Goal: Task Accomplishment & Management: Complete application form

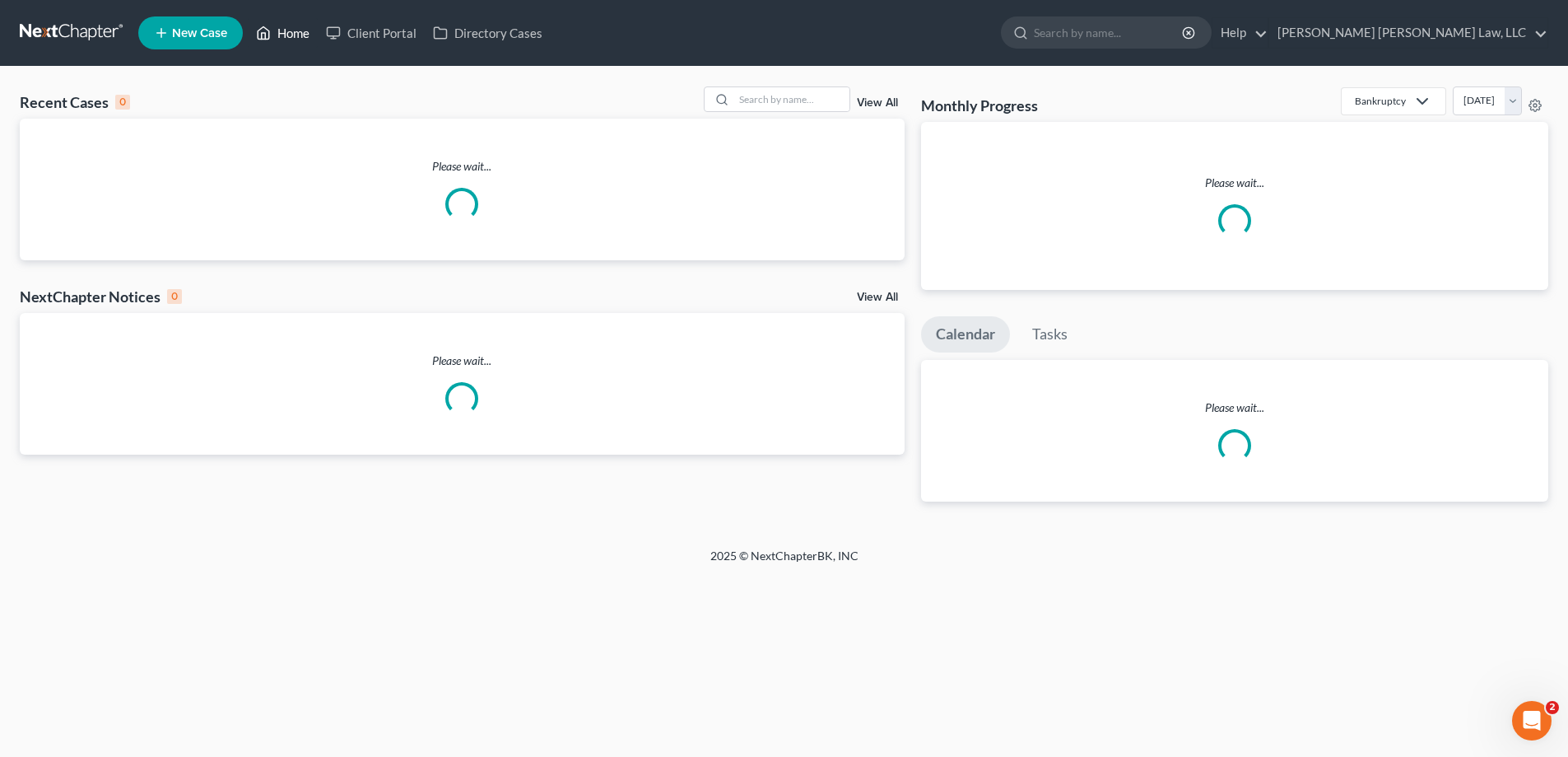
click at [291, 33] on link "Home" at bounding box center [283, 33] width 70 height 30
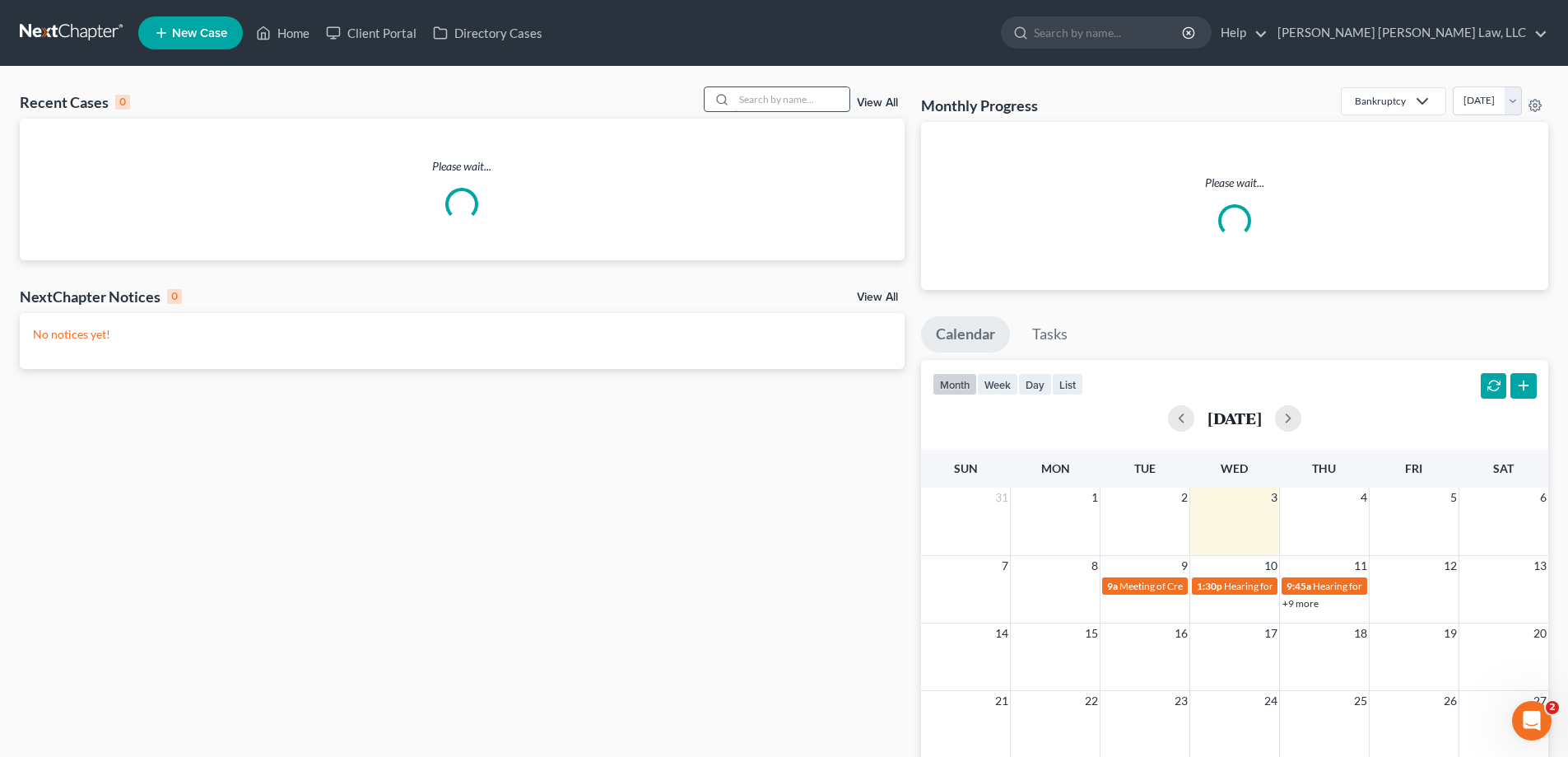
click at [787, 93] on input "search" at bounding box center [791, 98] width 115 height 24
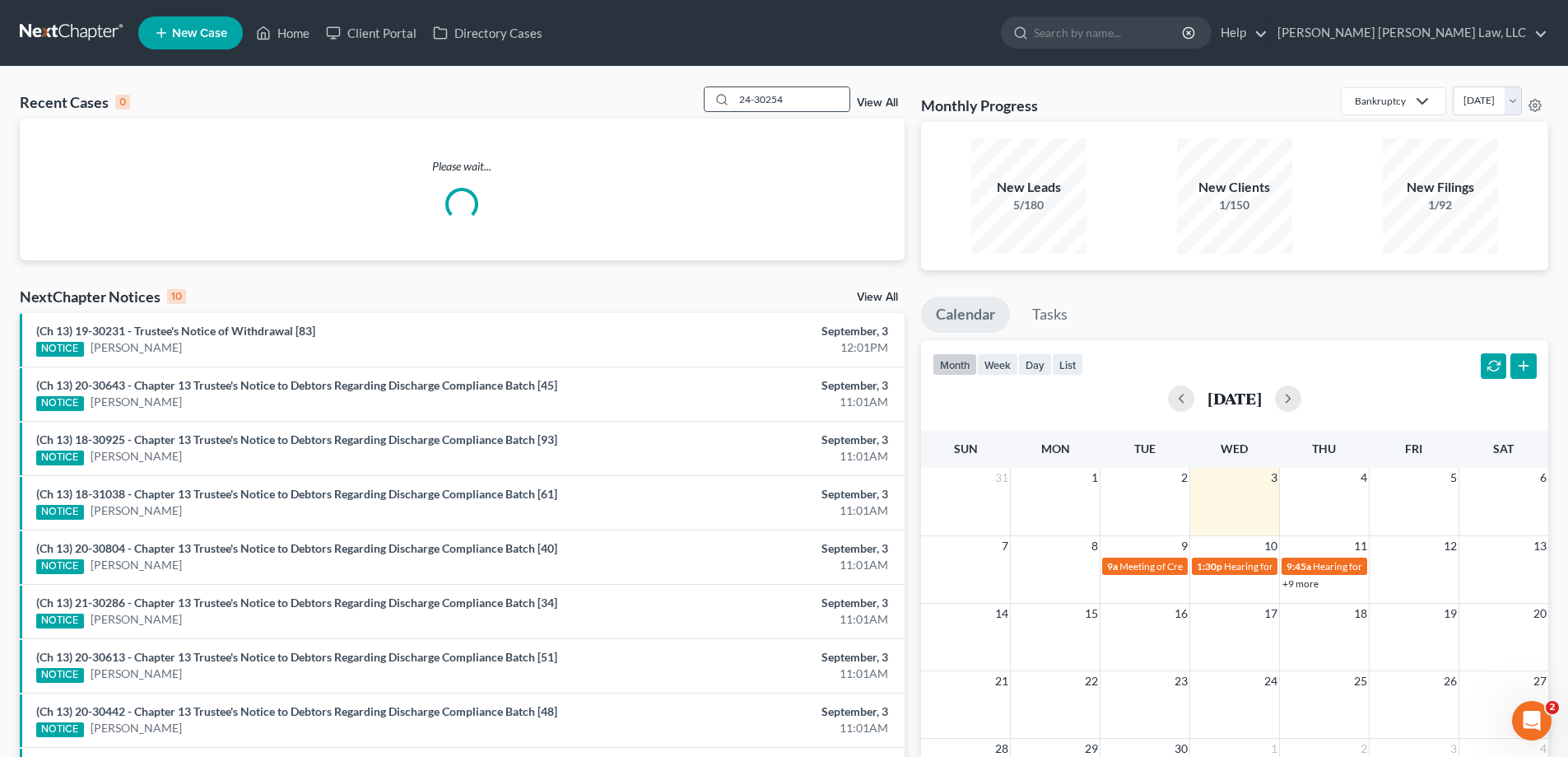
type input "24-30254"
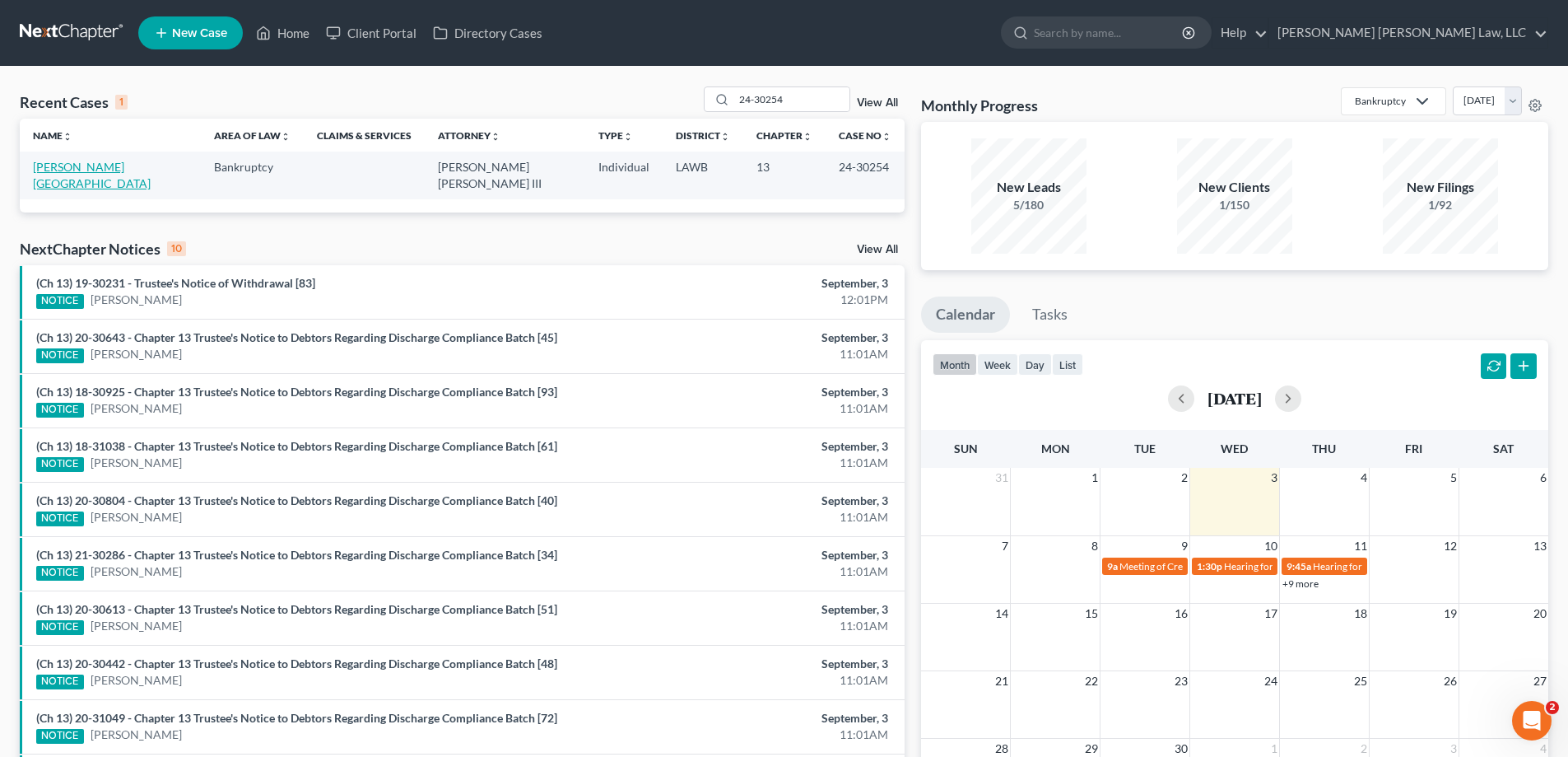
click at [87, 166] on link "[PERSON_NAME][GEOGRAPHIC_DATA]" at bounding box center [91, 175] width 118 height 31
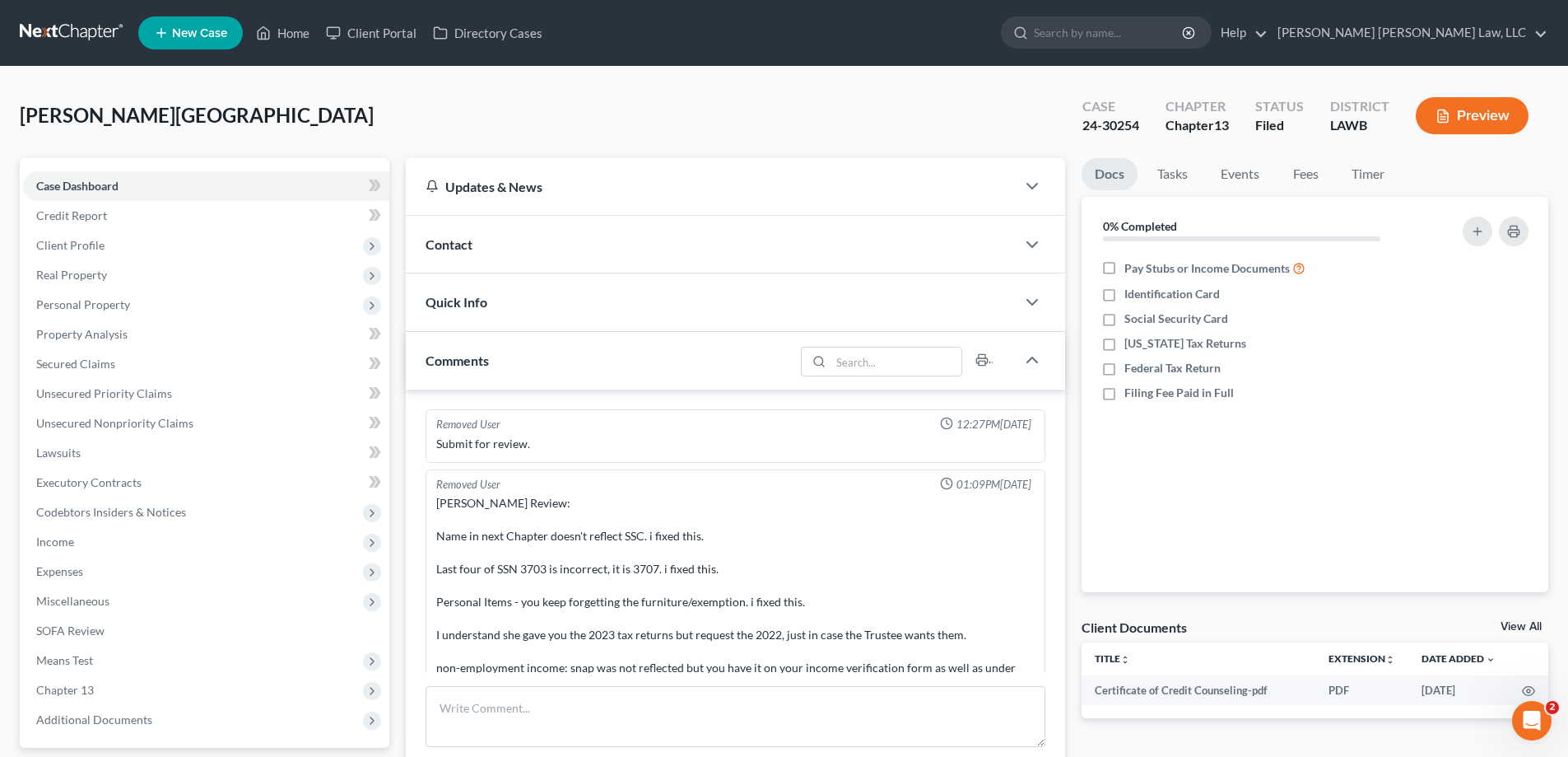
scroll to position [91, 0]
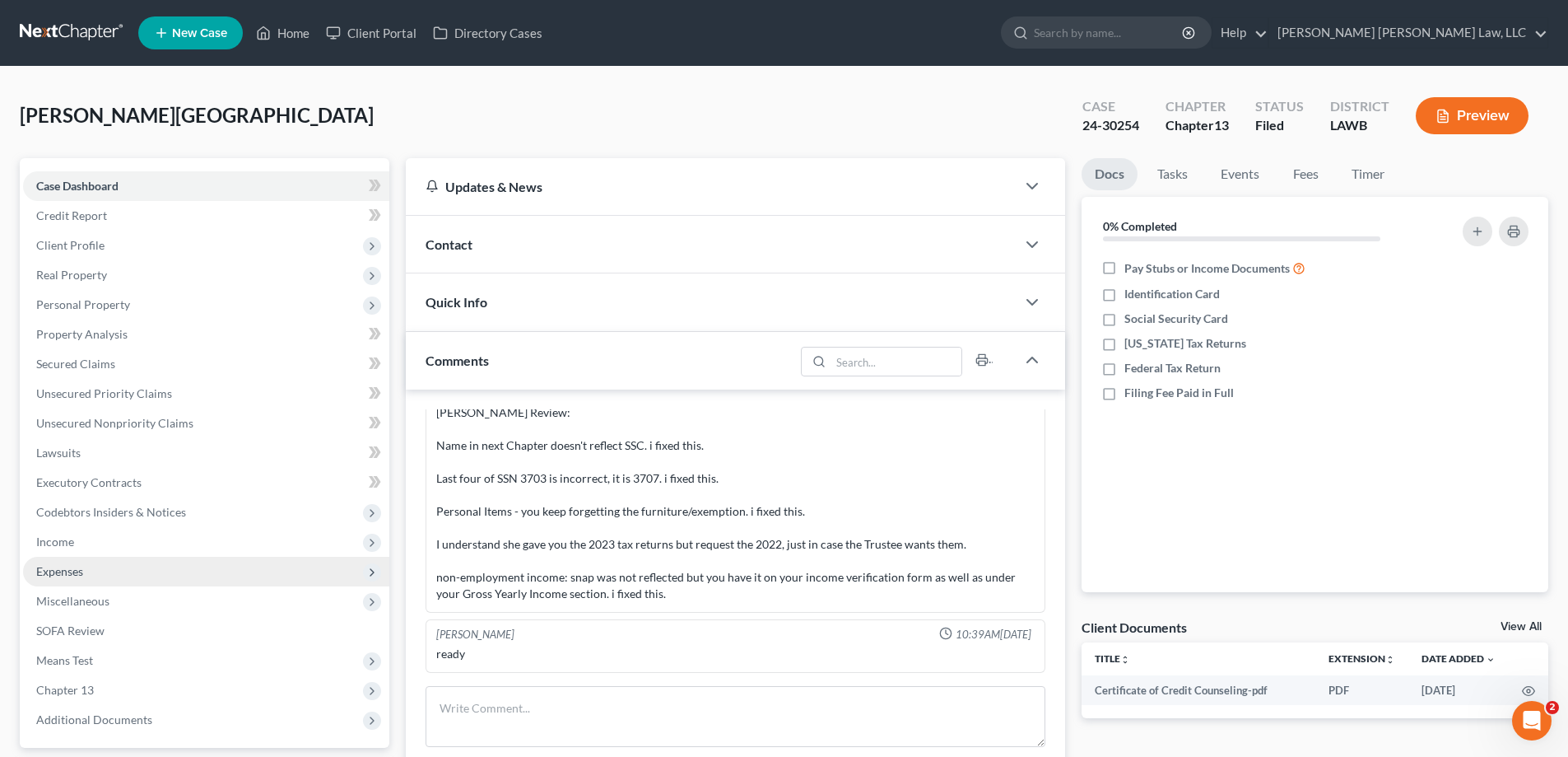
click at [108, 572] on span "Expenses" at bounding box center [206, 571] width 367 height 30
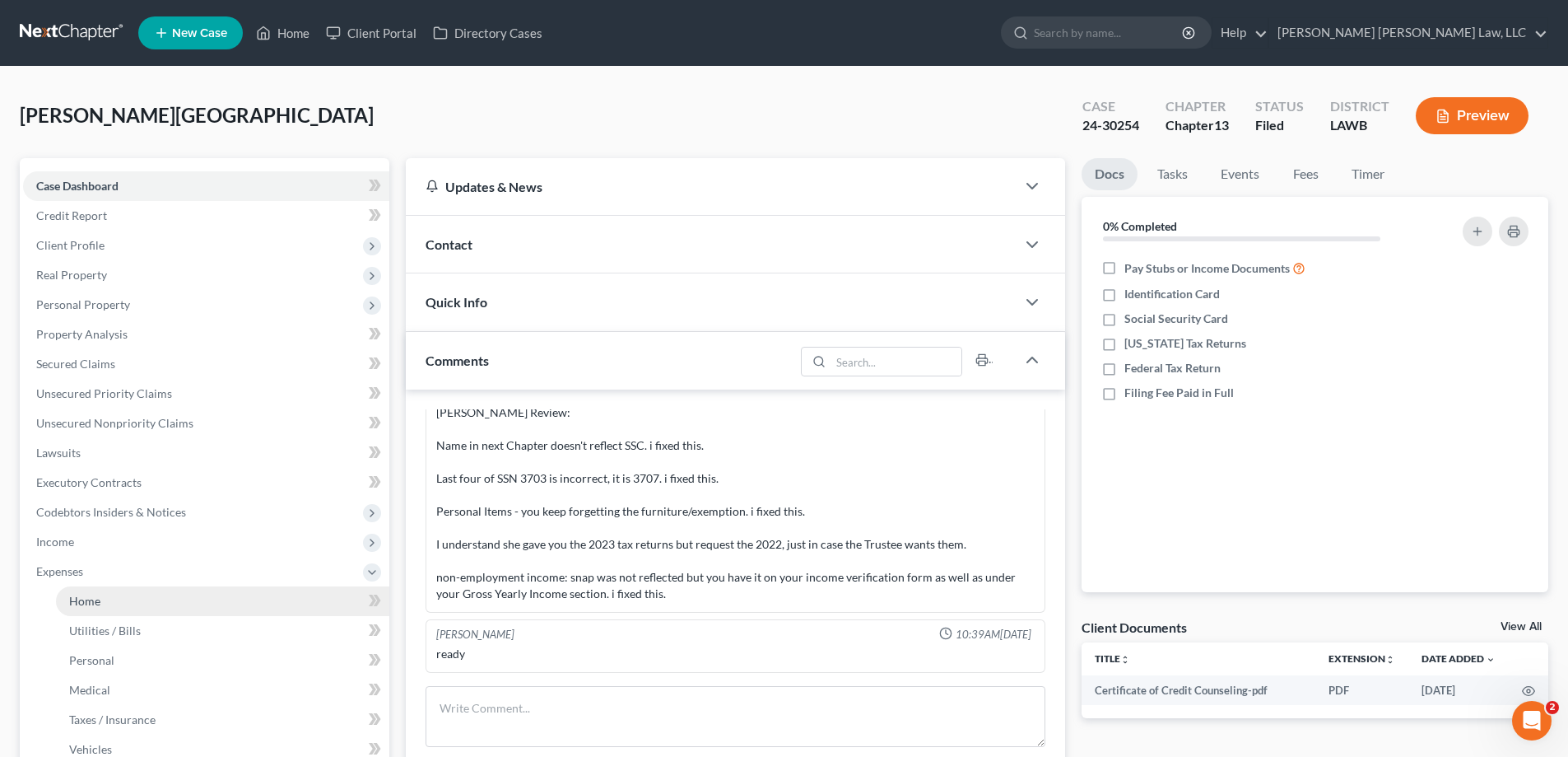
click at [114, 592] on link "Home" at bounding box center [222, 601] width 333 height 30
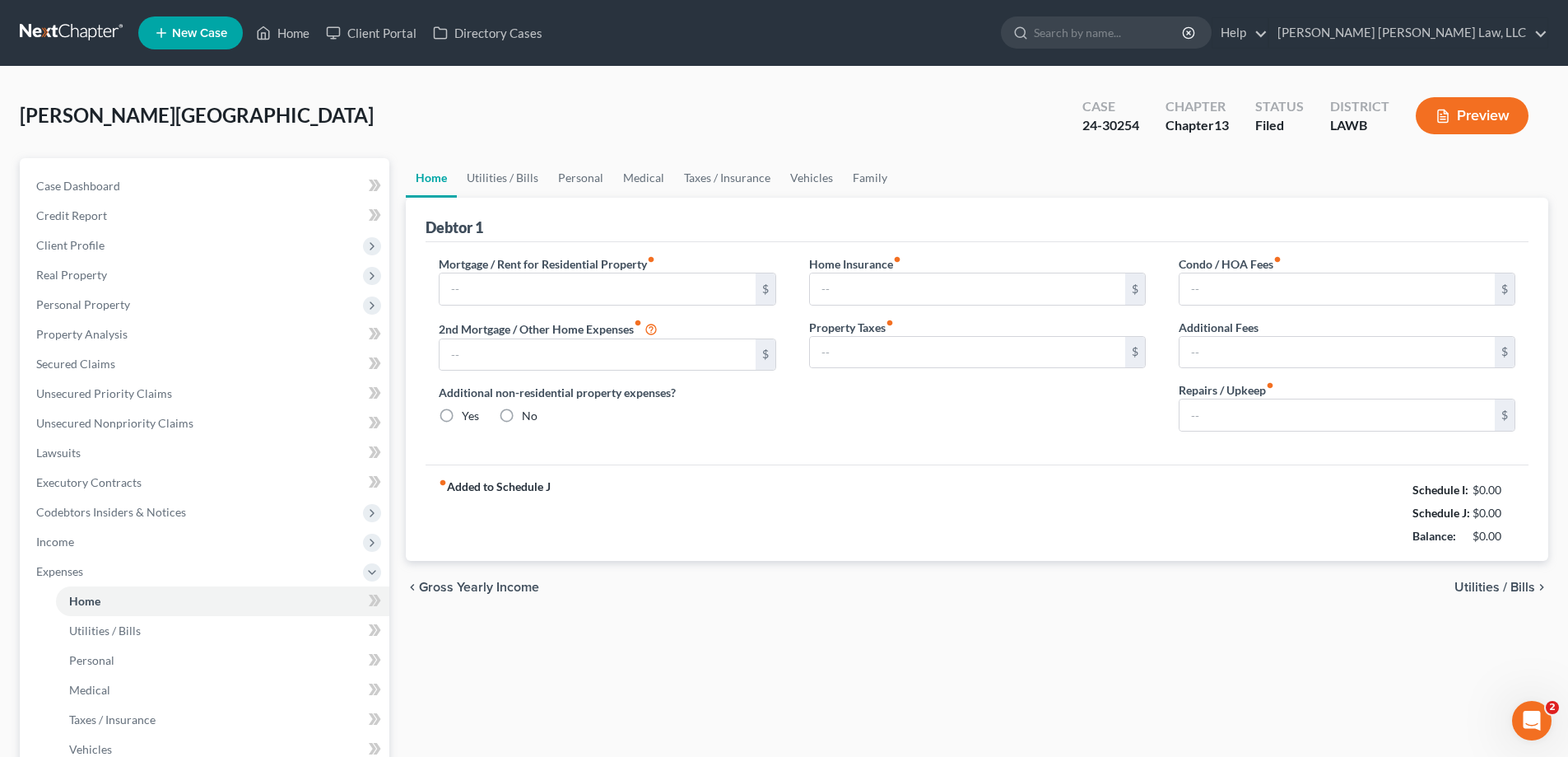
type input "237.00"
type input "0.00"
radio input "true"
type input "0.00"
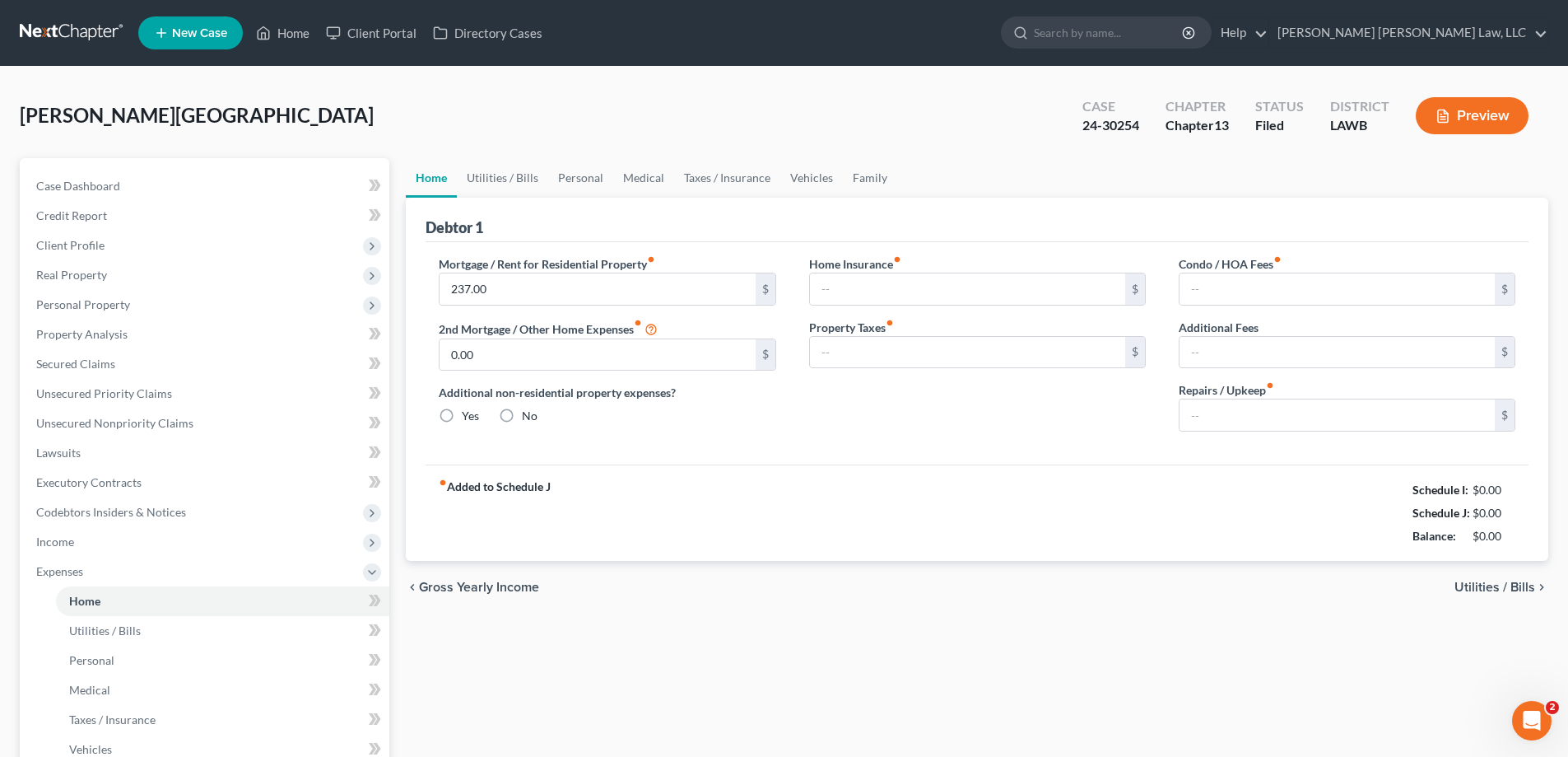
type input "0.00"
click at [571, 173] on link "Personal" at bounding box center [581, 178] width 65 height 40
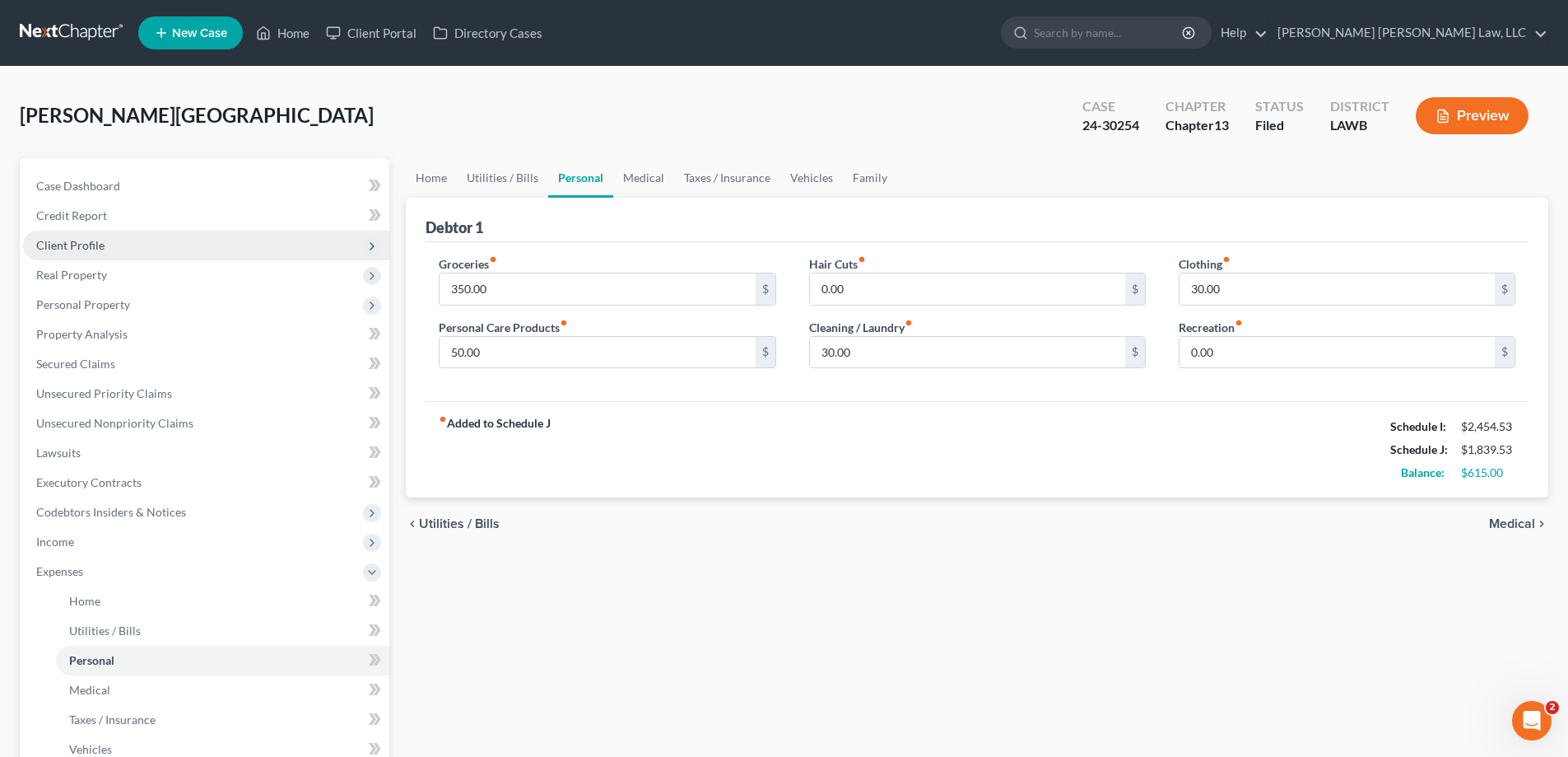
click at [106, 254] on span "Client Profile" at bounding box center [206, 245] width 367 height 30
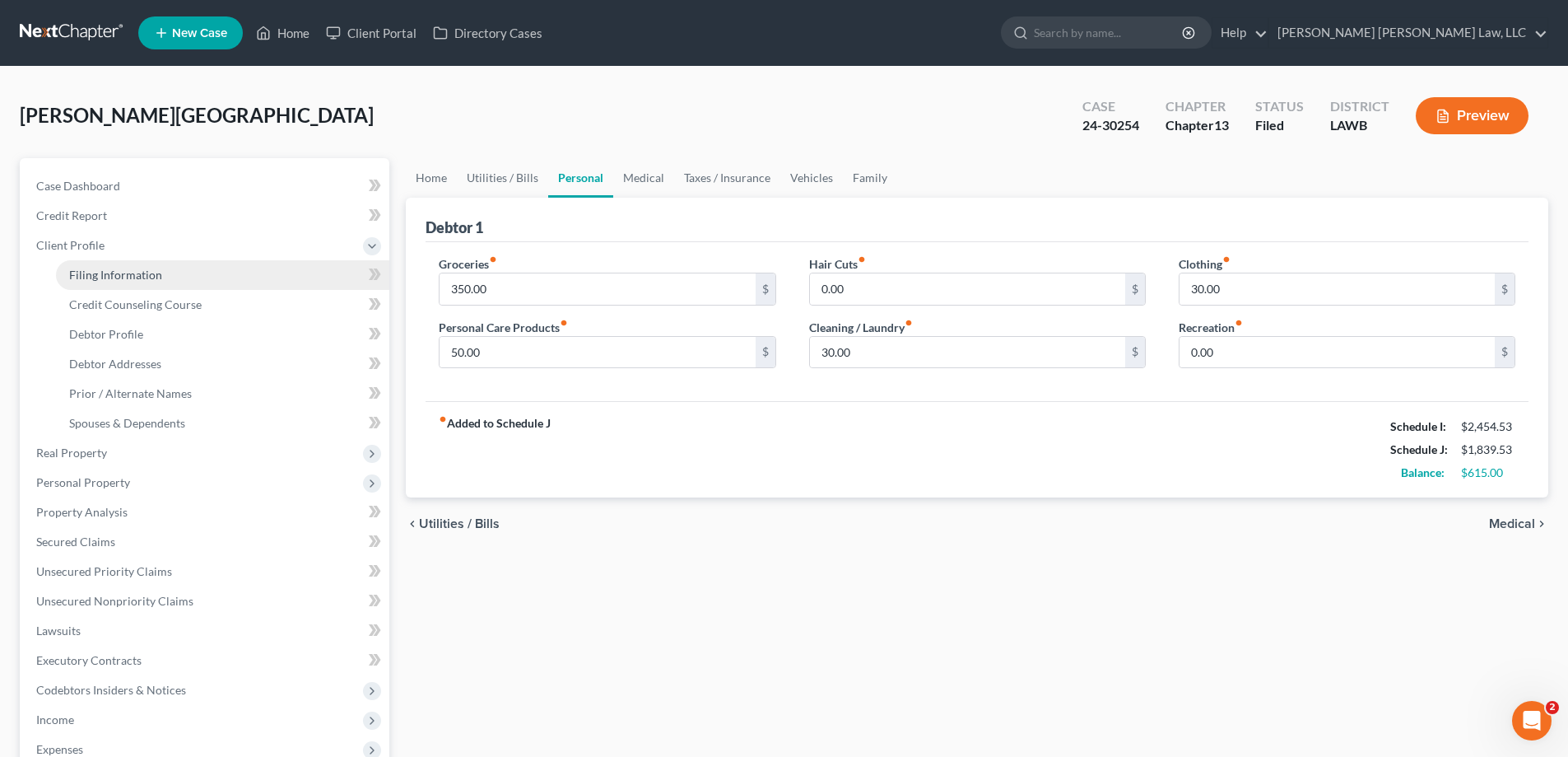
click at [115, 268] on span "Filing Information" at bounding box center [116, 274] width 93 height 14
select select "1"
select select "0"
select select "3"
select select "36"
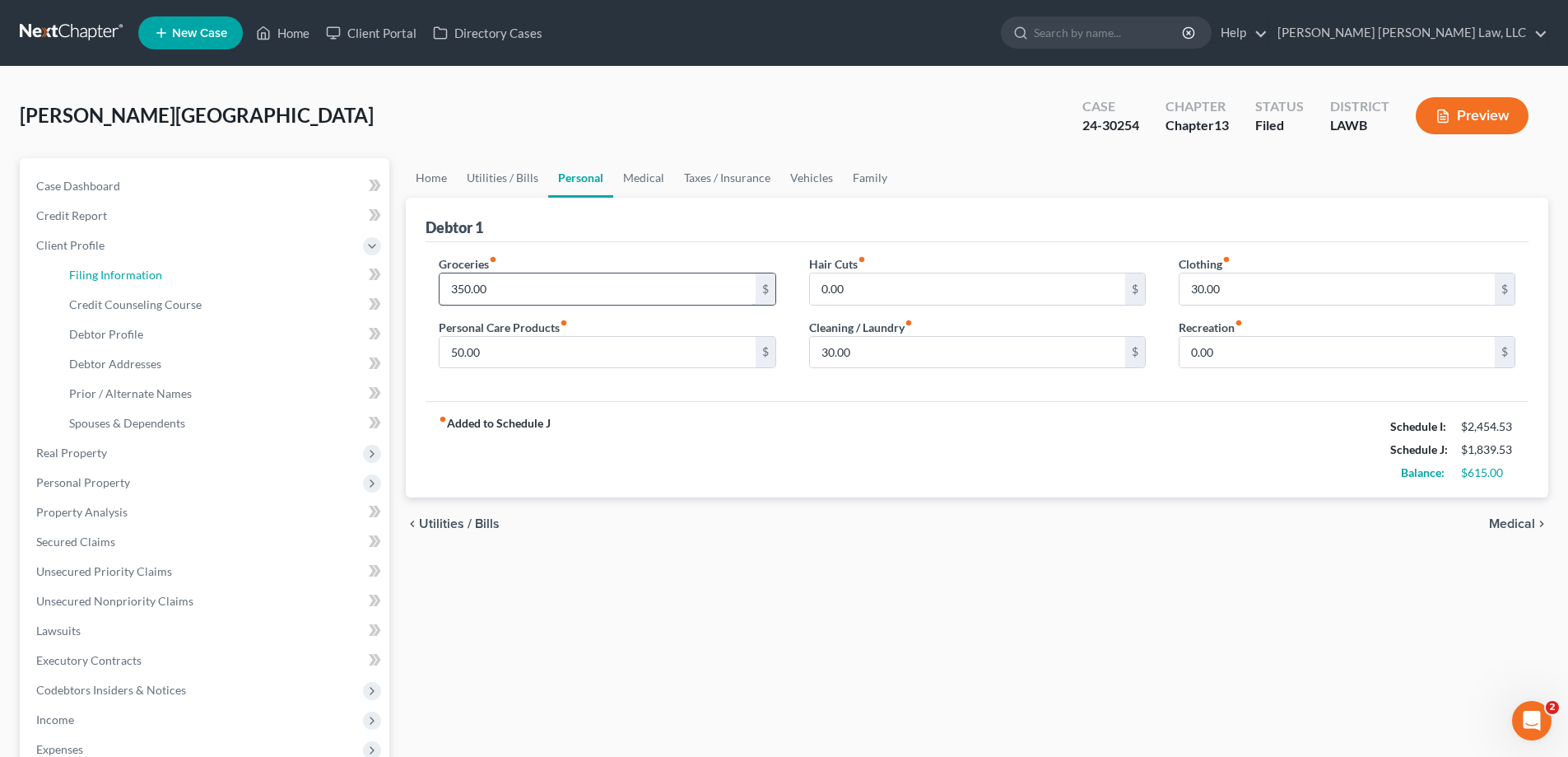
select select "0"
select select "19"
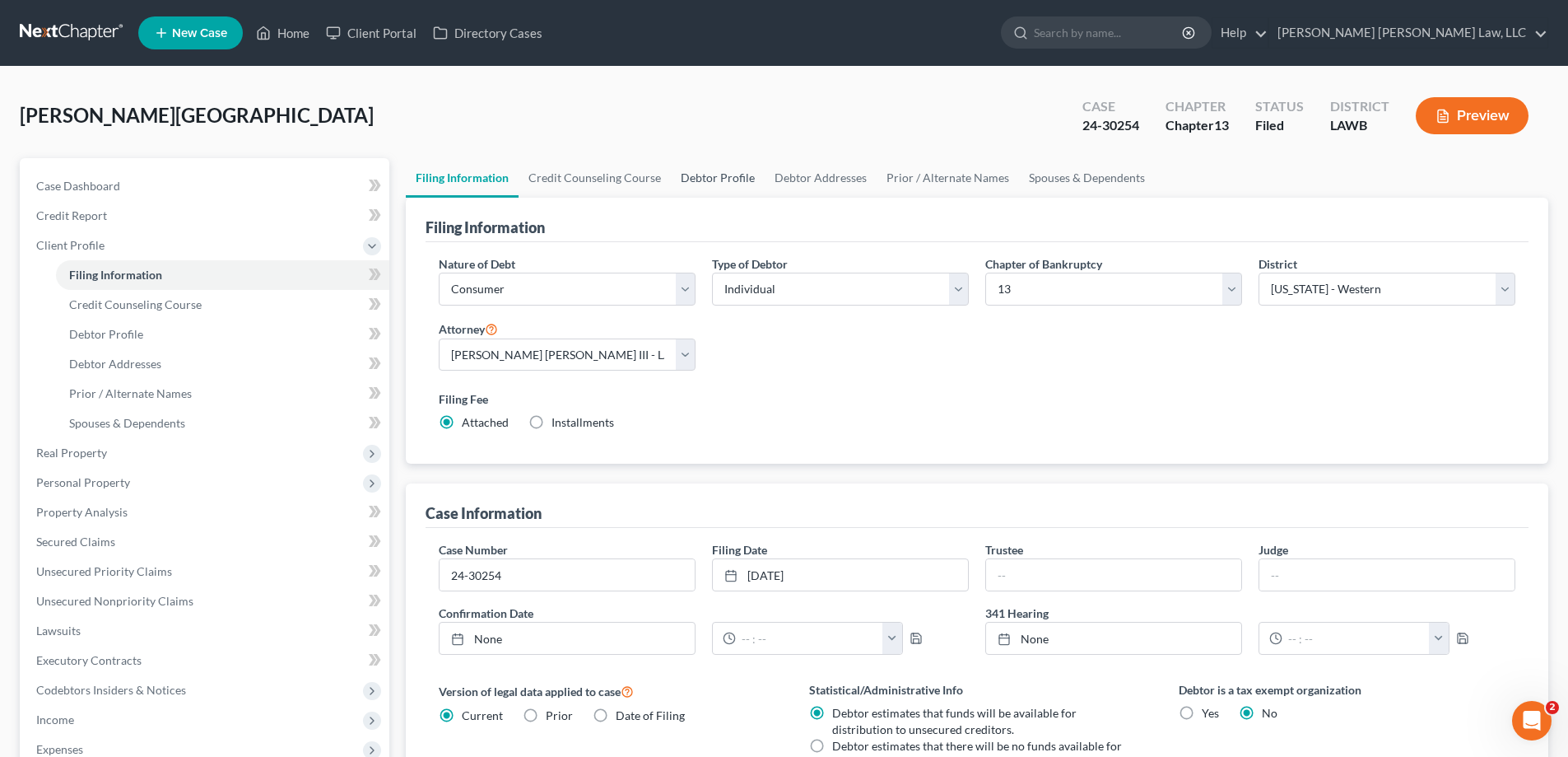
click at [742, 171] on link "Debtor Profile" at bounding box center [717, 178] width 94 height 40
select select "0"
select select "1"
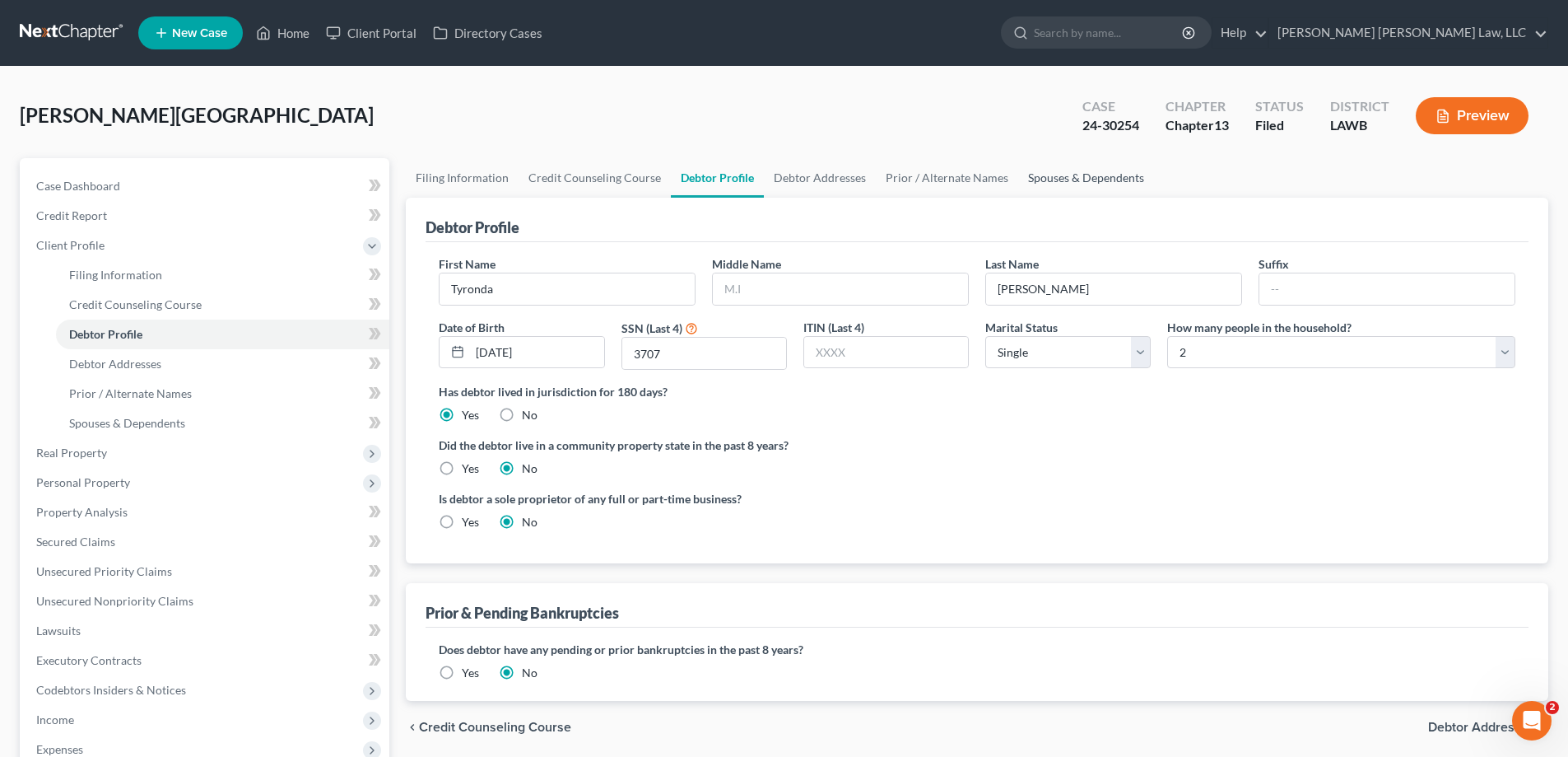
click at [1083, 176] on link "Spouses & Dependents" at bounding box center [1085, 178] width 136 height 40
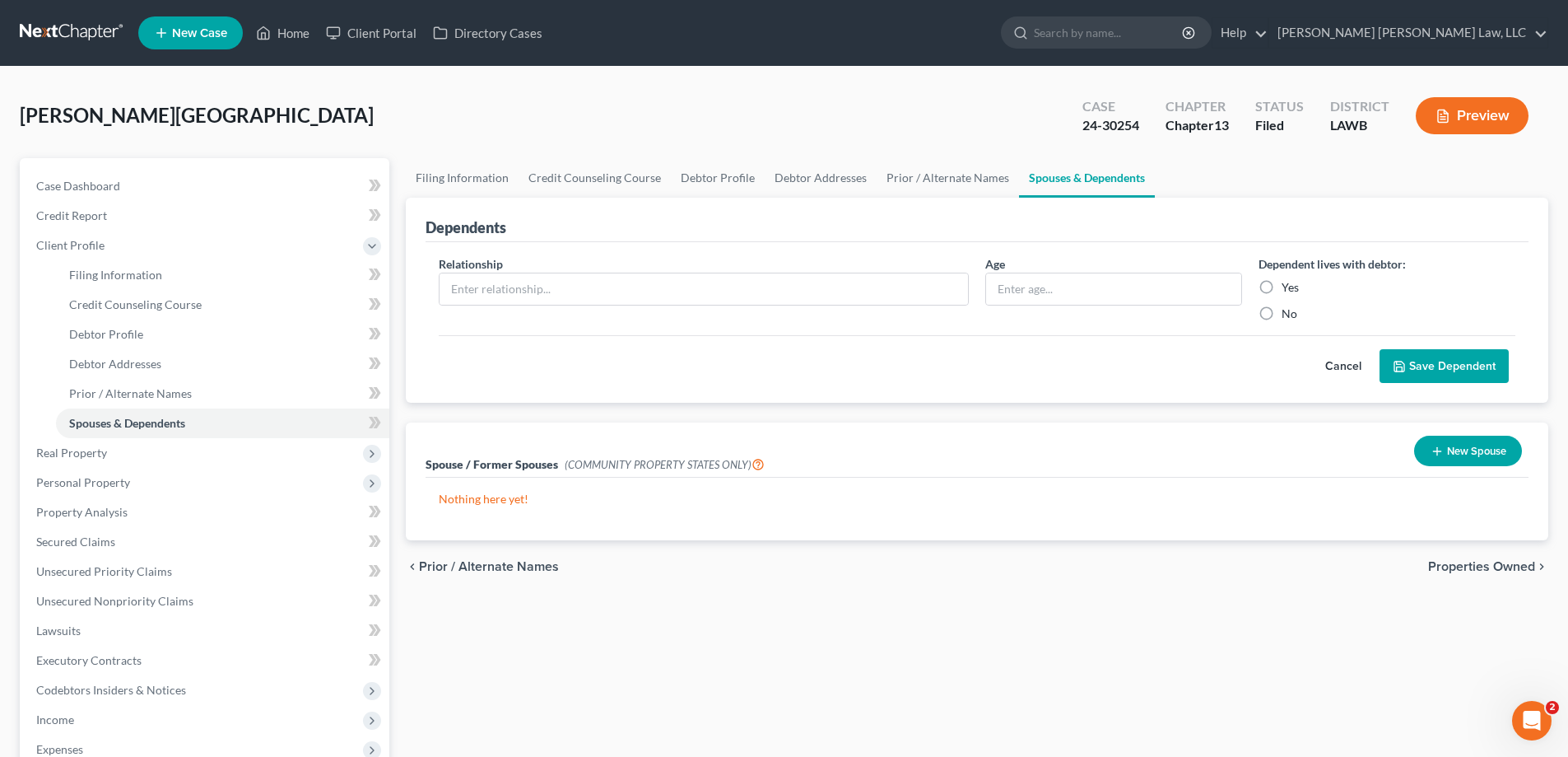
scroll to position [326, 0]
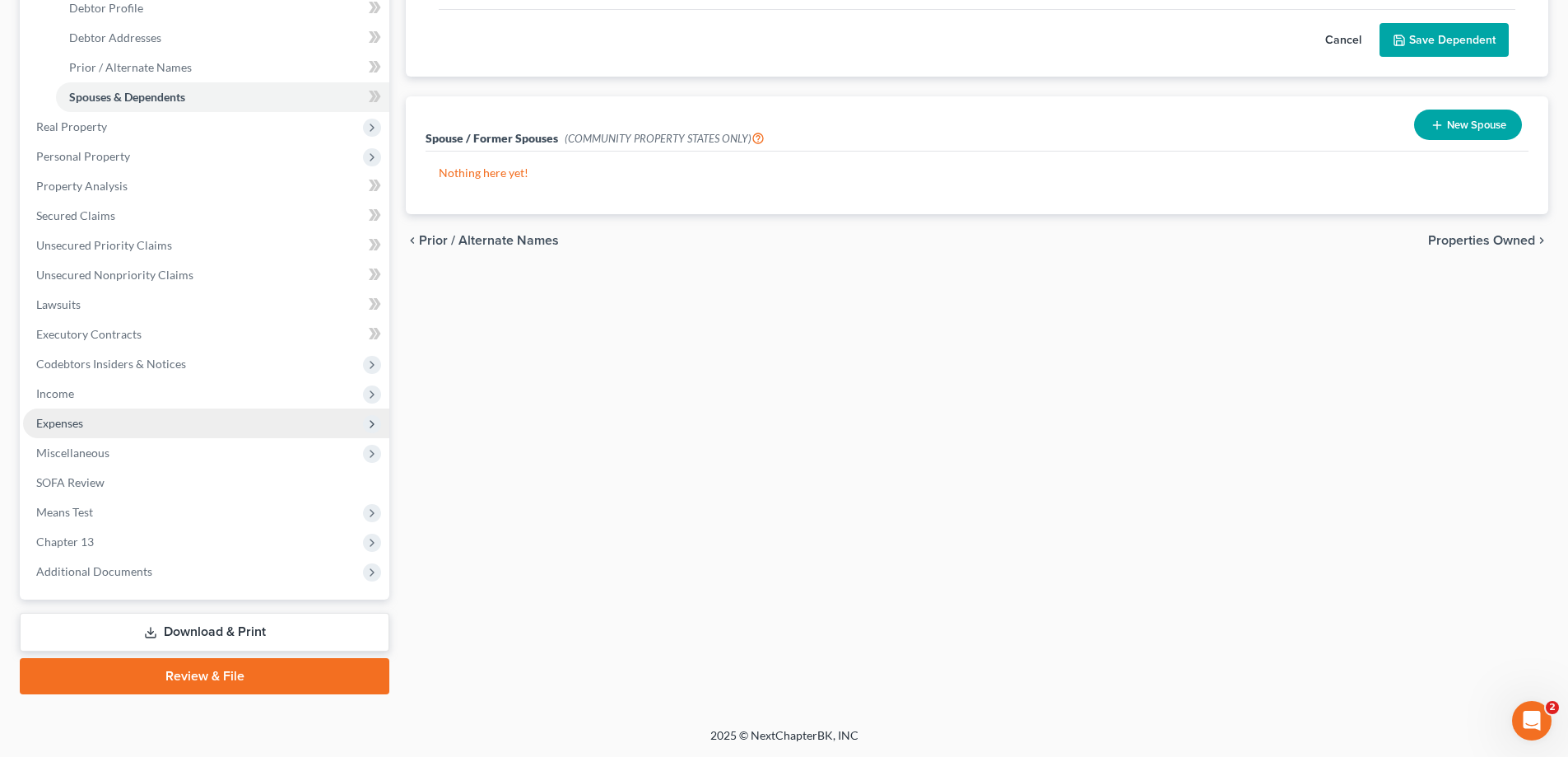
click at [83, 423] on span "Expenses" at bounding box center [59, 423] width 47 height 14
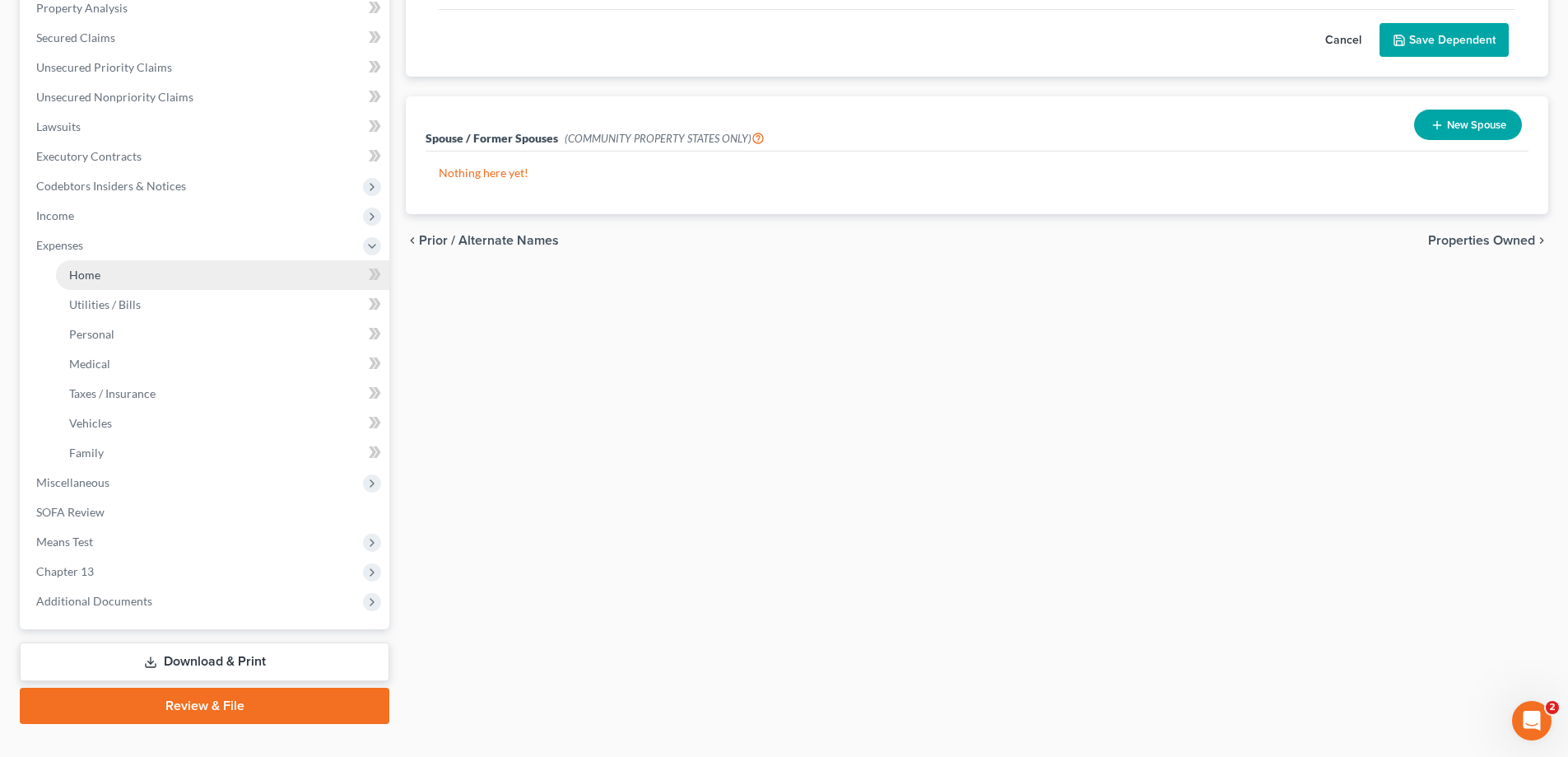
click at [113, 278] on link "Home" at bounding box center [222, 275] width 333 height 30
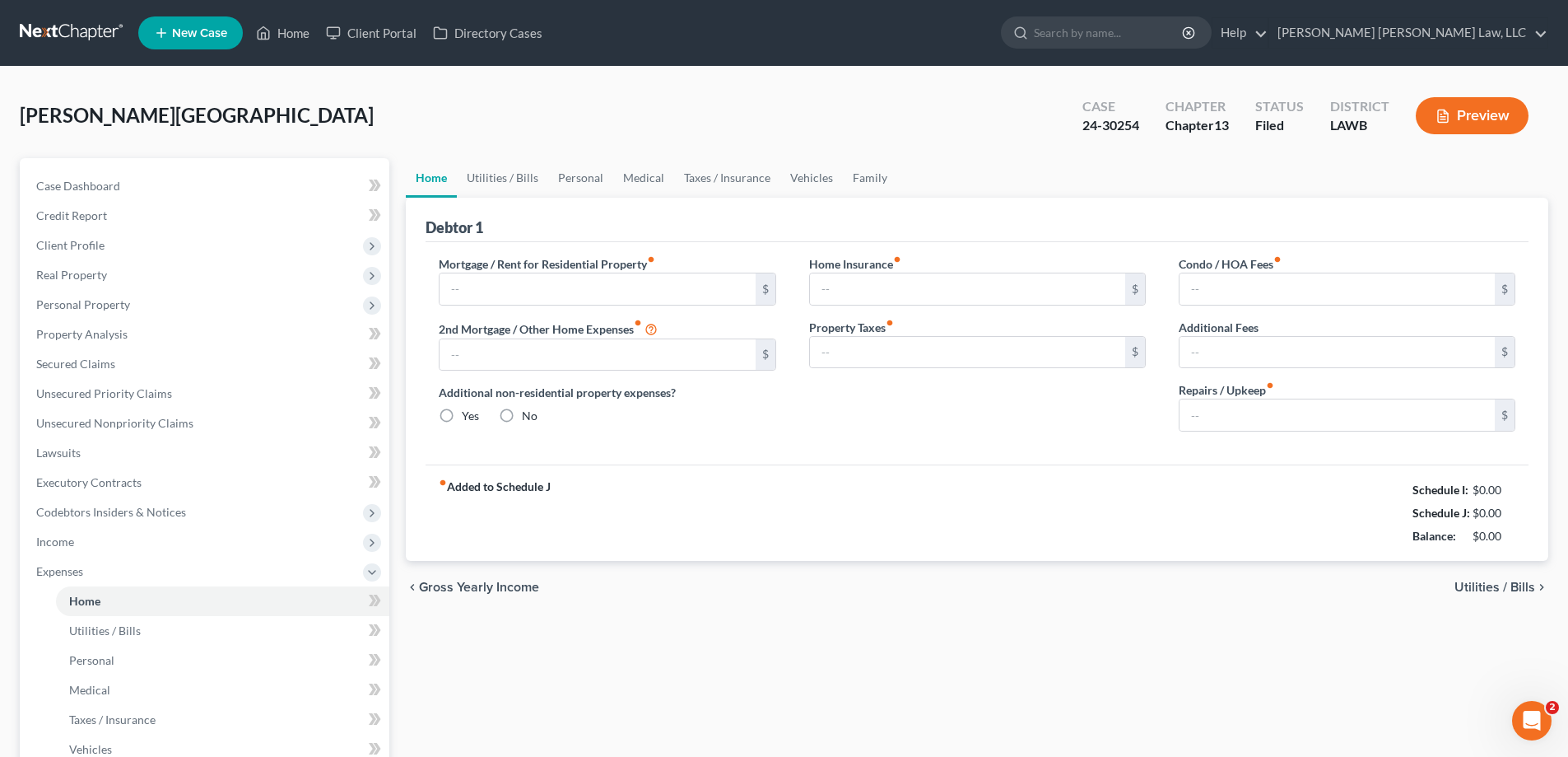
type input "237.00"
type input "0.00"
radio input "true"
type input "0.00"
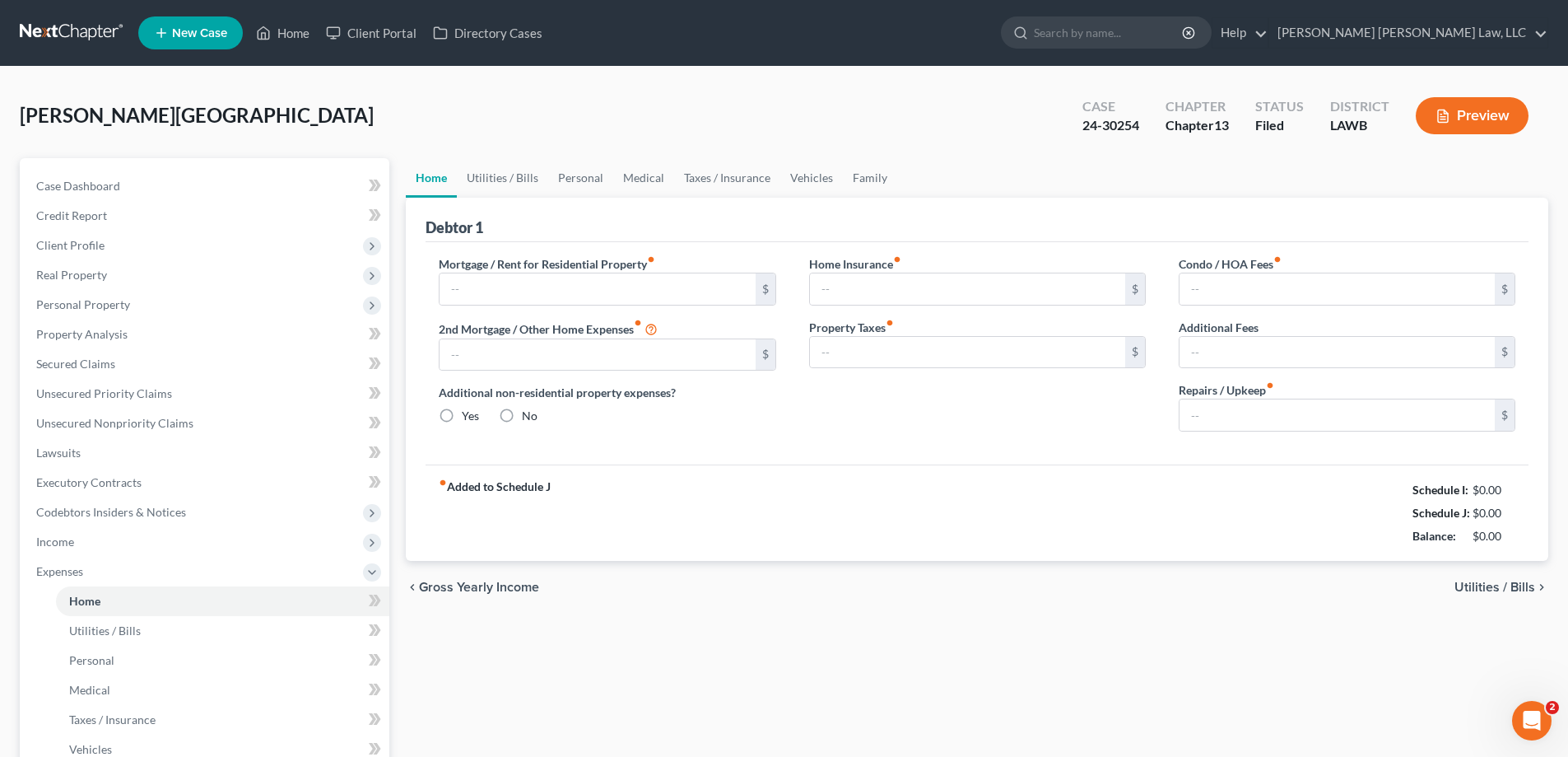
type input "0.00"
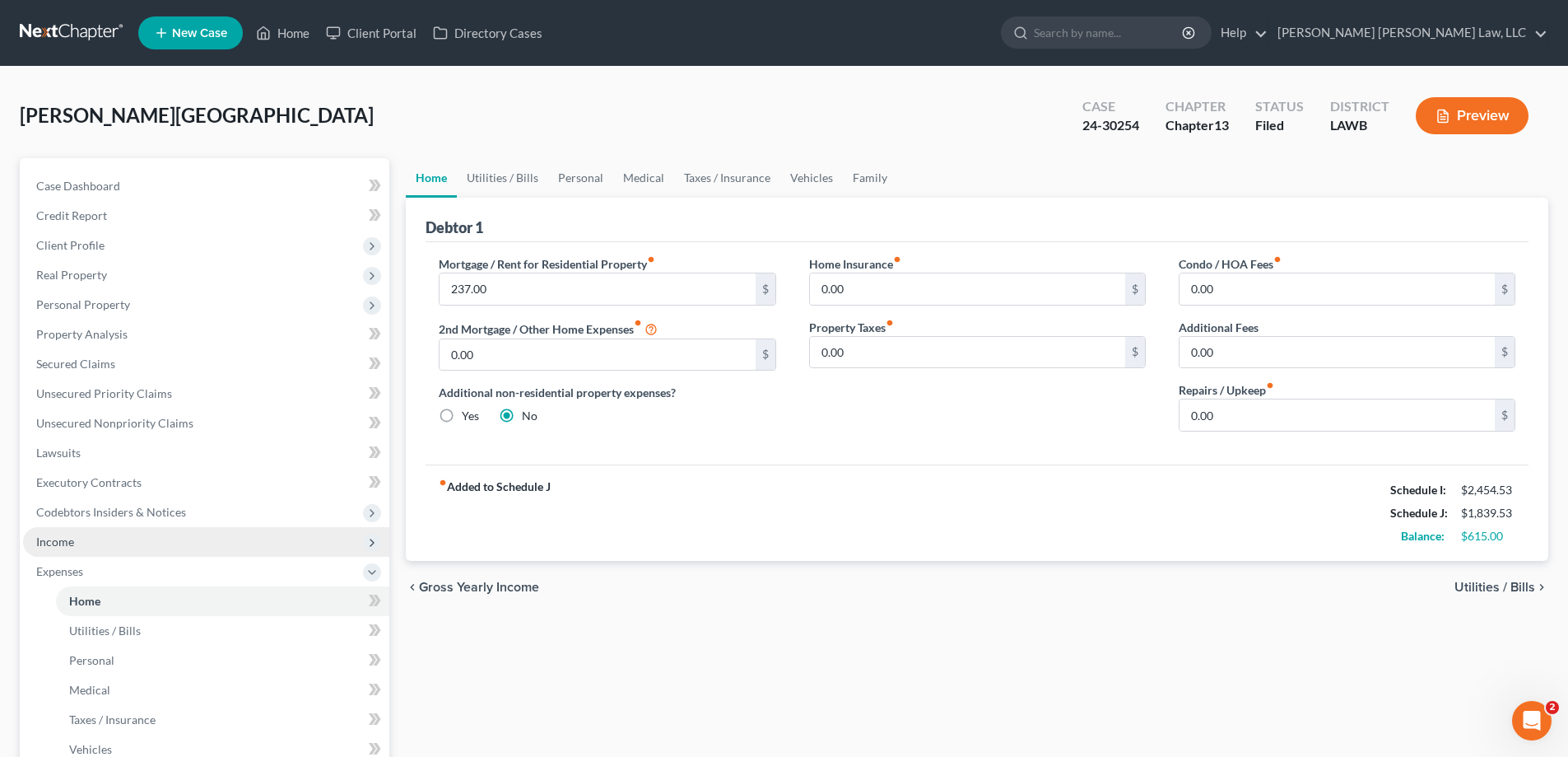
click at [145, 548] on span "Income" at bounding box center [206, 542] width 367 height 30
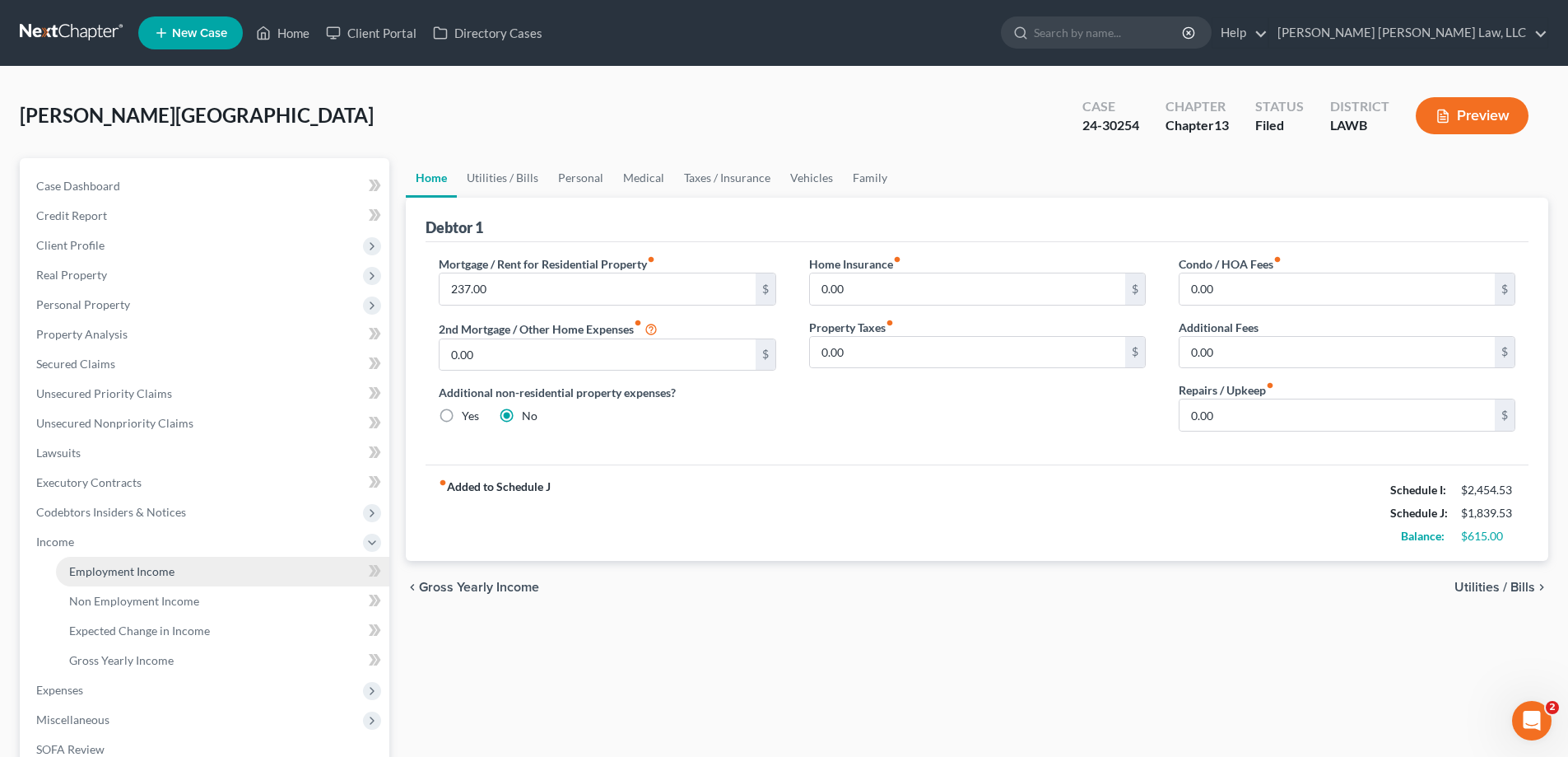
click at [161, 573] on span "Employment Income" at bounding box center [122, 571] width 105 height 14
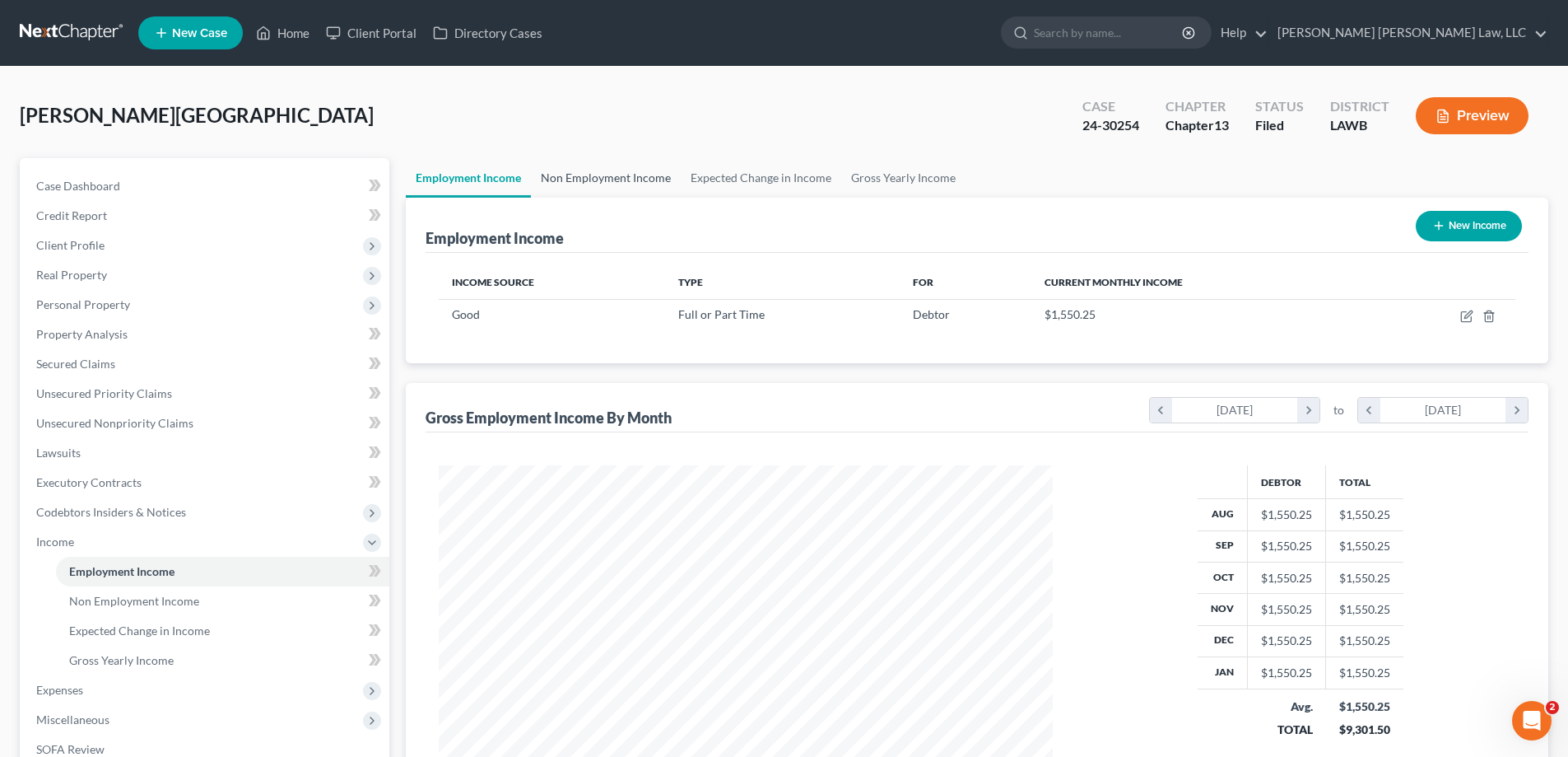
scroll to position [307, 647]
click at [647, 184] on link "Non Employment Income" at bounding box center [606, 178] width 149 height 40
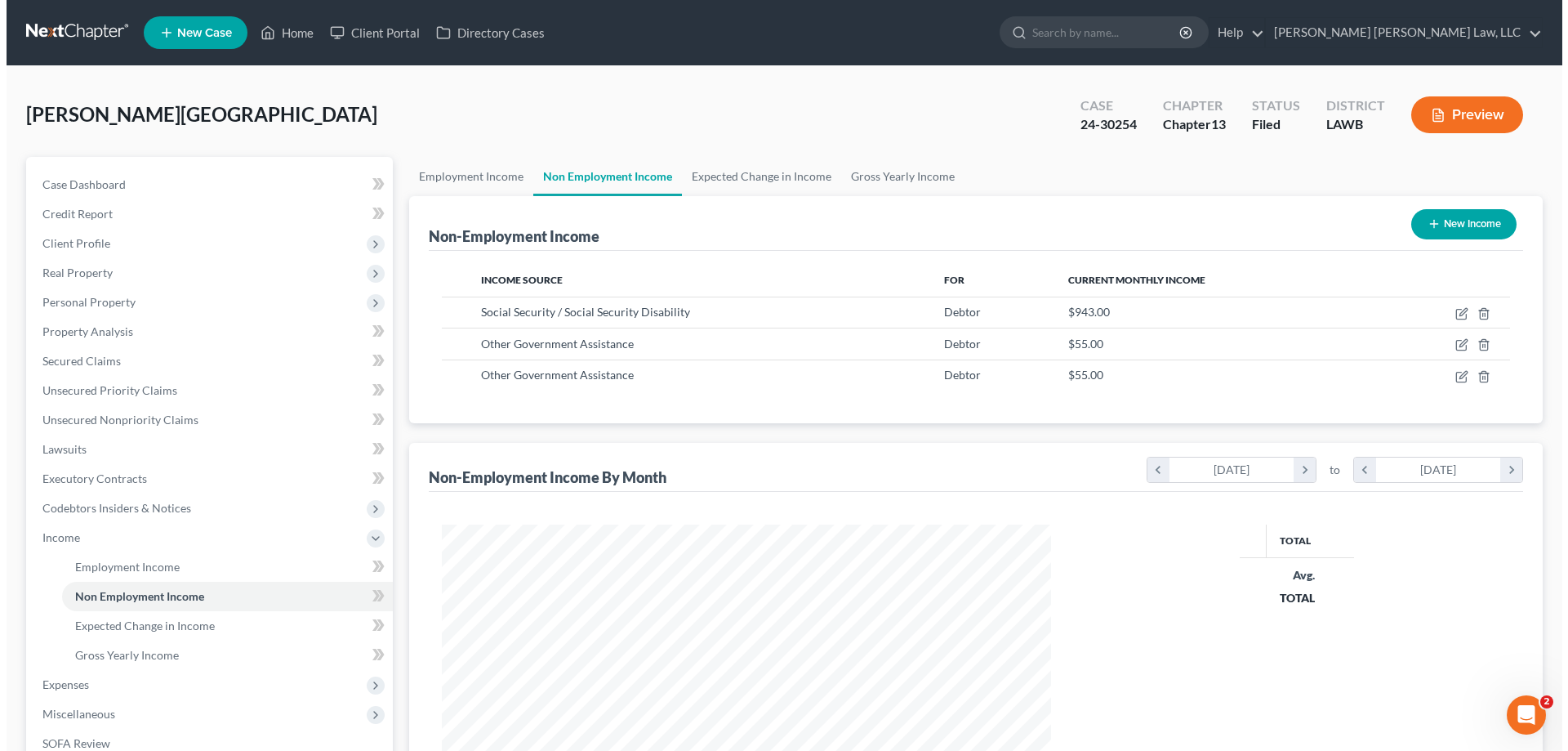
scroll to position [304, 642]
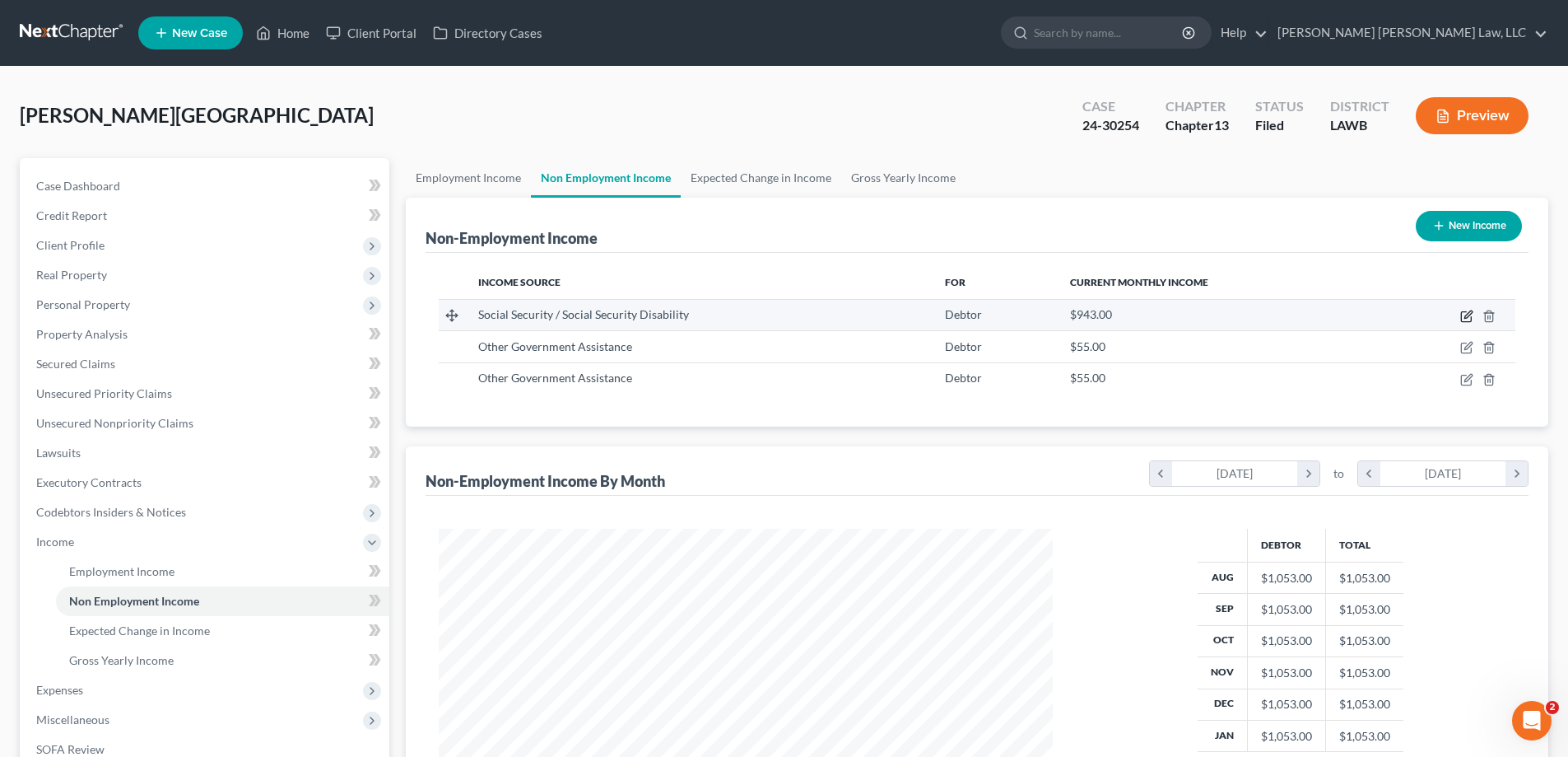
click at [1464, 317] on icon "button" at bounding box center [1466, 316] width 13 height 13
select select "4"
select select "0"
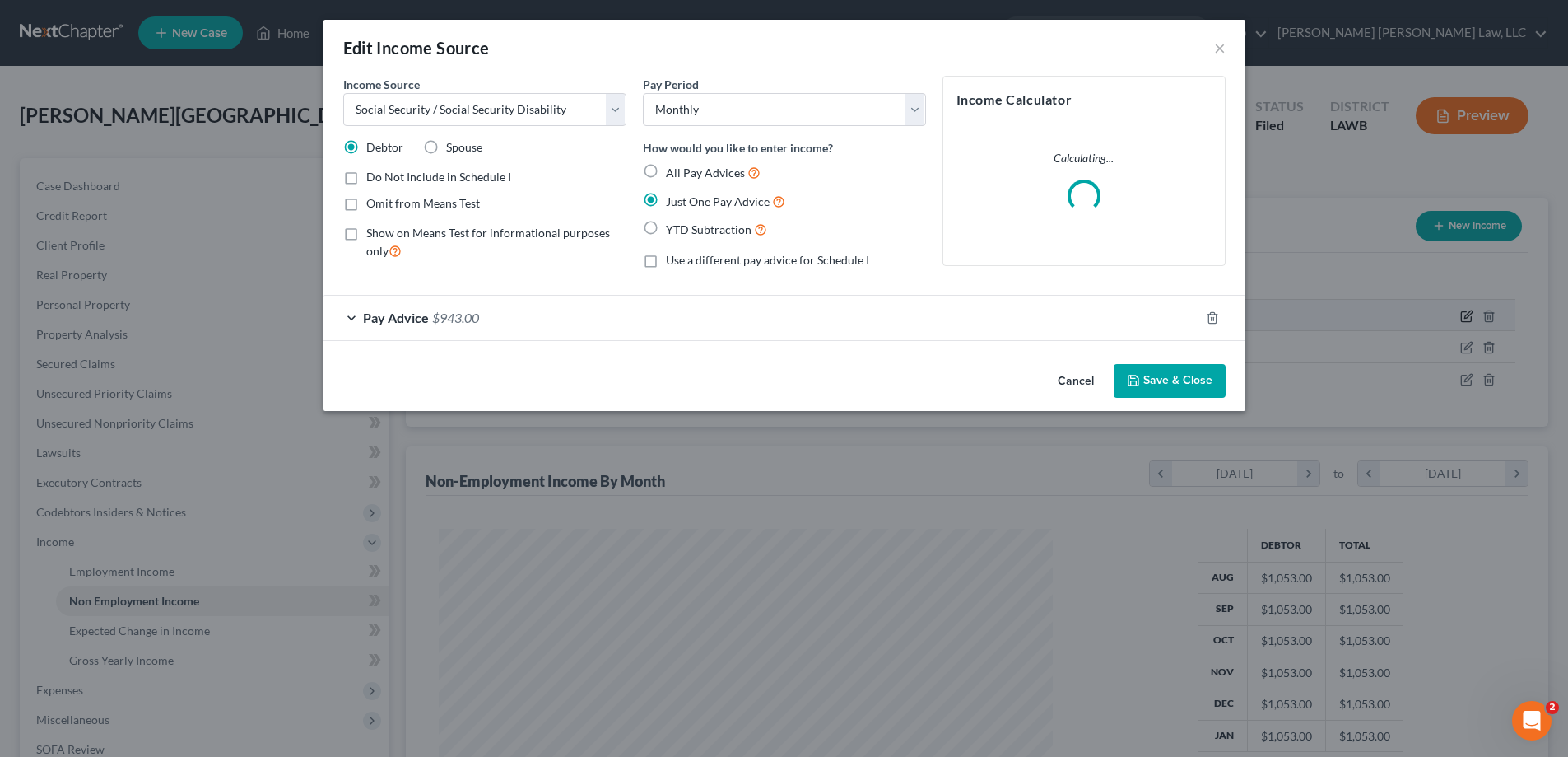
scroll to position [309, 653]
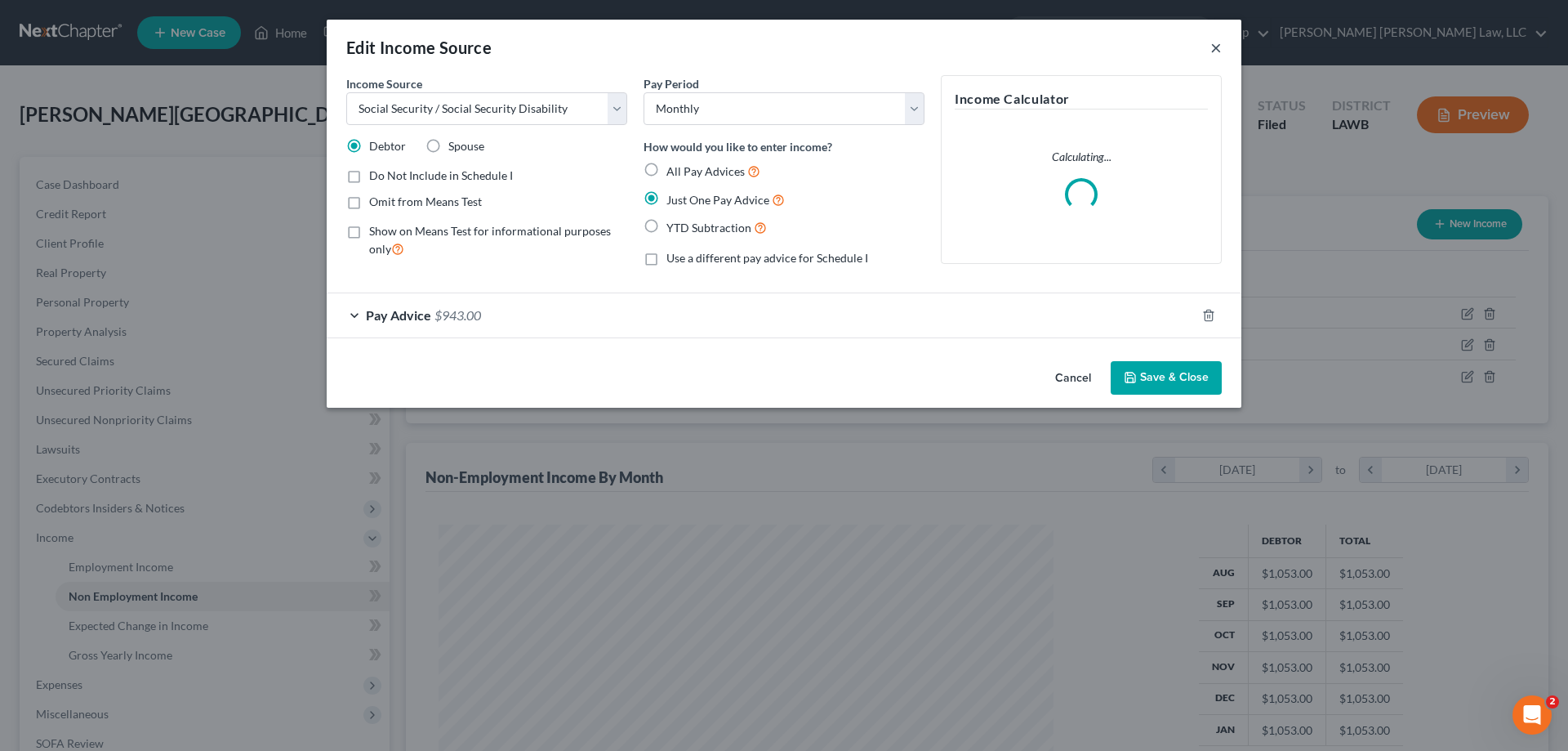
click at [1213, 50] on button "×" at bounding box center [1216, 47] width 11 height 19
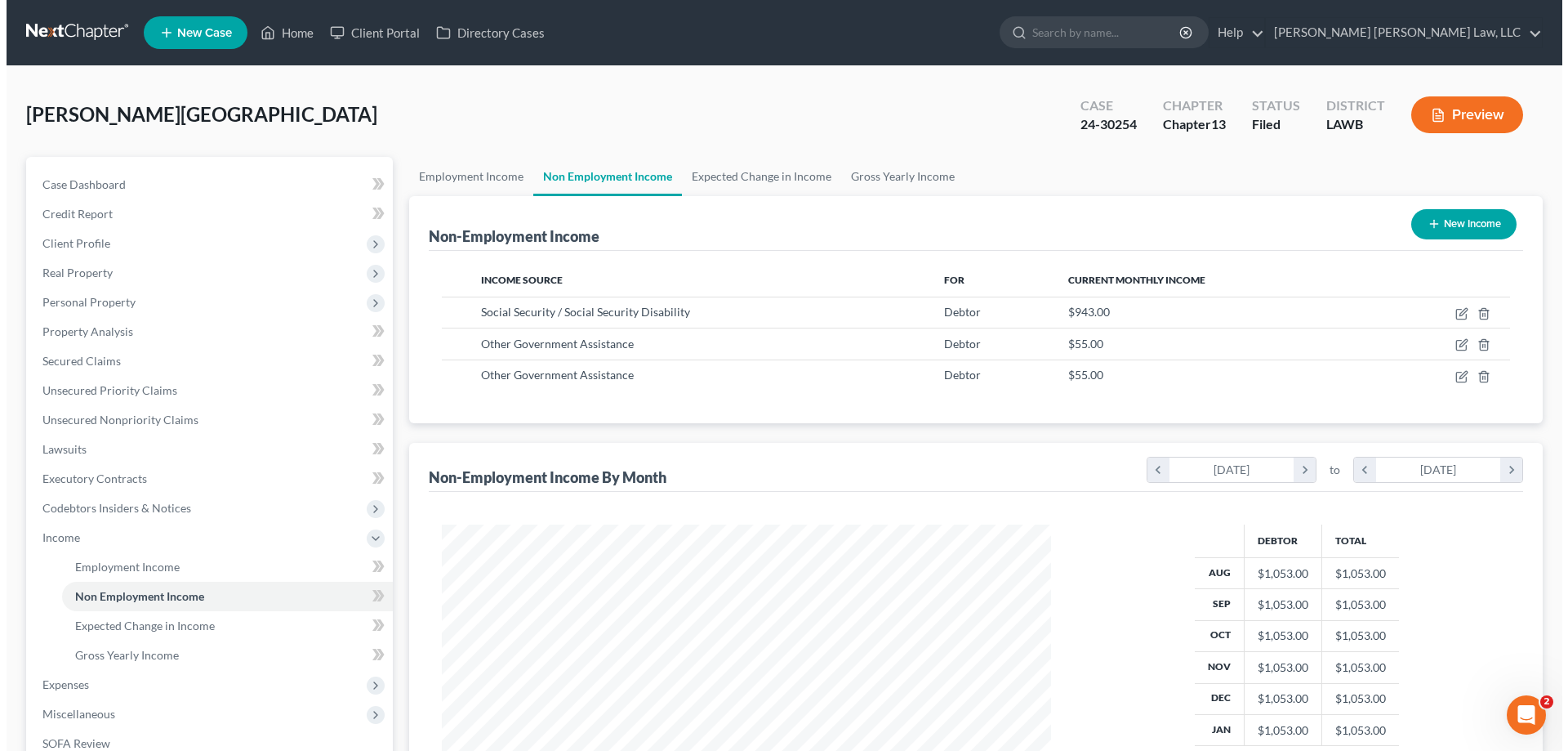
scroll to position [816443, 815955]
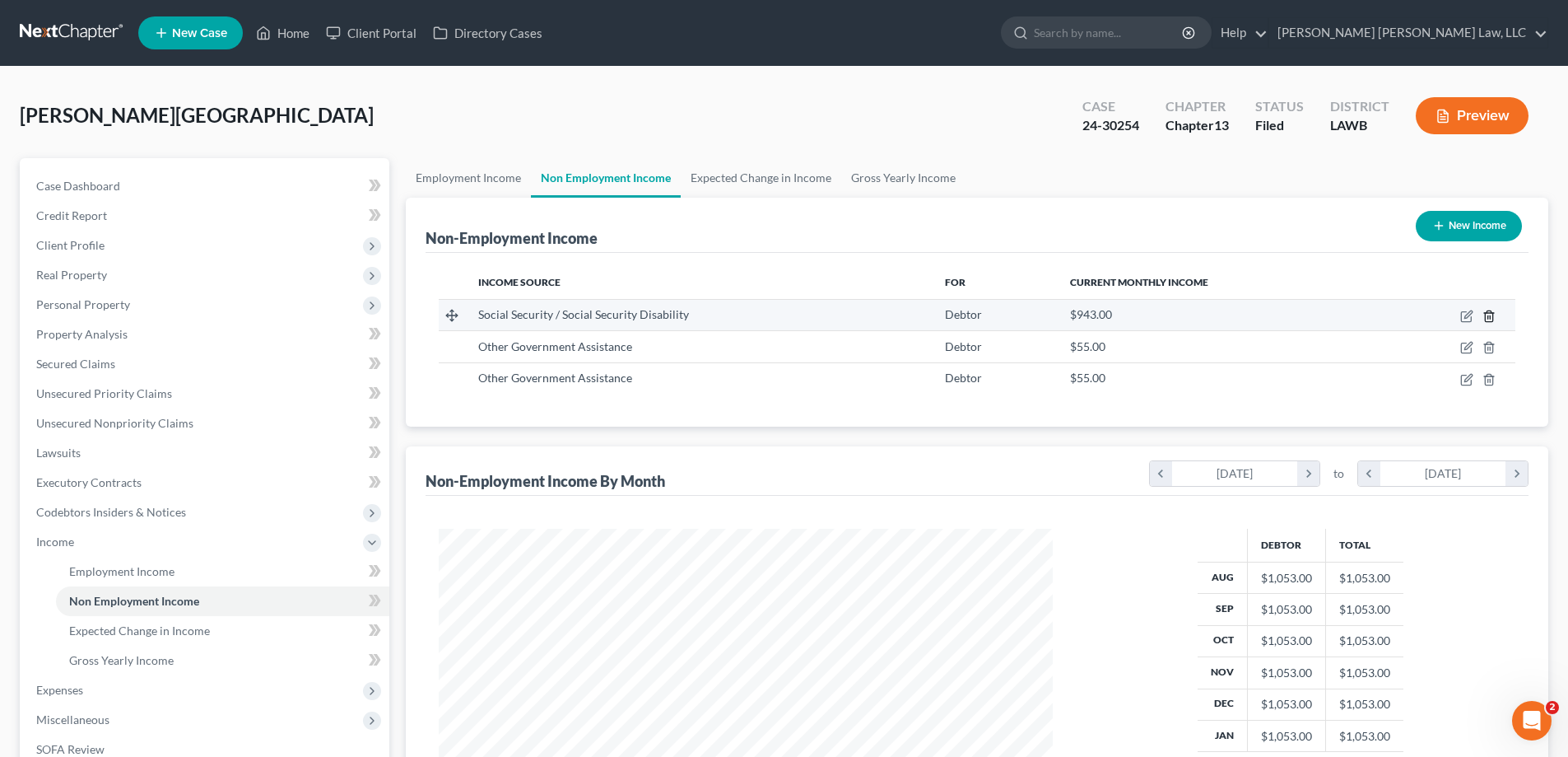
click at [1484, 313] on polyline "button" at bounding box center [1488, 313] width 10 height 0
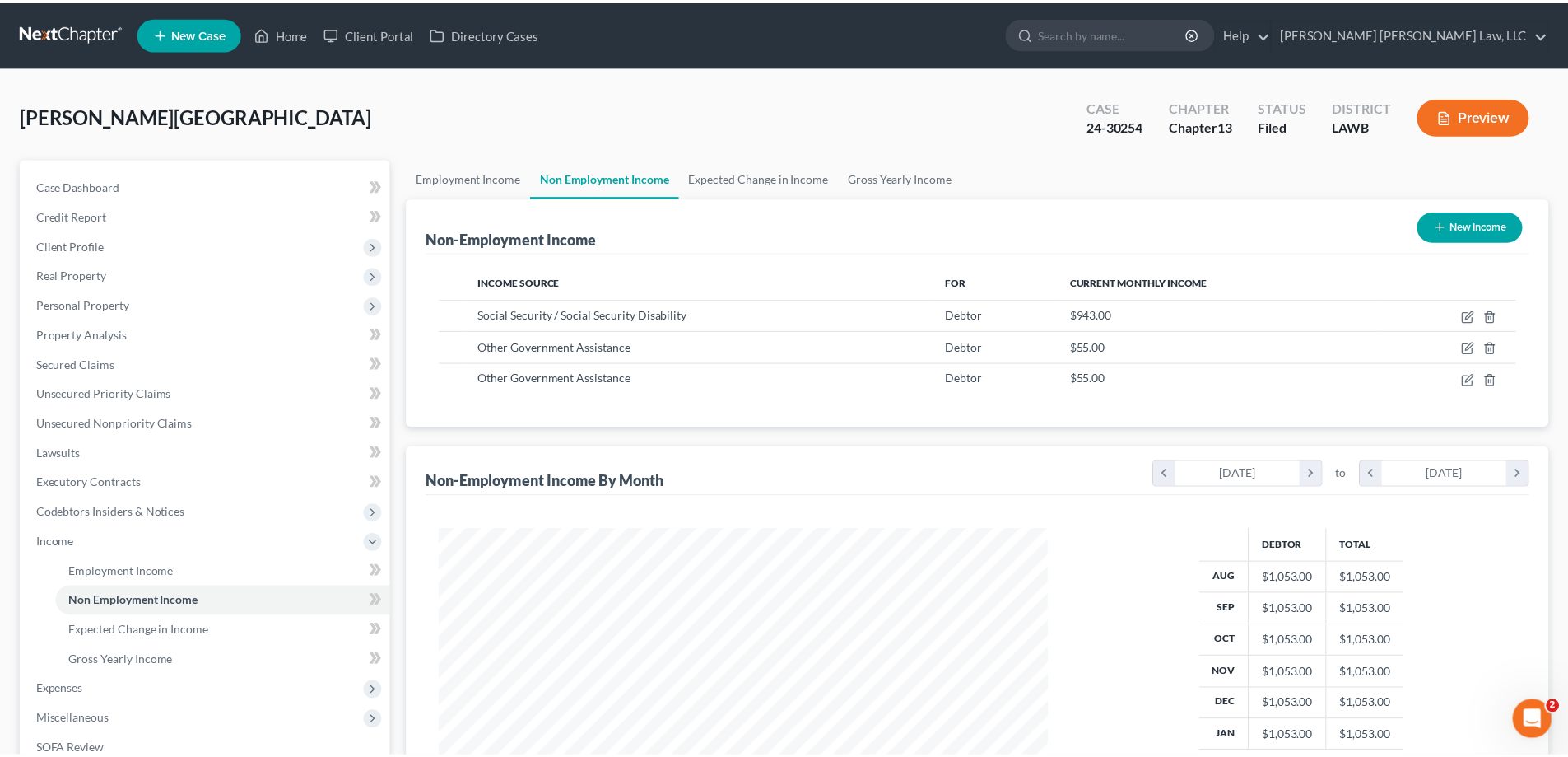
scroll to position [309, 653]
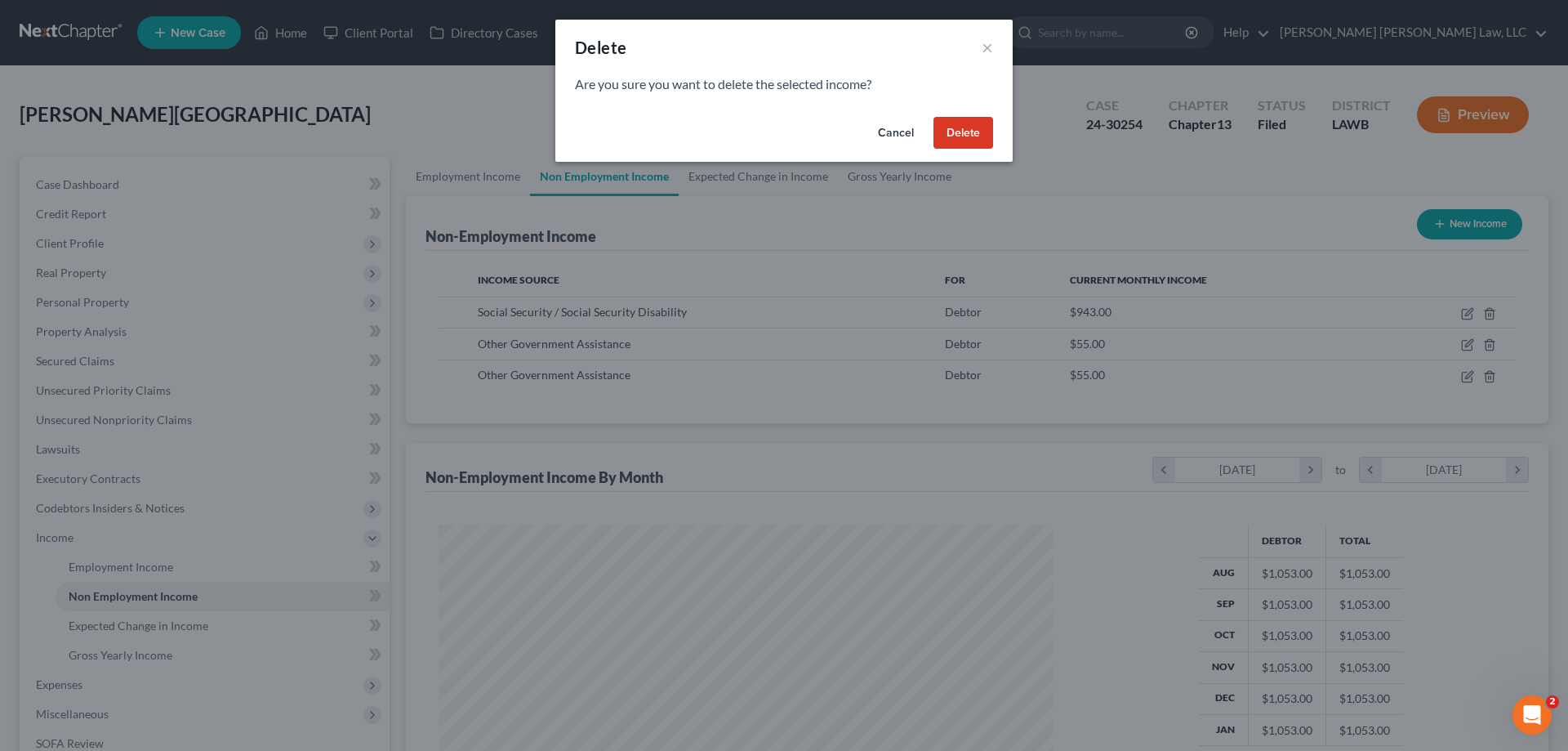
click at [956, 141] on button "Delete" at bounding box center [963, 133] width 59 height 32
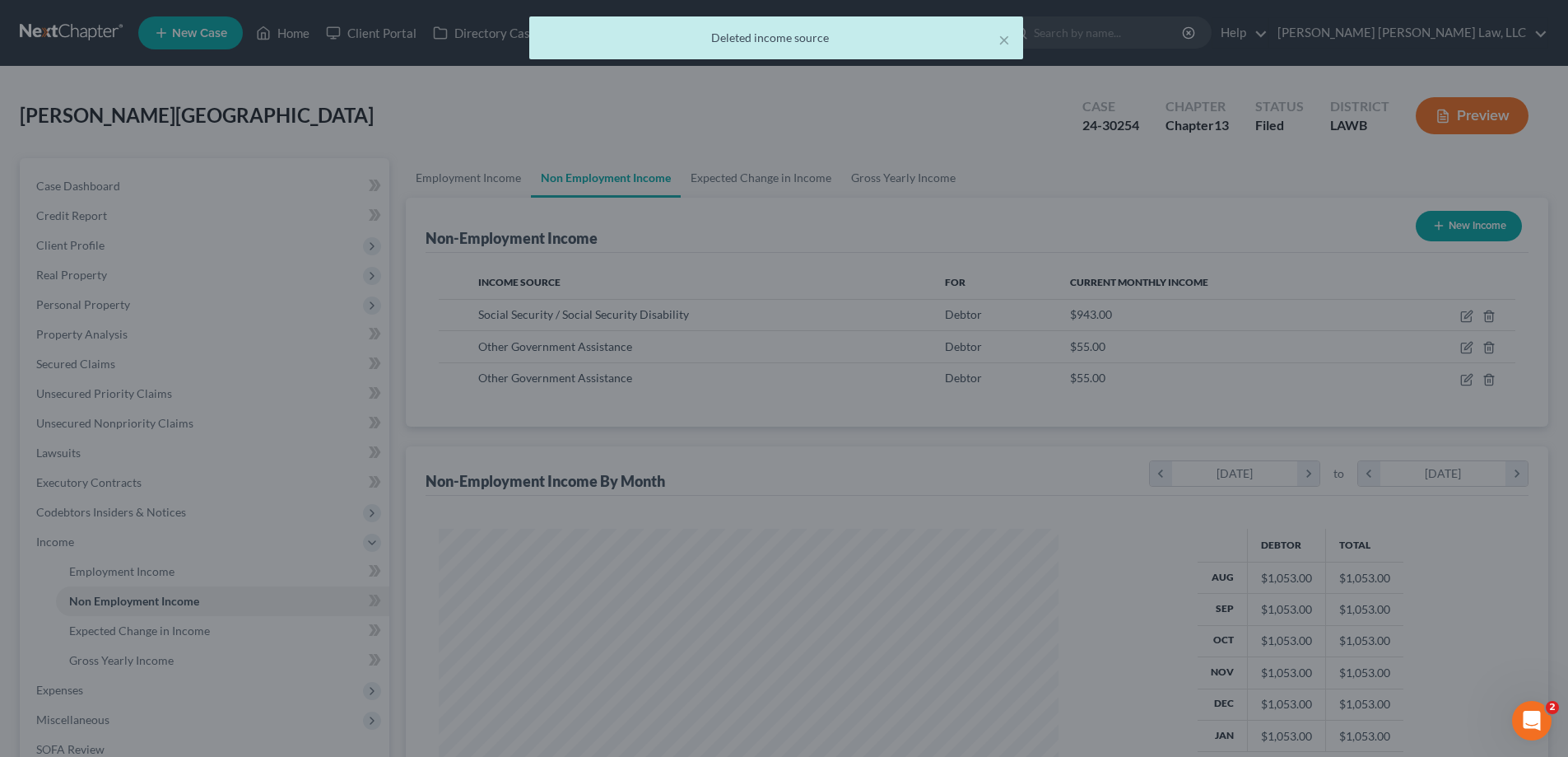
scroll to position [822965, 822358]
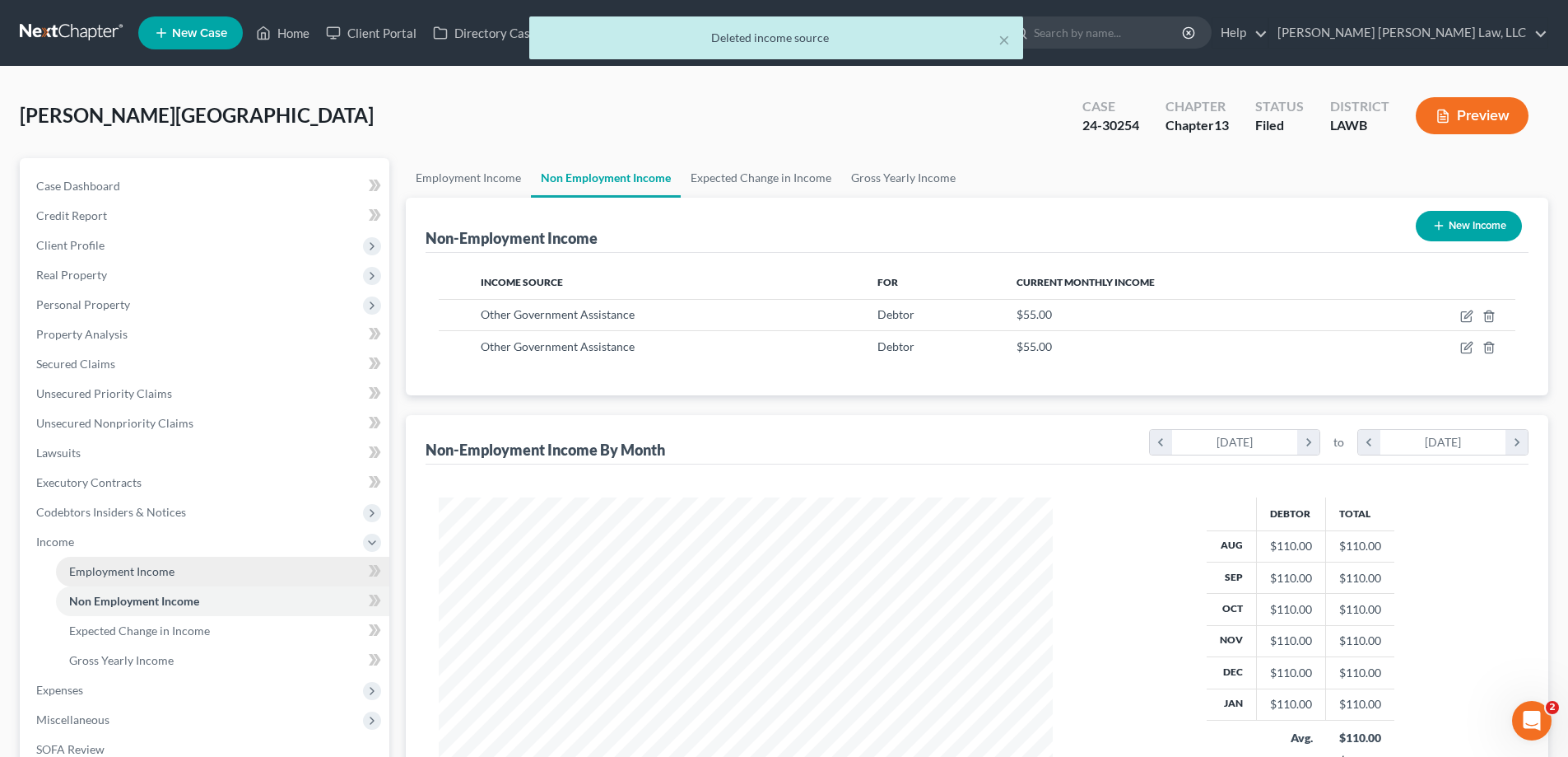
click at [98, 572] on span "Employment Income" at bounding box center [122, 571] width 105 height 14
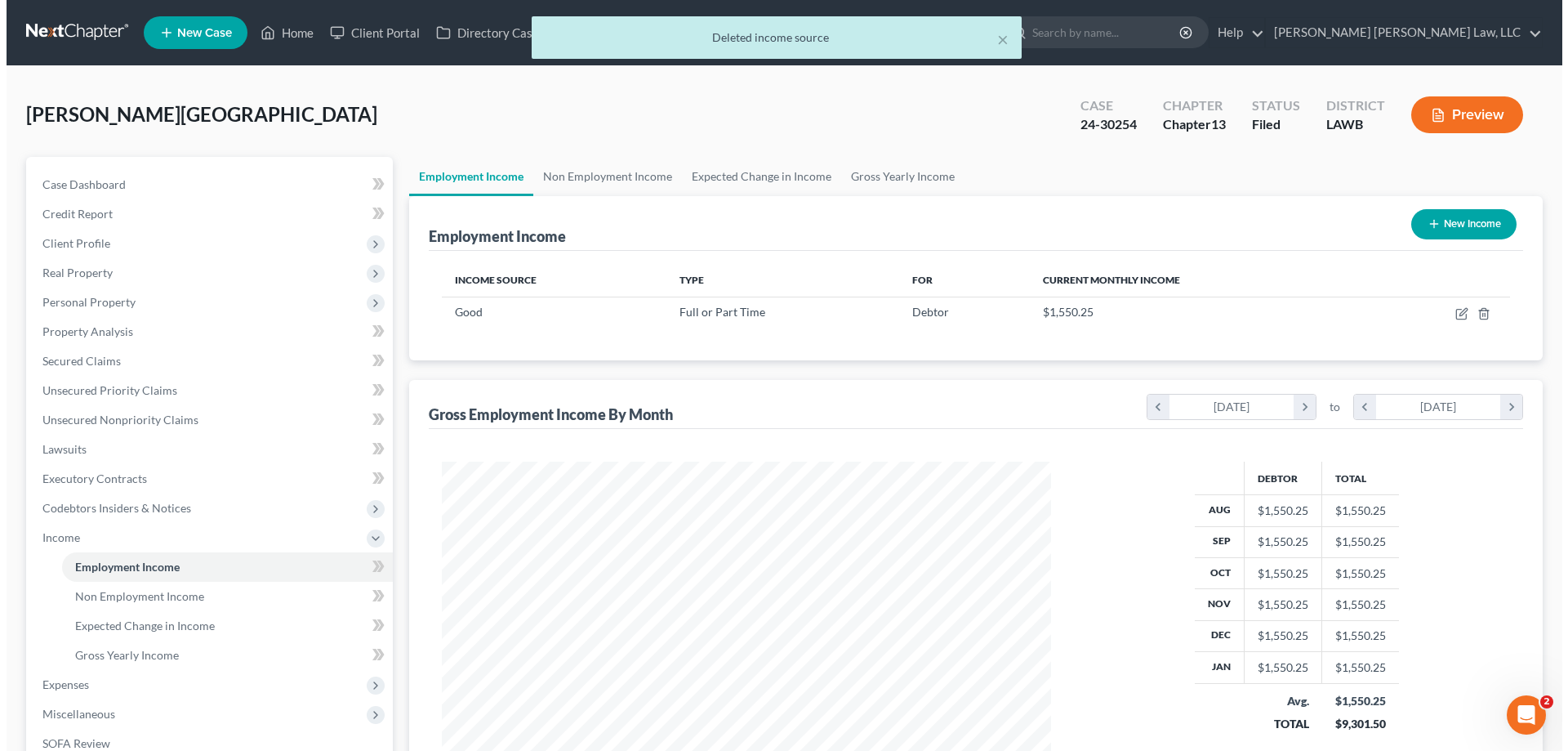
scroll to position [304, 642]
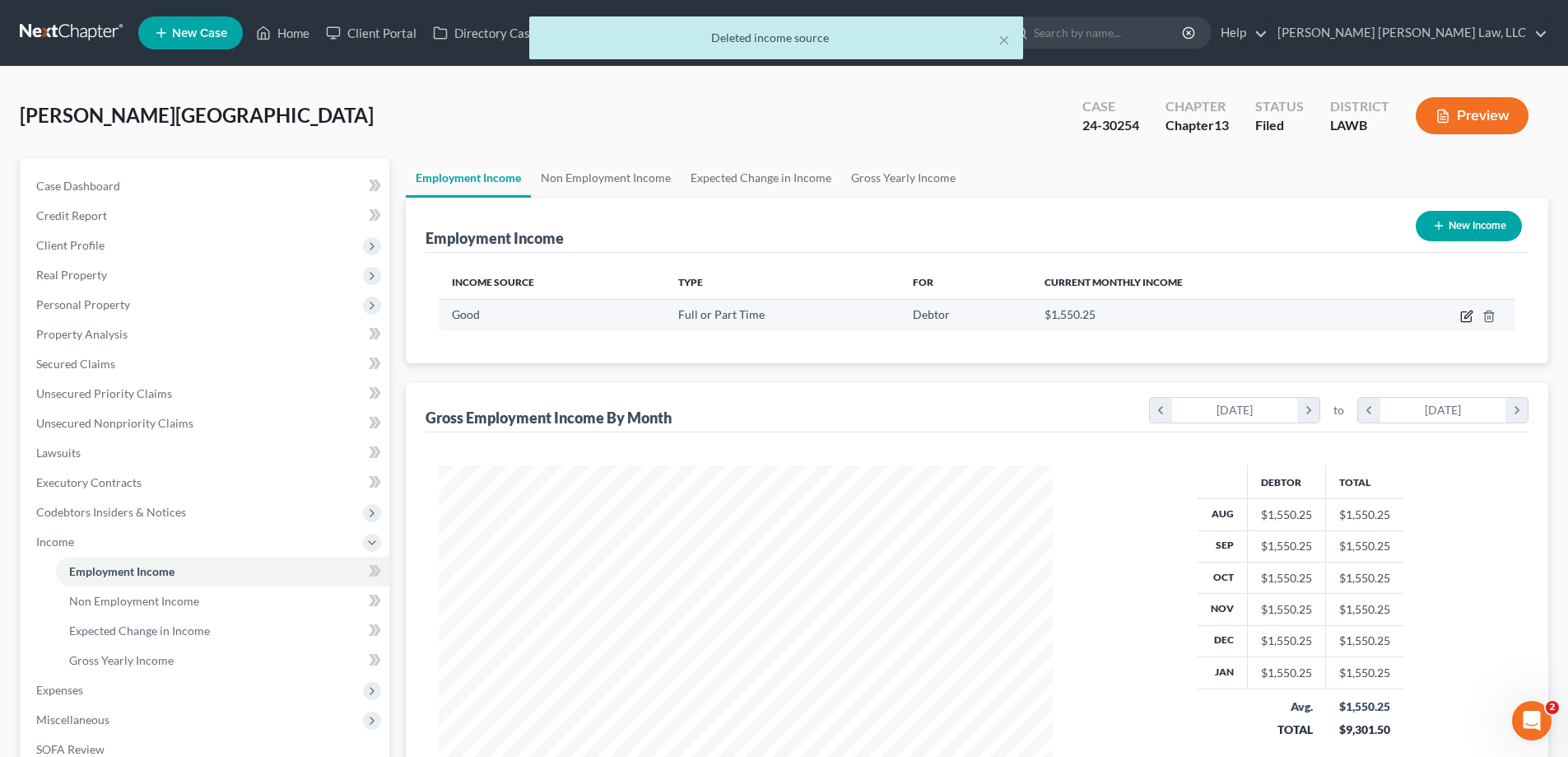
click at [1460, 317] on icon "button" at bounding box center [1466, 316] width 13 height 13
select select "0"
select select "19"
select select "2"
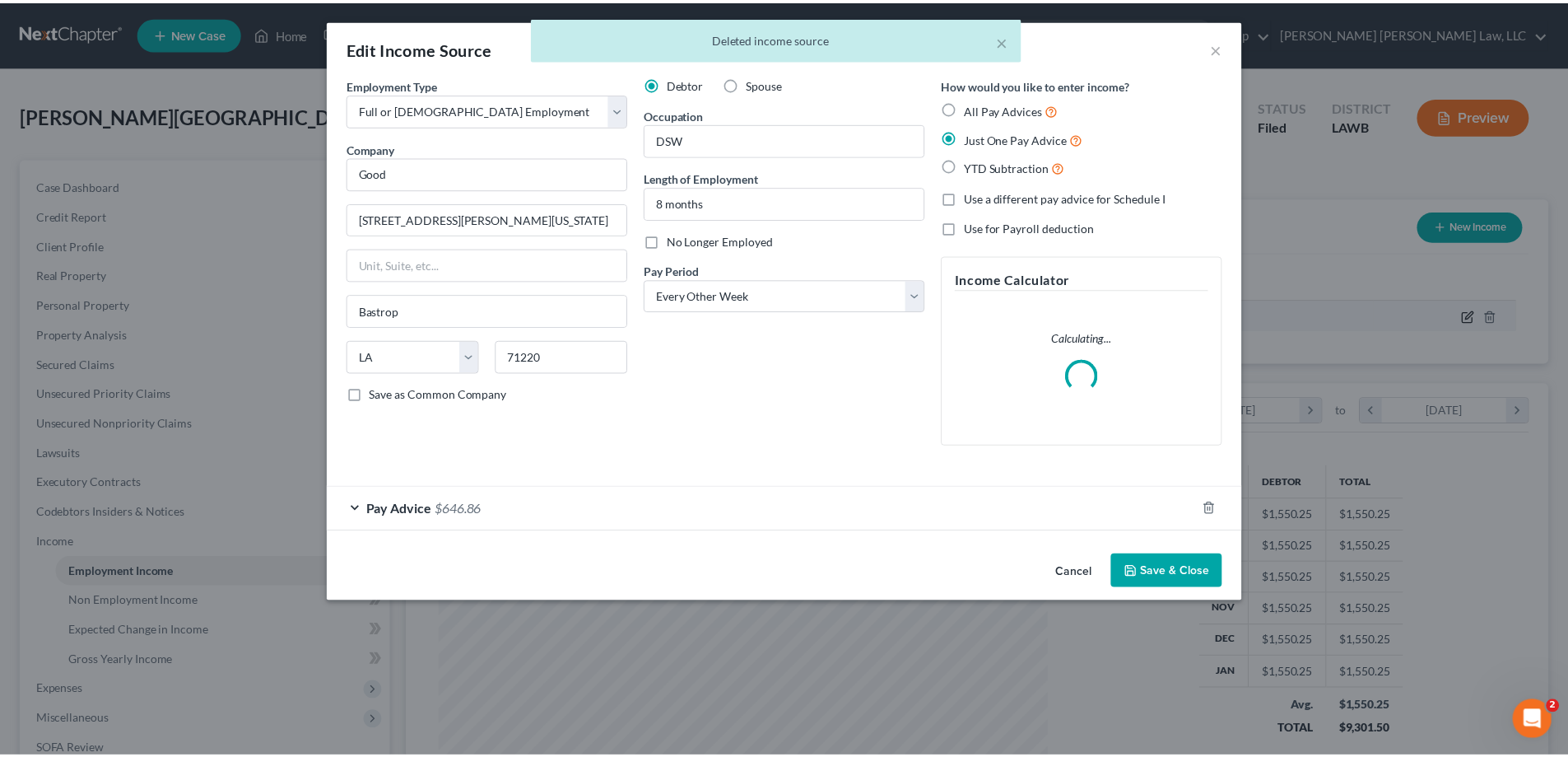
scroll to position [309, 653]
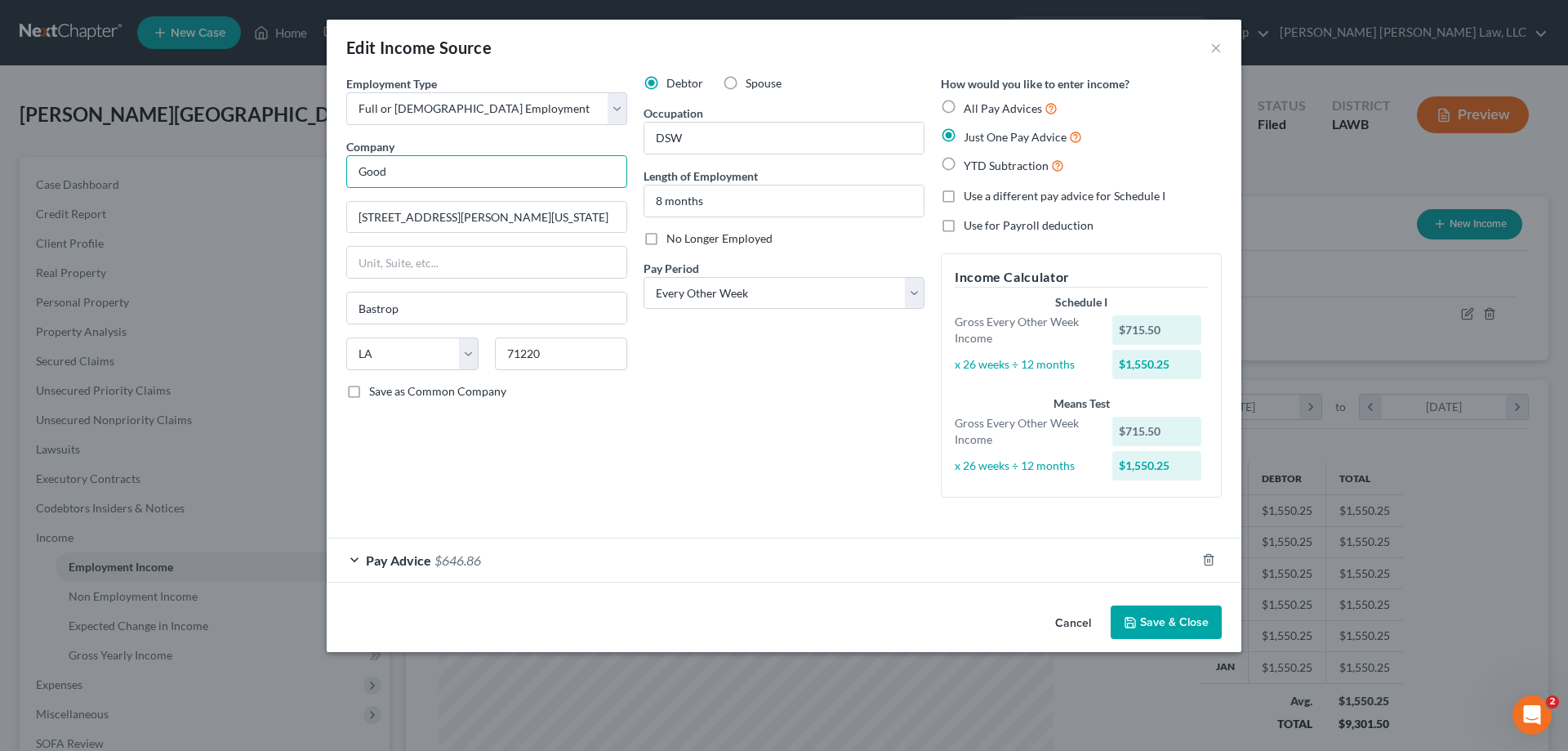
click at [508, 166] on input "Good" at bounding box center [487, 171] width 281 height 32
type input "Good [PERSON_NAME]"
click at [1162, 629] on button "Save & Close" at bounding box center [1165, 622] width 111 height 34
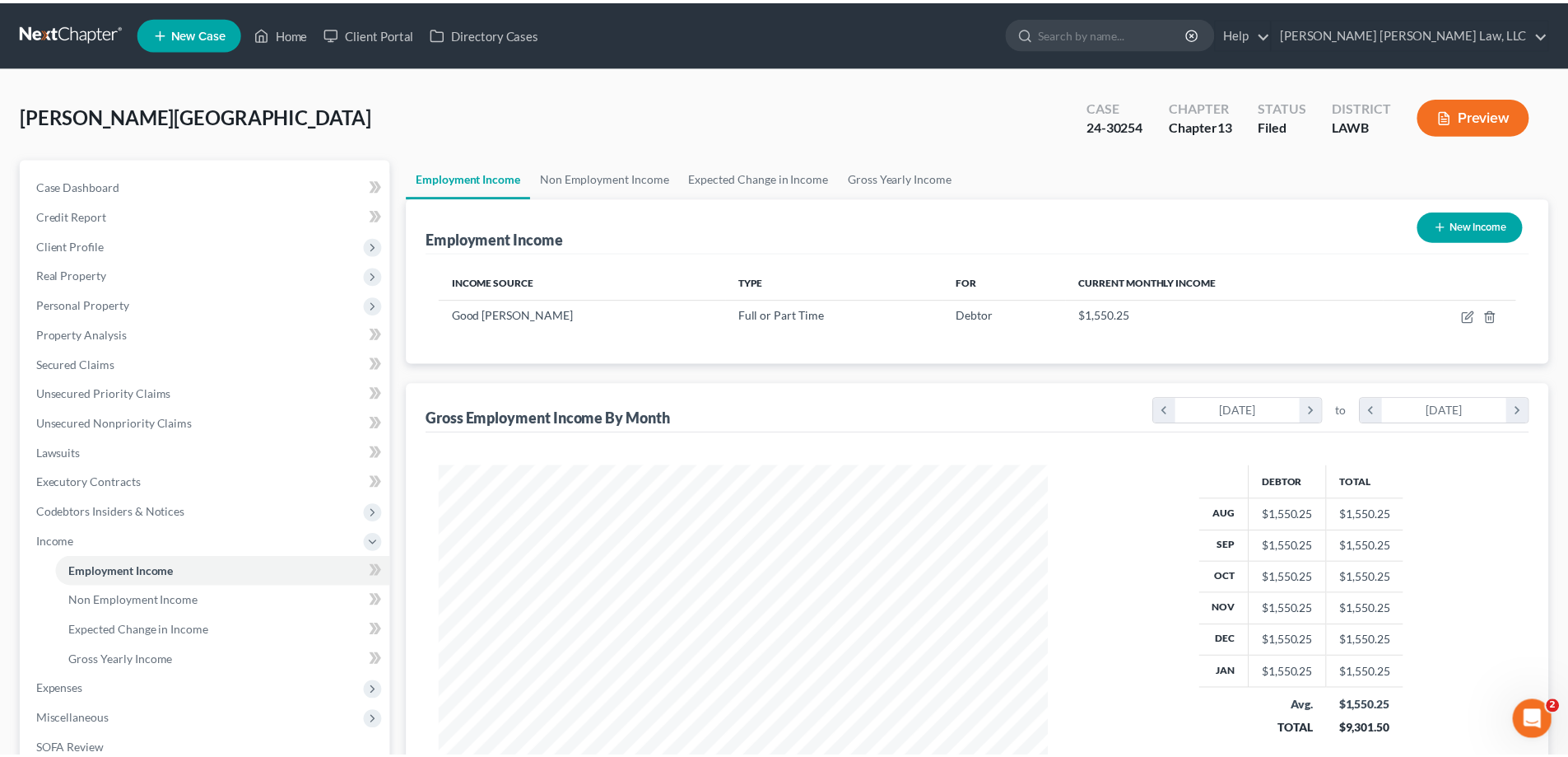
scroll to position [822965, 822358]
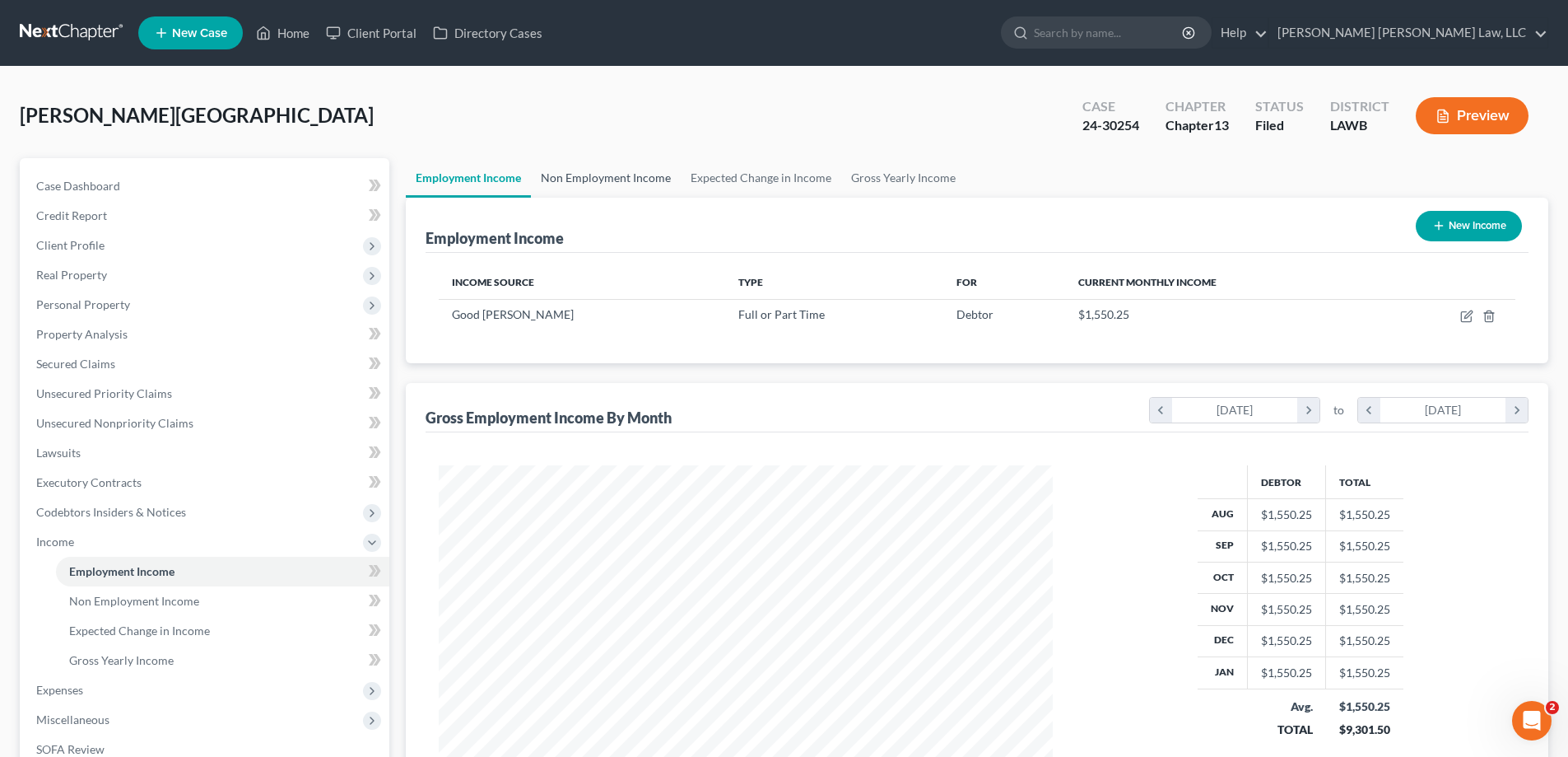
click at [580, 167] on link "Non Employment Income" at bounding box center [606, 178] width 149 height 40
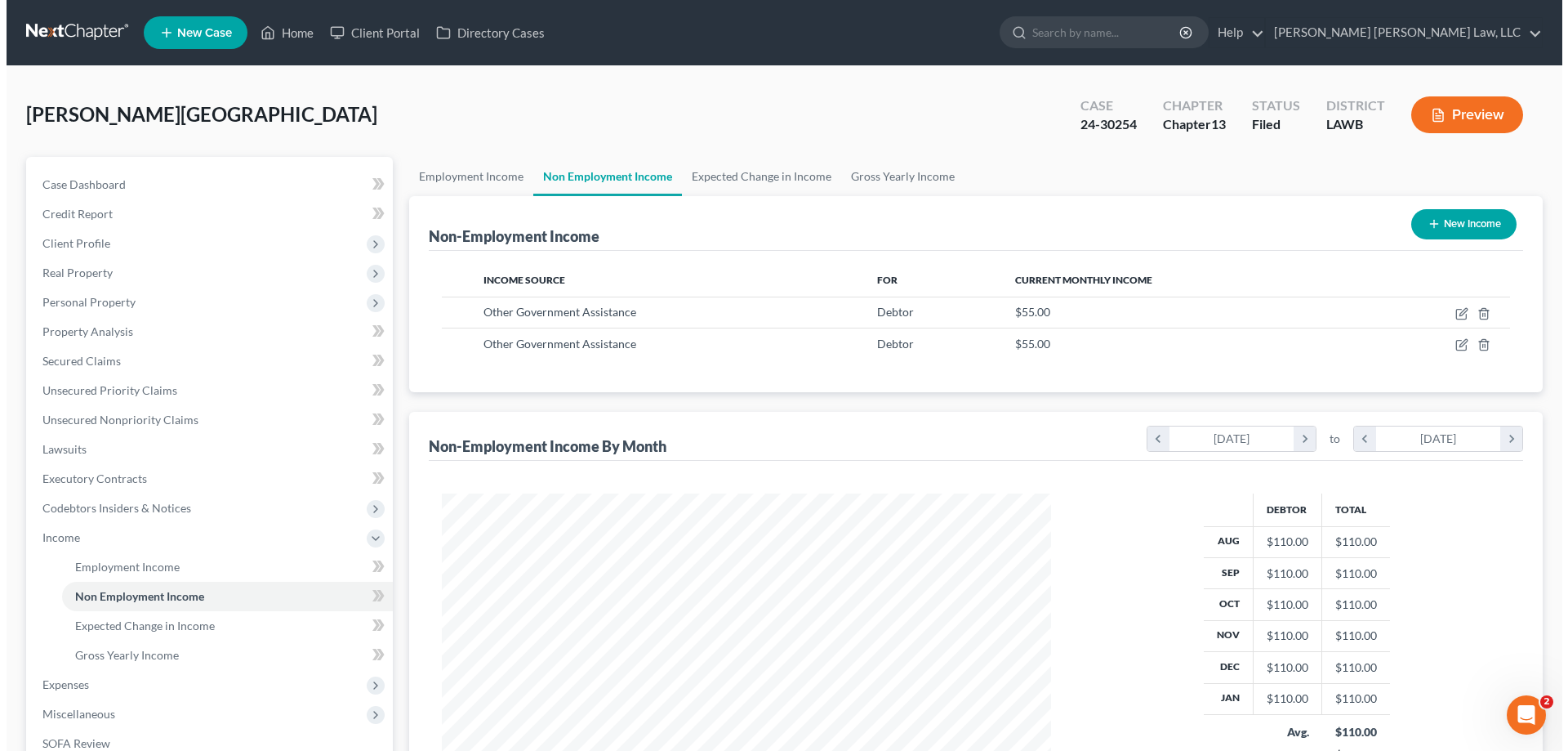
scroll to position [304, 642]
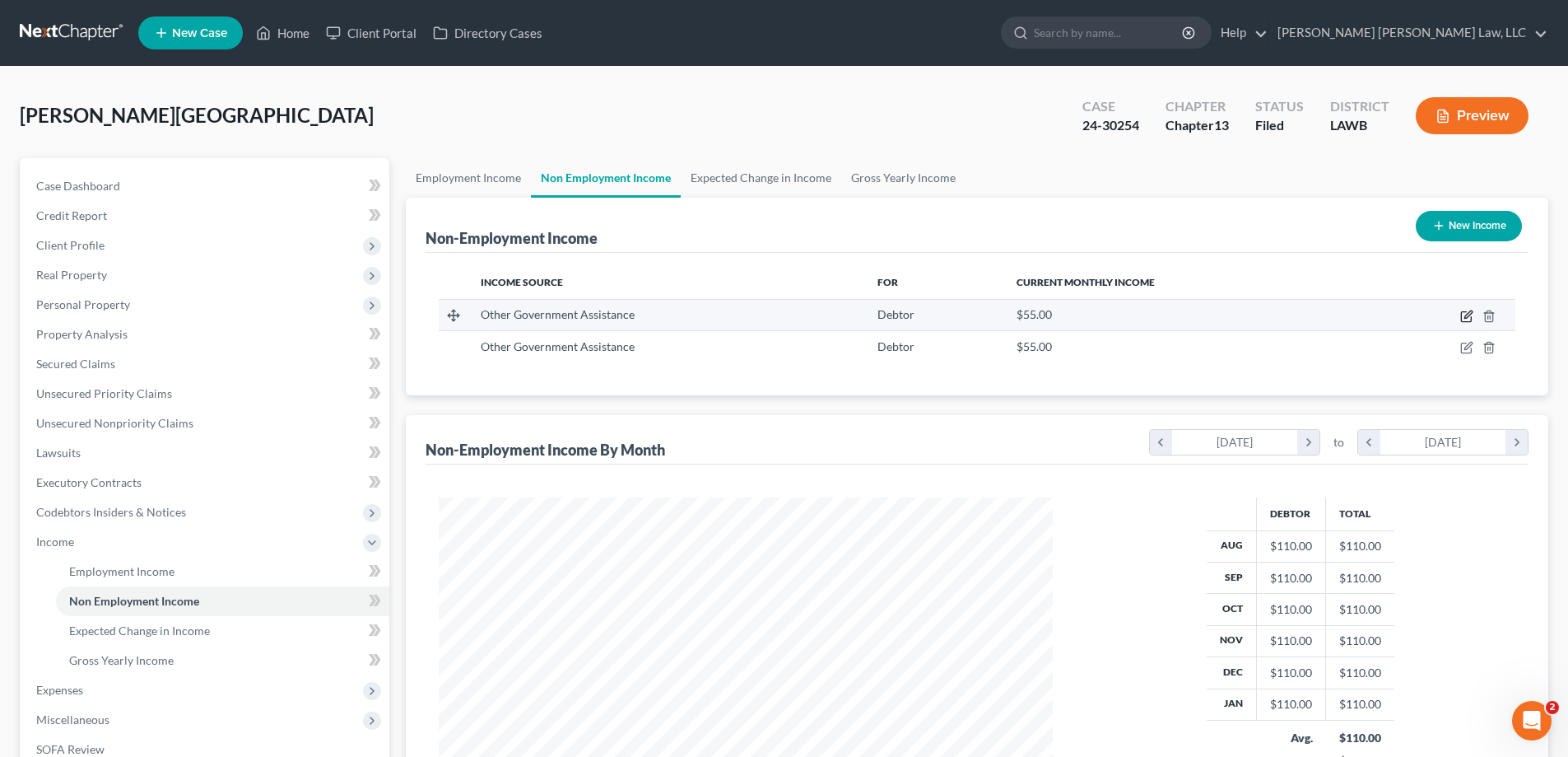
click at [1463, 312] on icon "button" at bounding box center [1465, 317] width 10 height 10
select select "5"
select select "0"
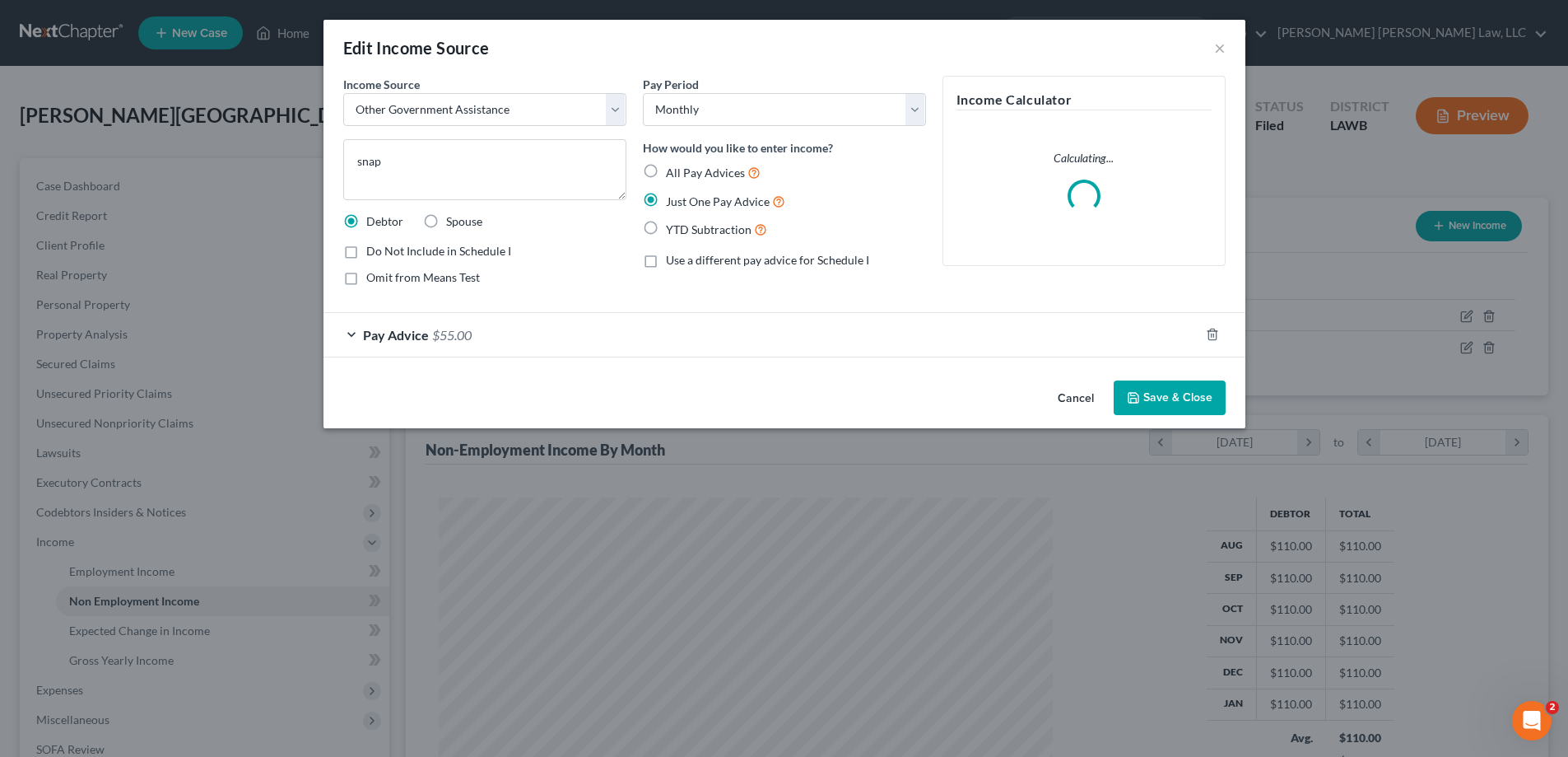
scroll to position [309, 653]
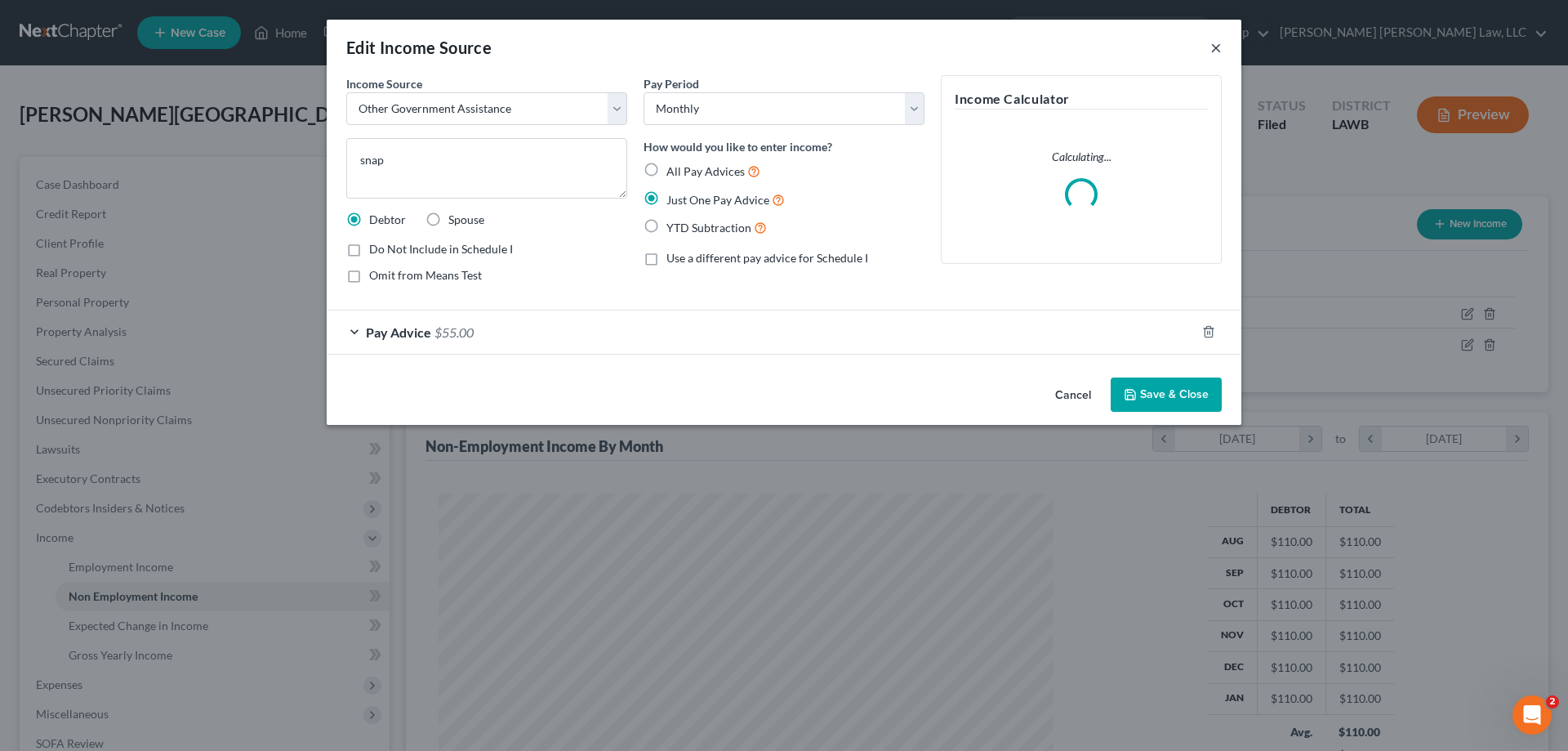
click at [1213, 51] on button "×" at bounding box center [1216, 47] width 11 height 19
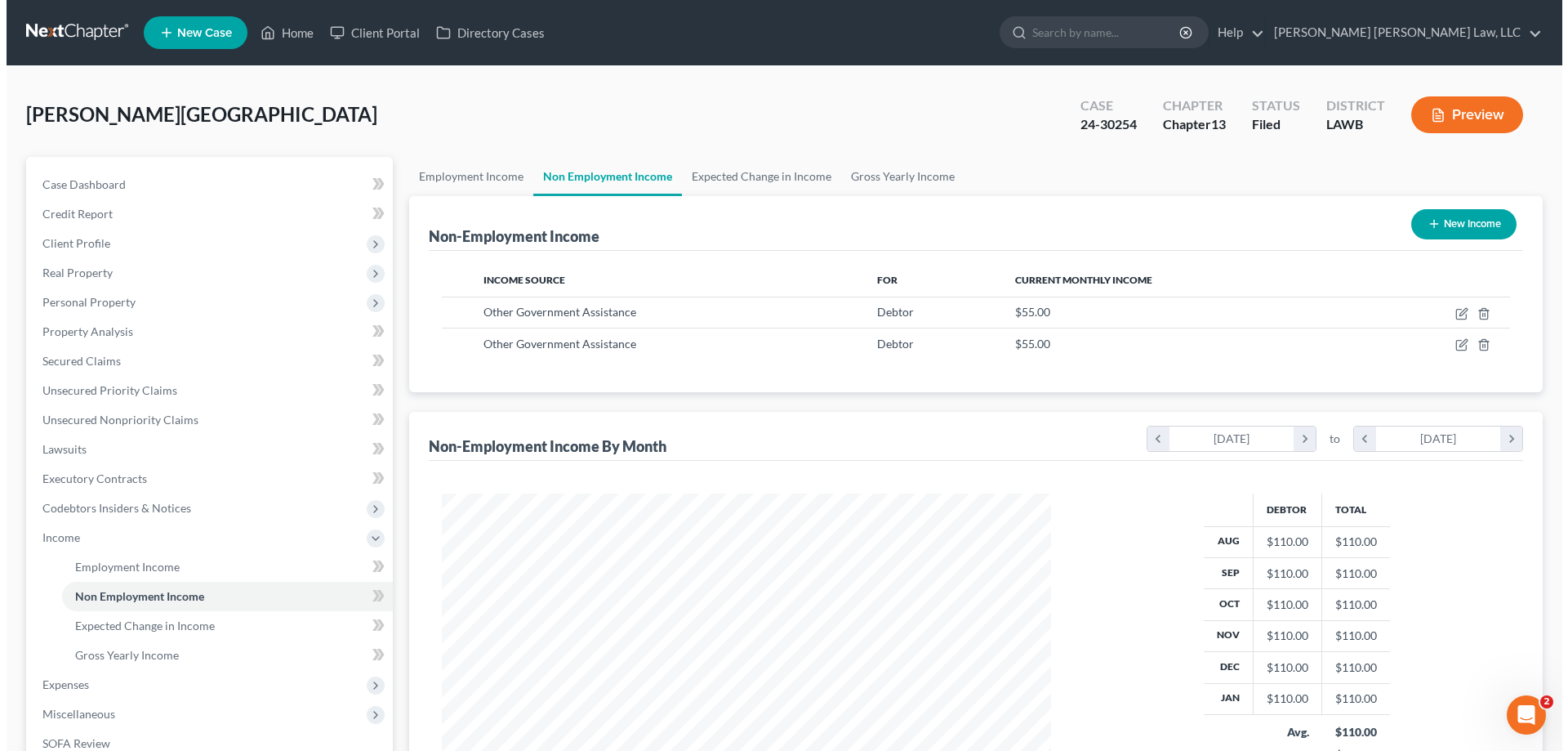
scroll to position [816443, 815955]
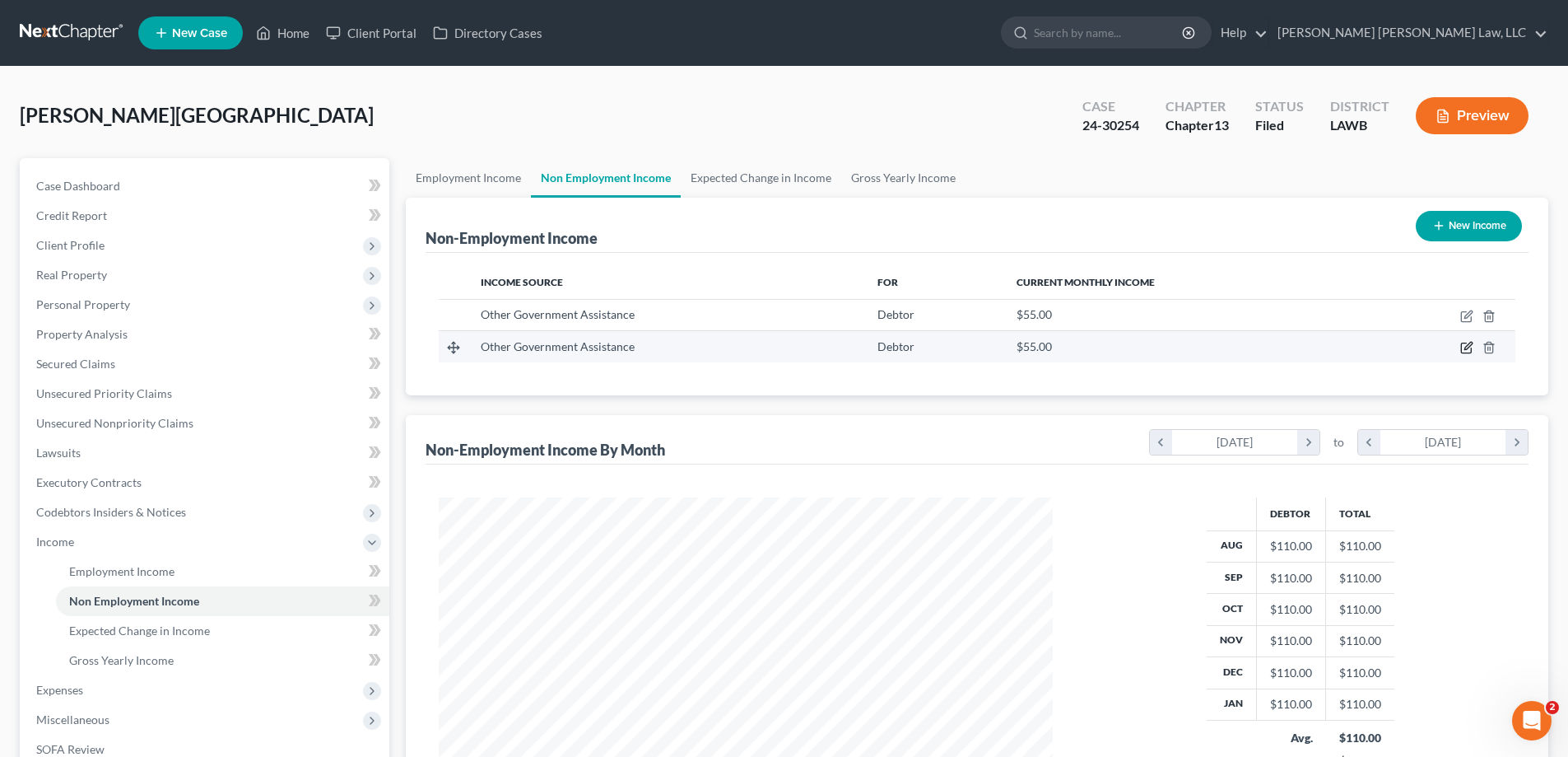
click at [1471, 354] on icon "button" at bounding box center [1466, 347] width 13 height 13
select select "5"
select select "0"
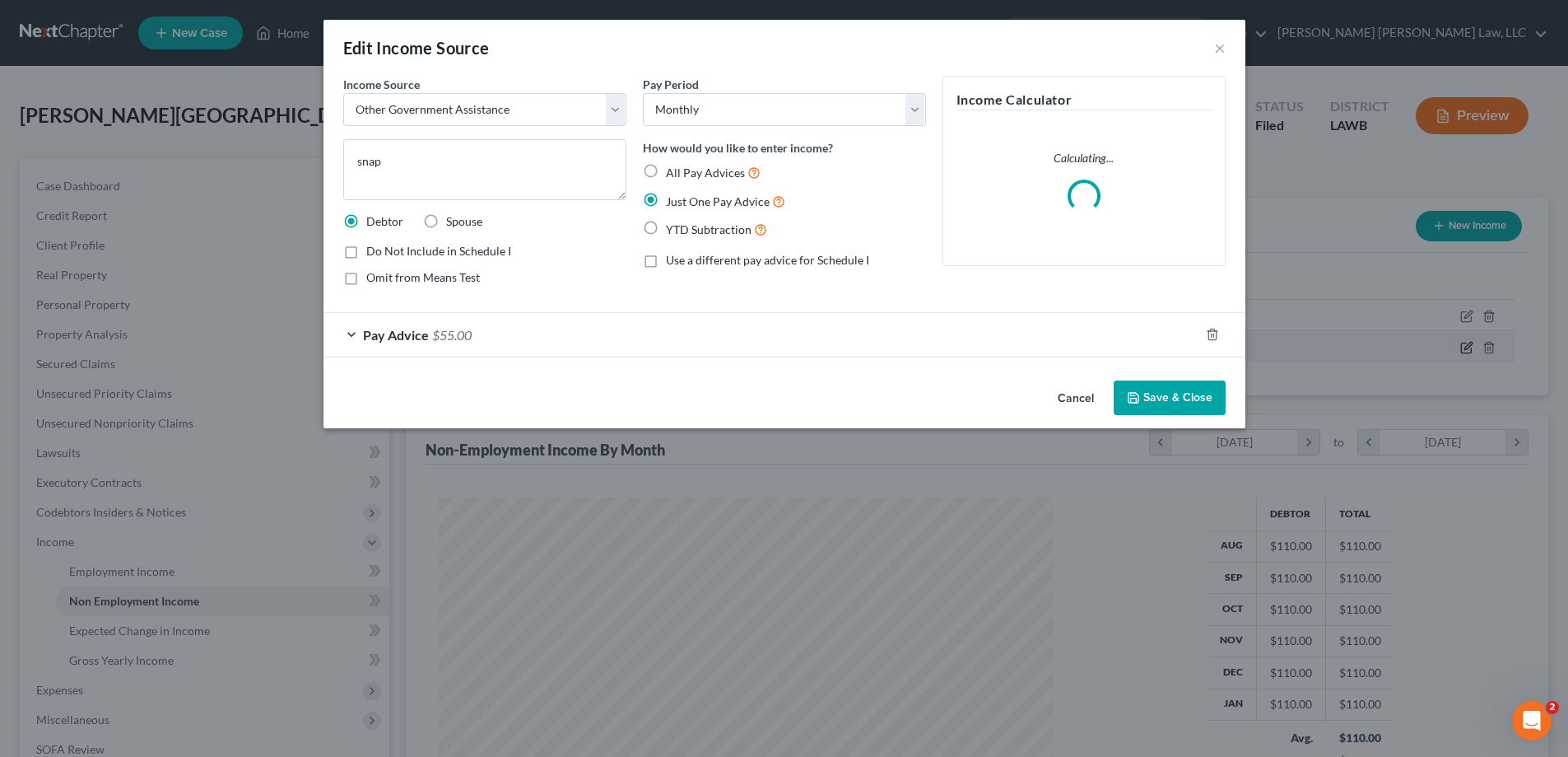
scroll to position [309, 653]
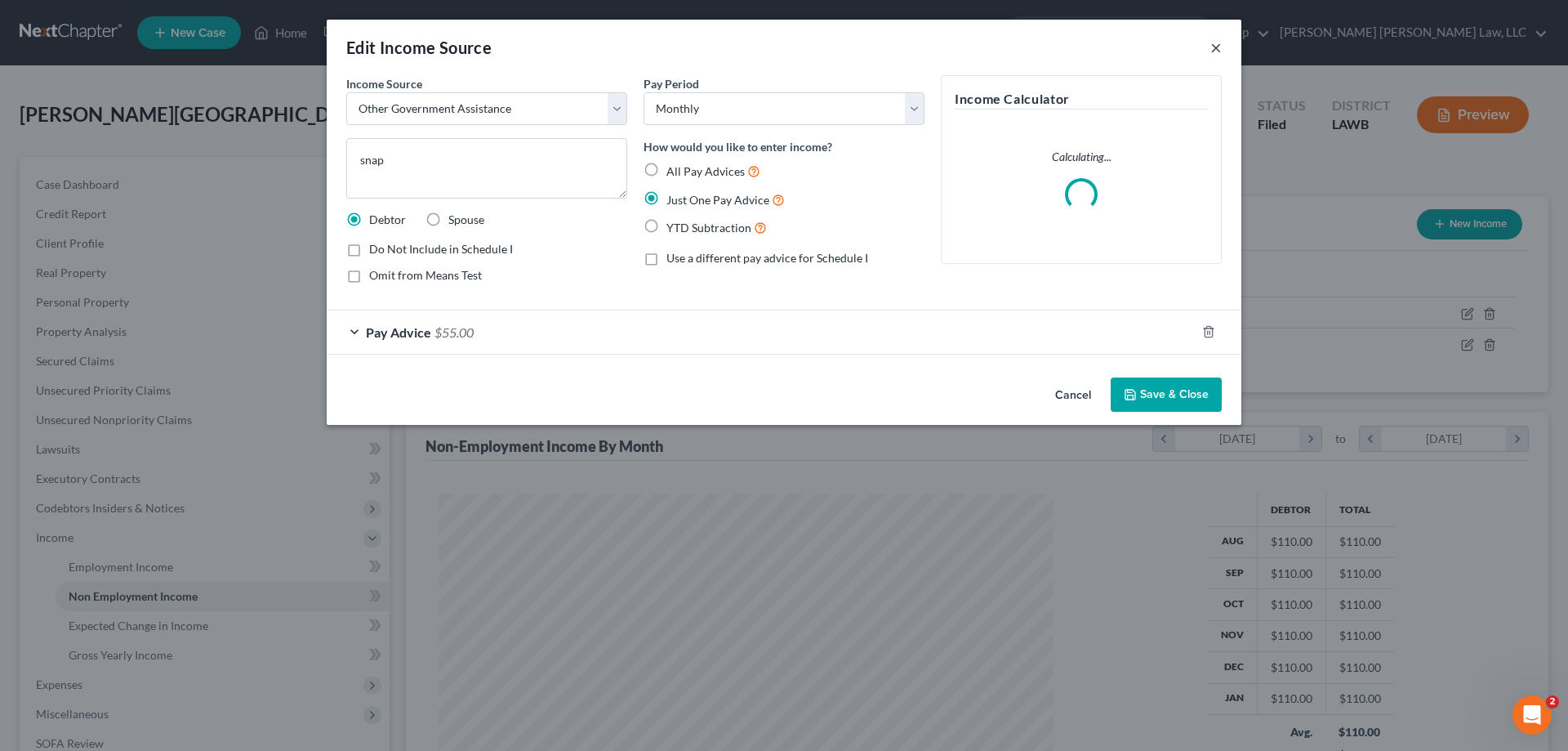
click at [1217, 48] on button "×" at bounding box center [1216, 47] width 11 height 19
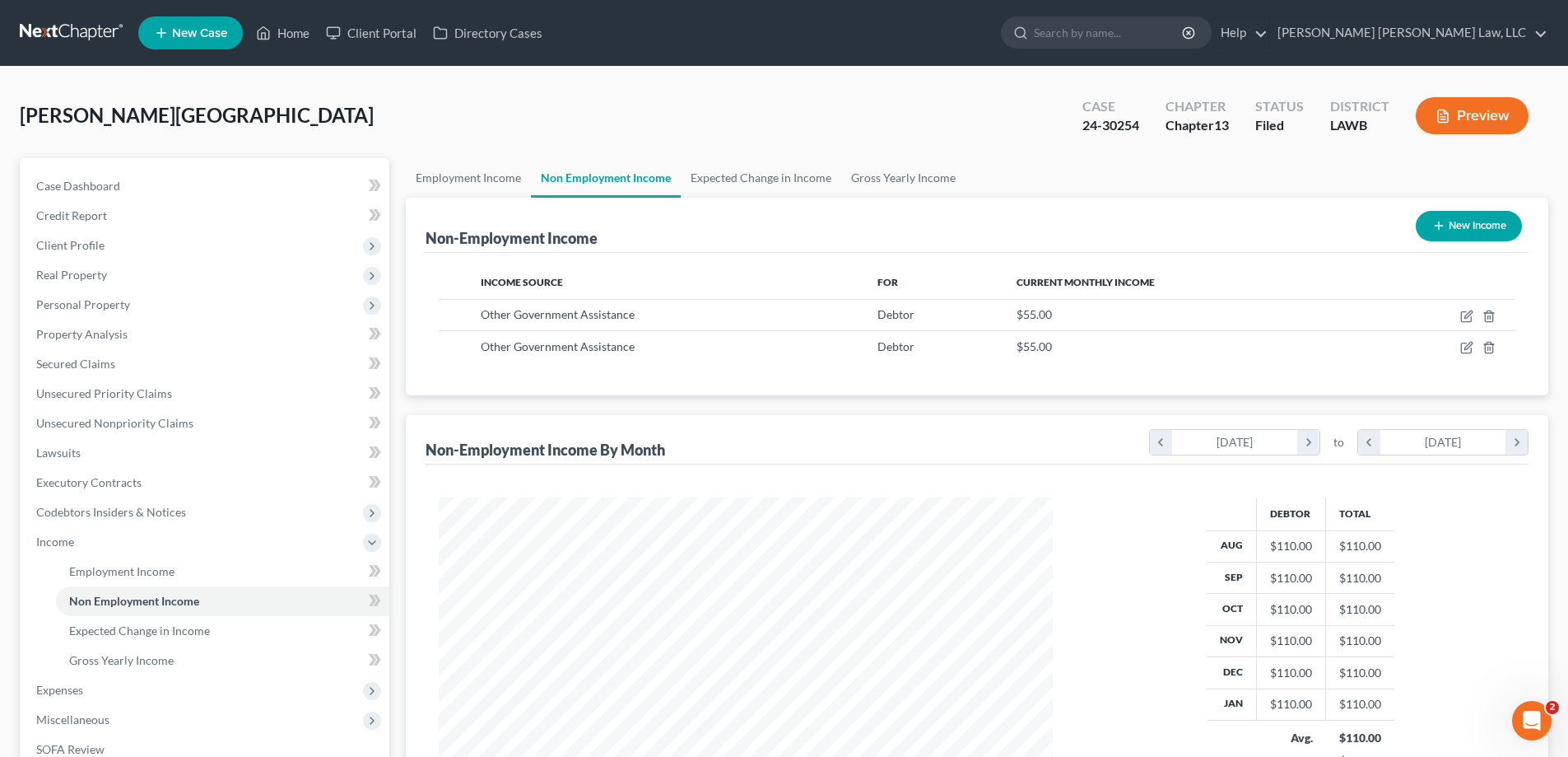
scroll to position [307, 647]
click at [1488, 313] on polyline "button" at bounding box center [1488, 313] width 10 height 0
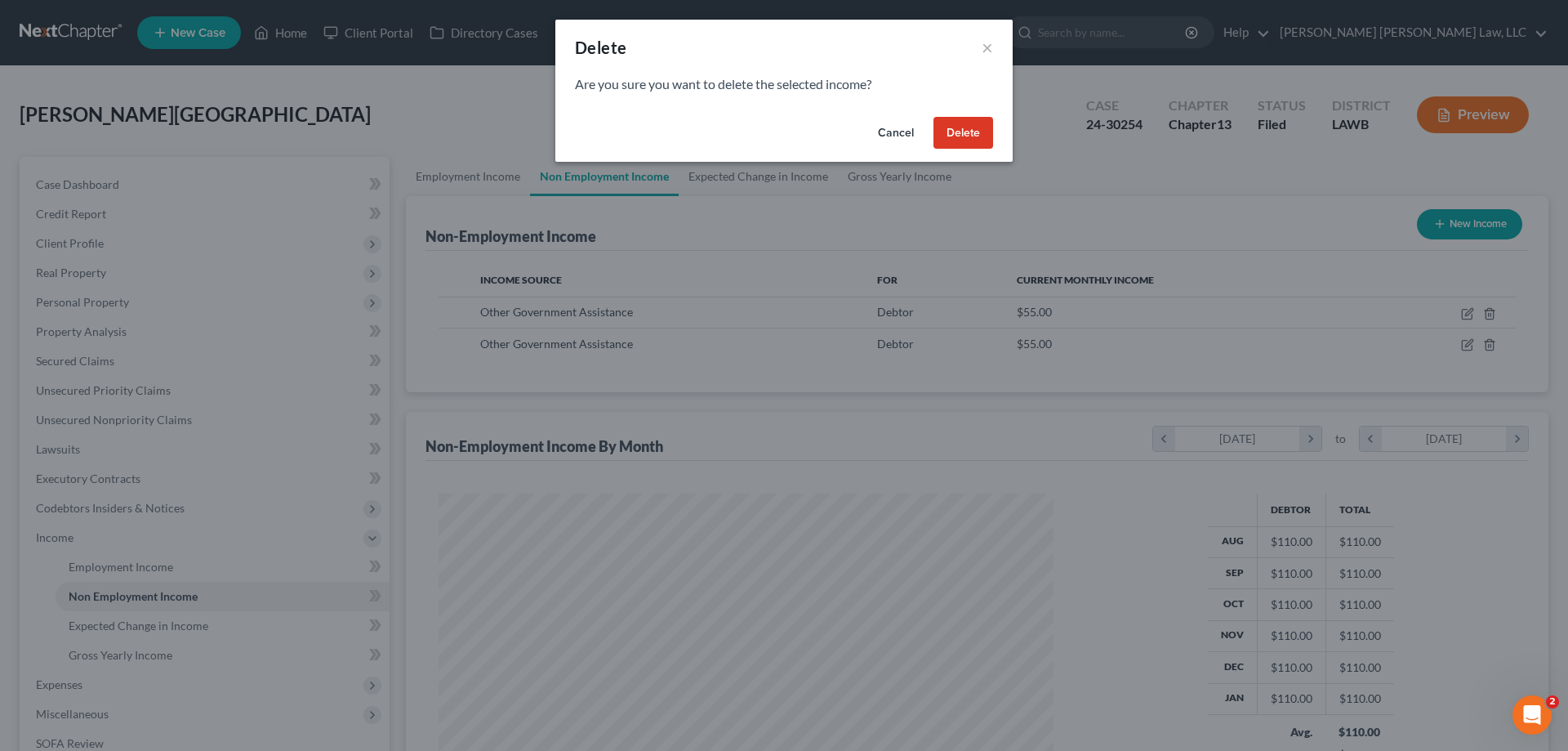
click at [978, 135] on button "Delete" at bounding box center [963, 133] width 59 height 32
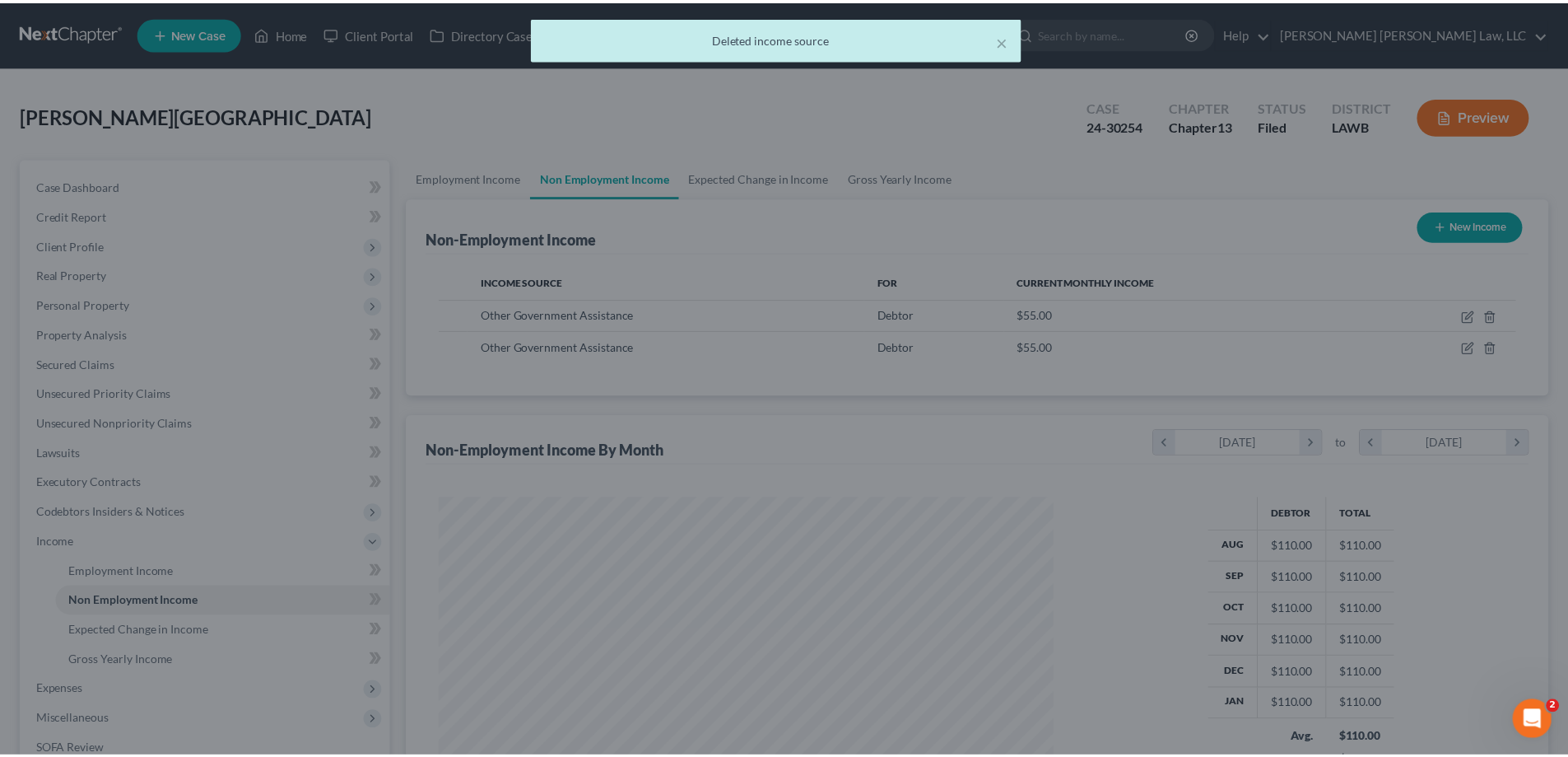
scroll to position [307, 647]
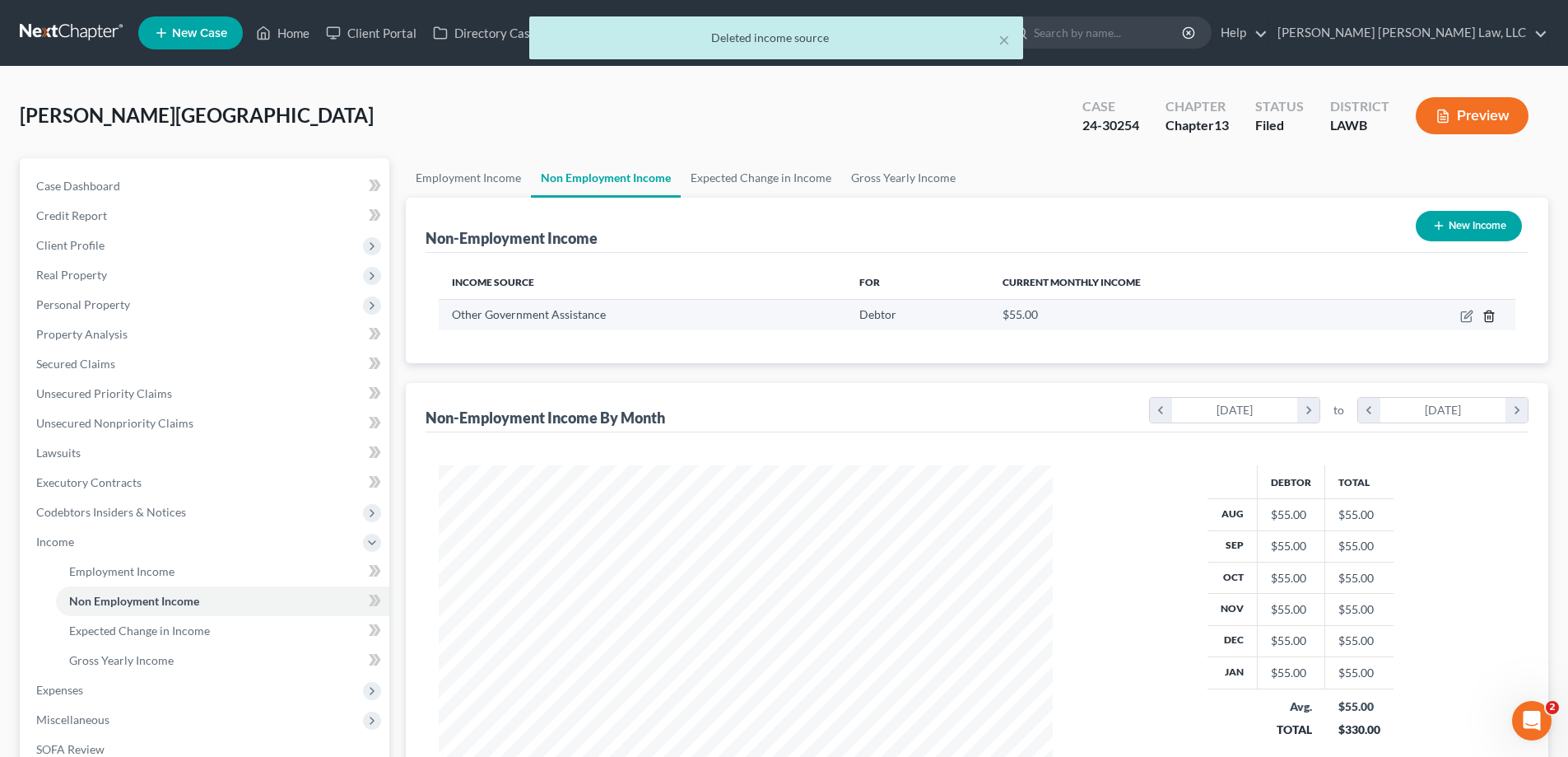
click at [1483, 317] on icon "button" at bounding box center [1488, 316] width 13 height 13
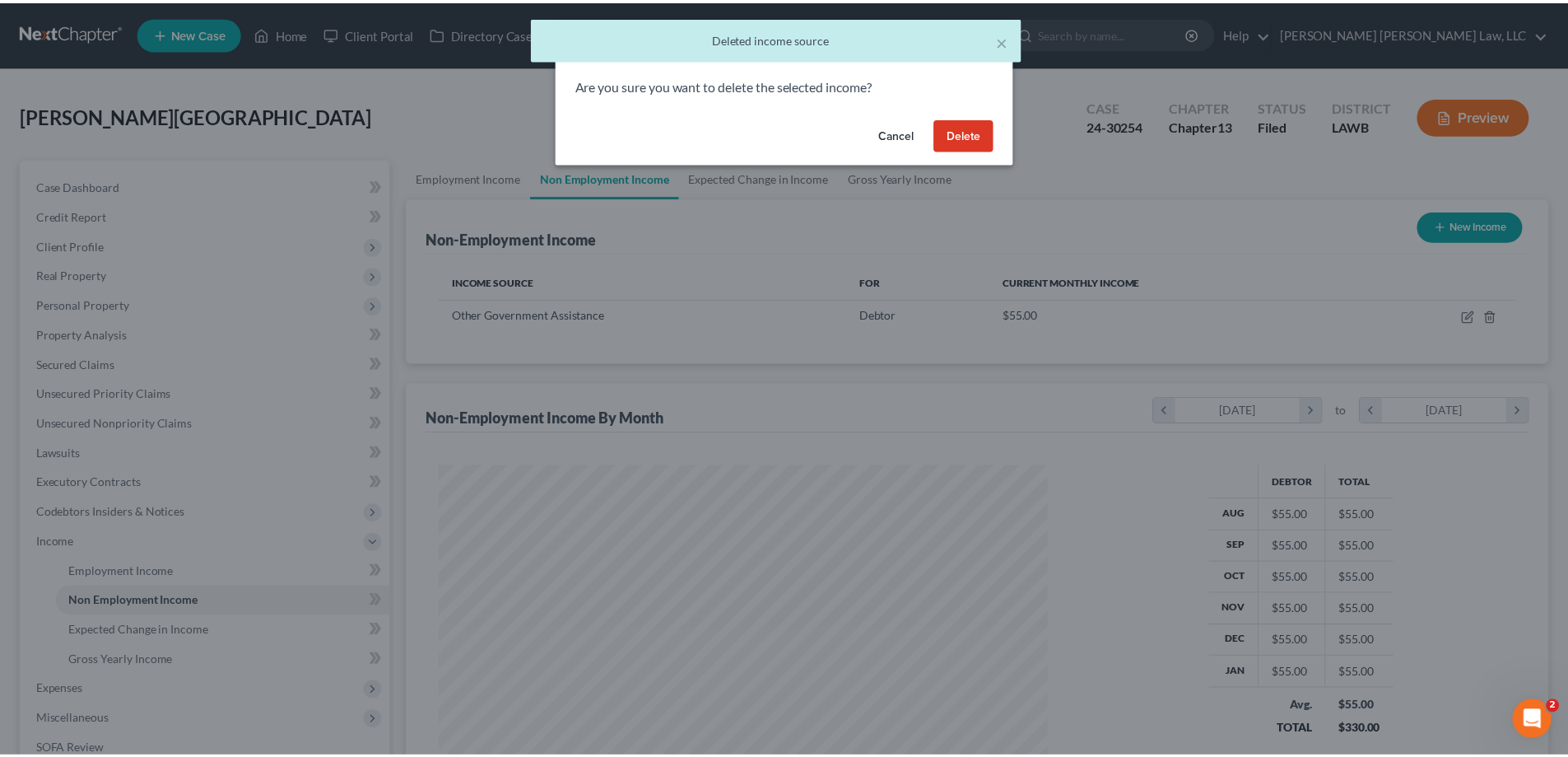
scroll to position [309, 653]
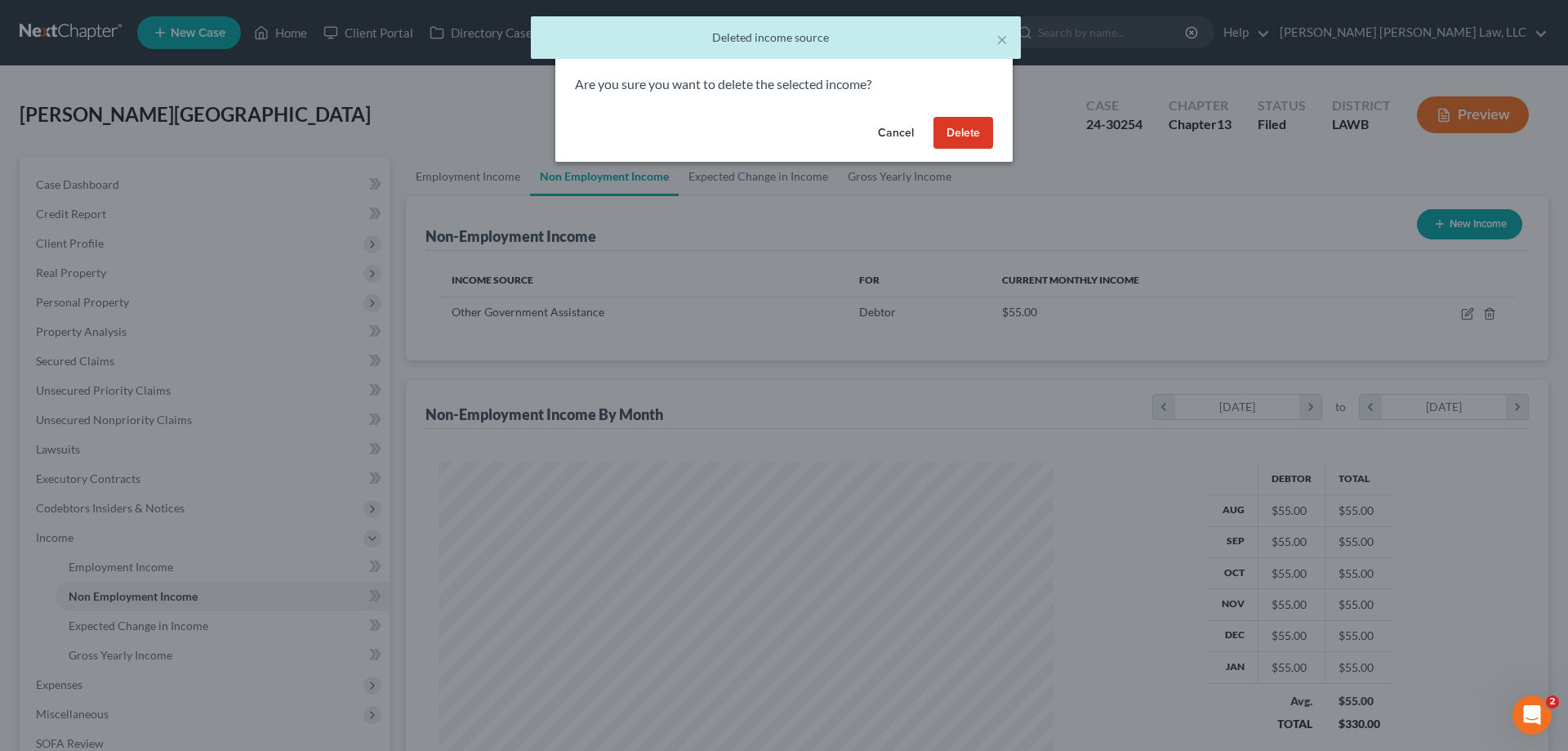
click at [981, 144] on button "Delete" at bounding box center [963, 133] width 59 height 32
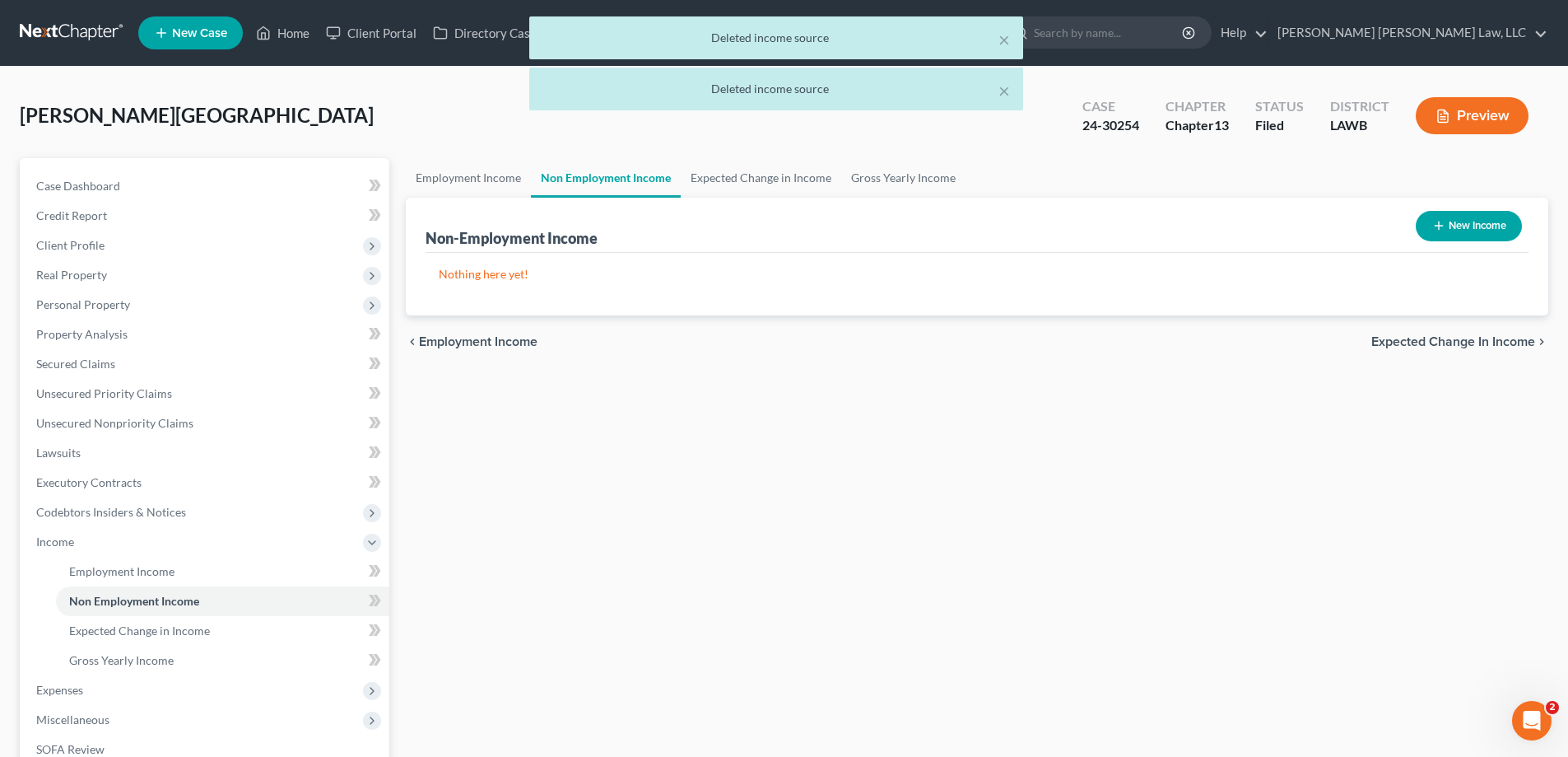
scroll to position [0, 0]
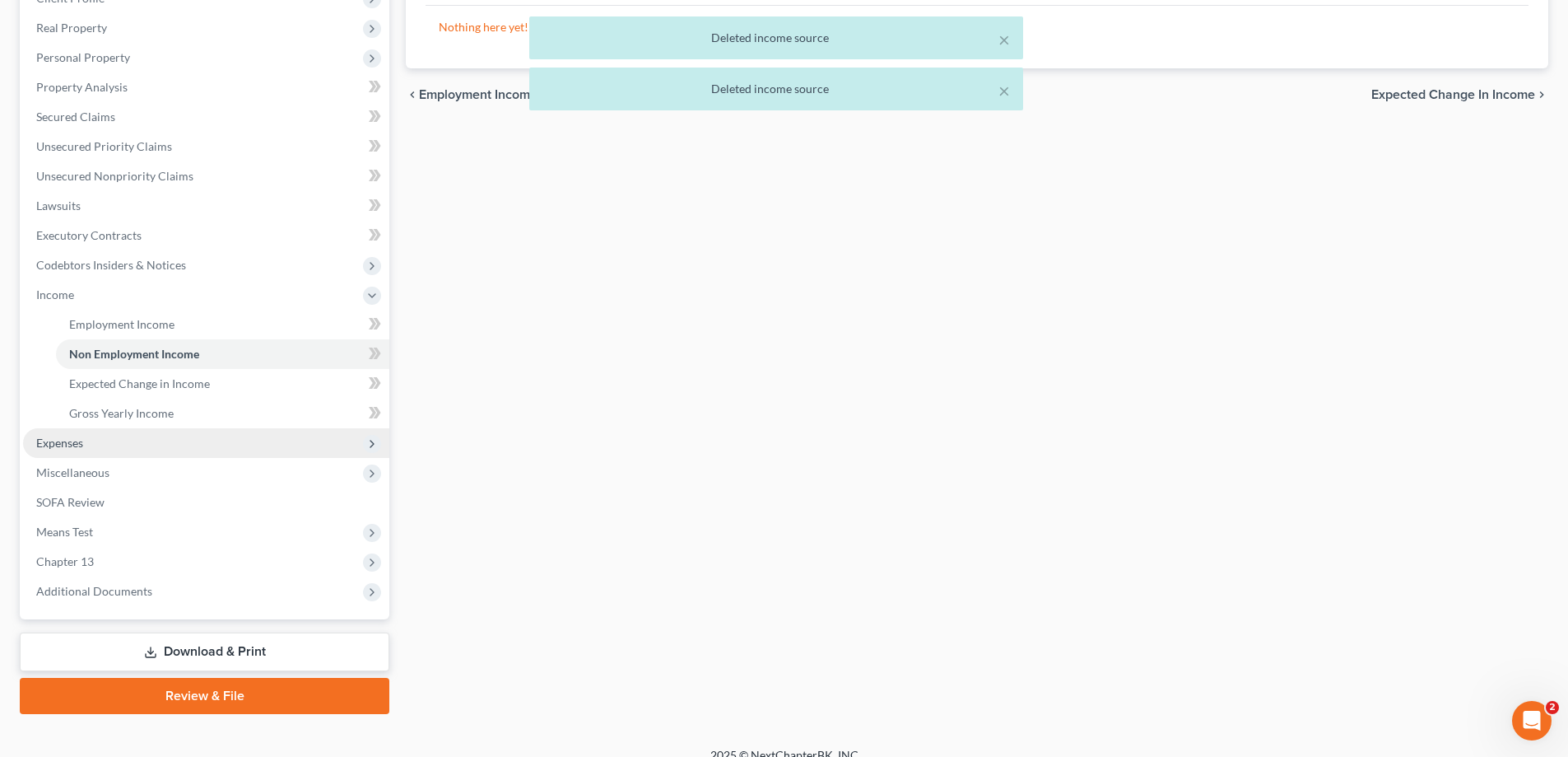
click at [83, 447] on span "Expenses" at bounding box center [59, 442] width 47 height 14
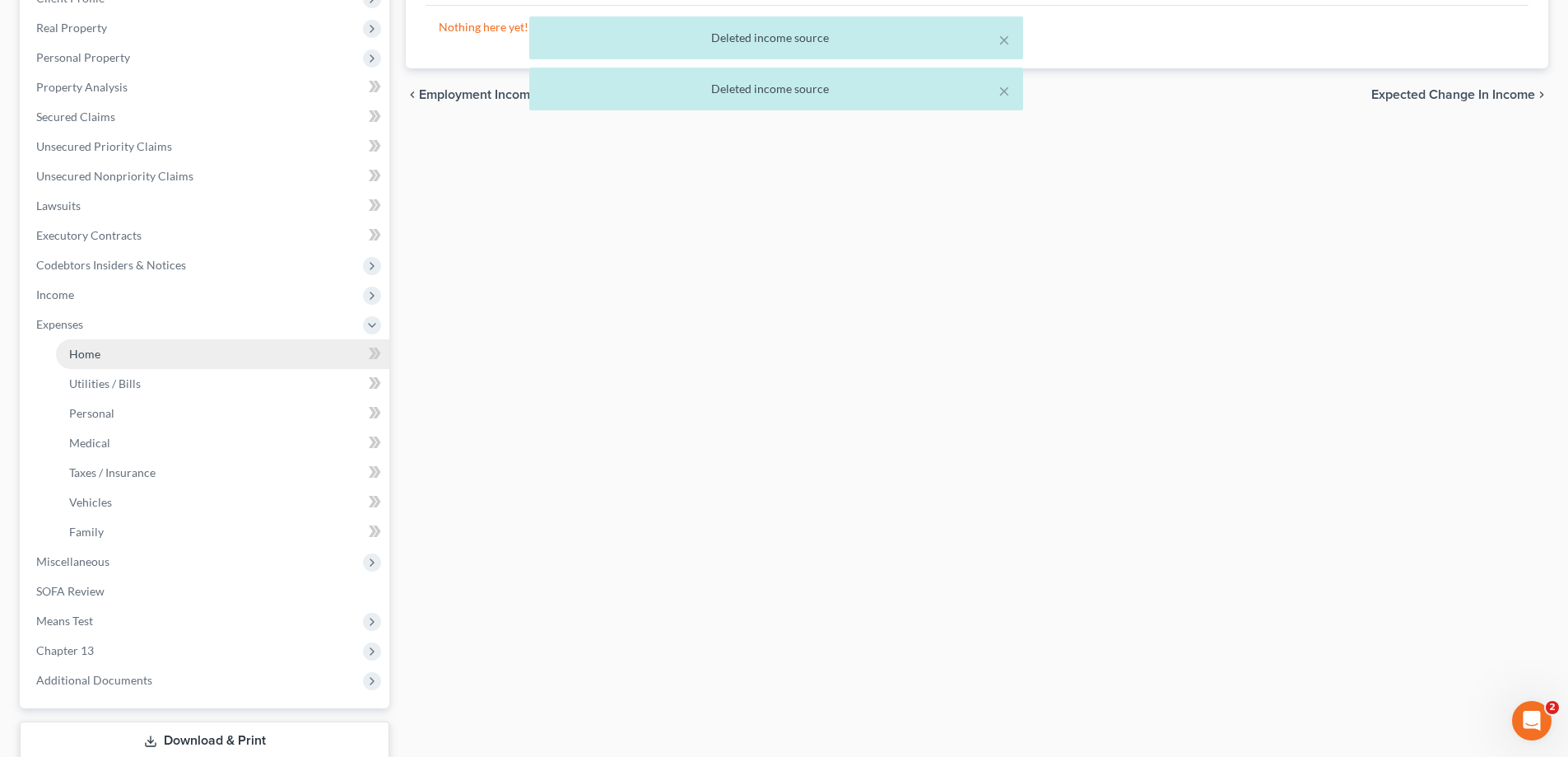
click at [97, 354] on span "Home" at bounding box center [85, 353] width 32 height 14
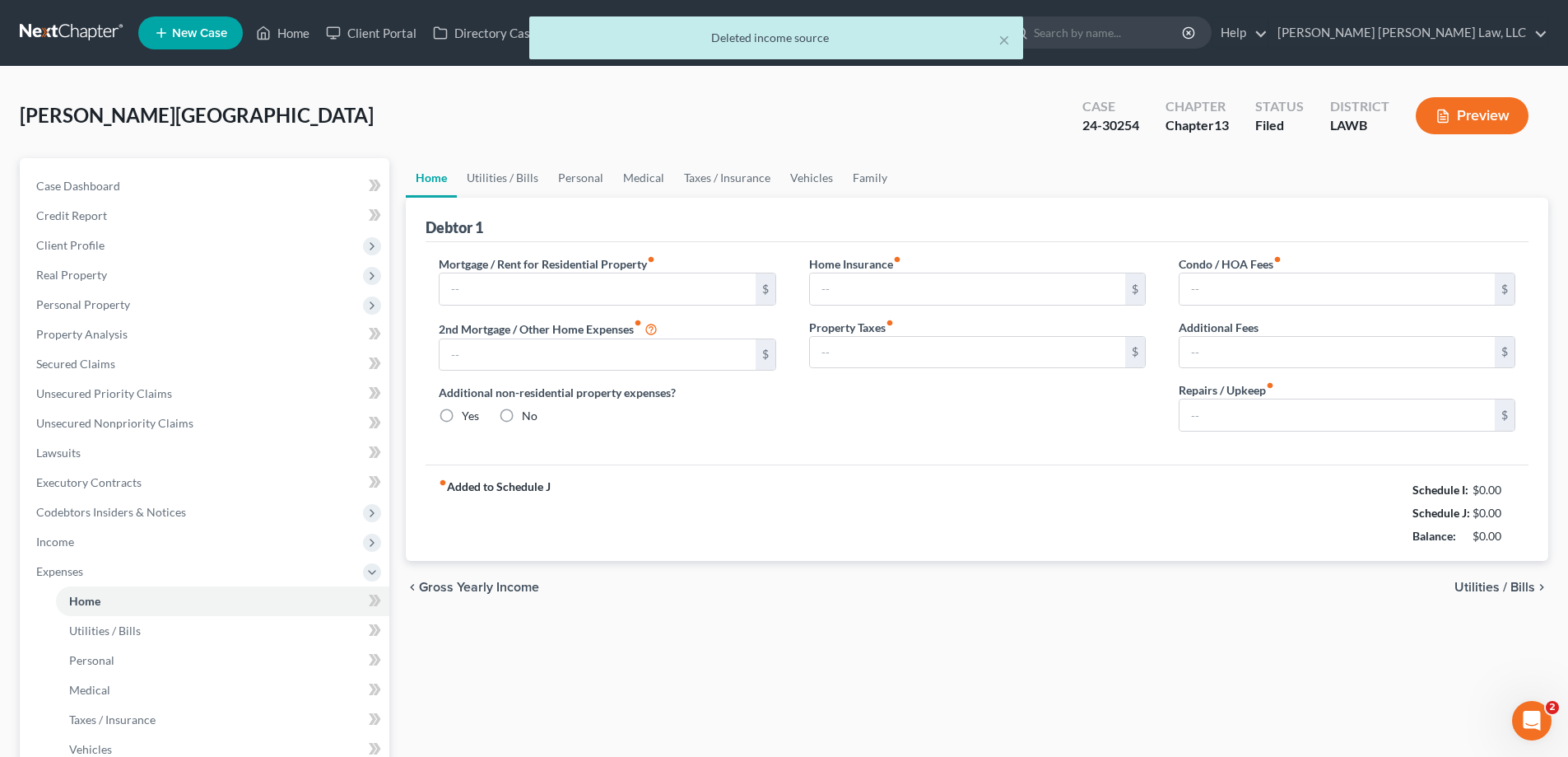
type input "237.00"
type input "0.00"
radio input "true"
type input "0.00"
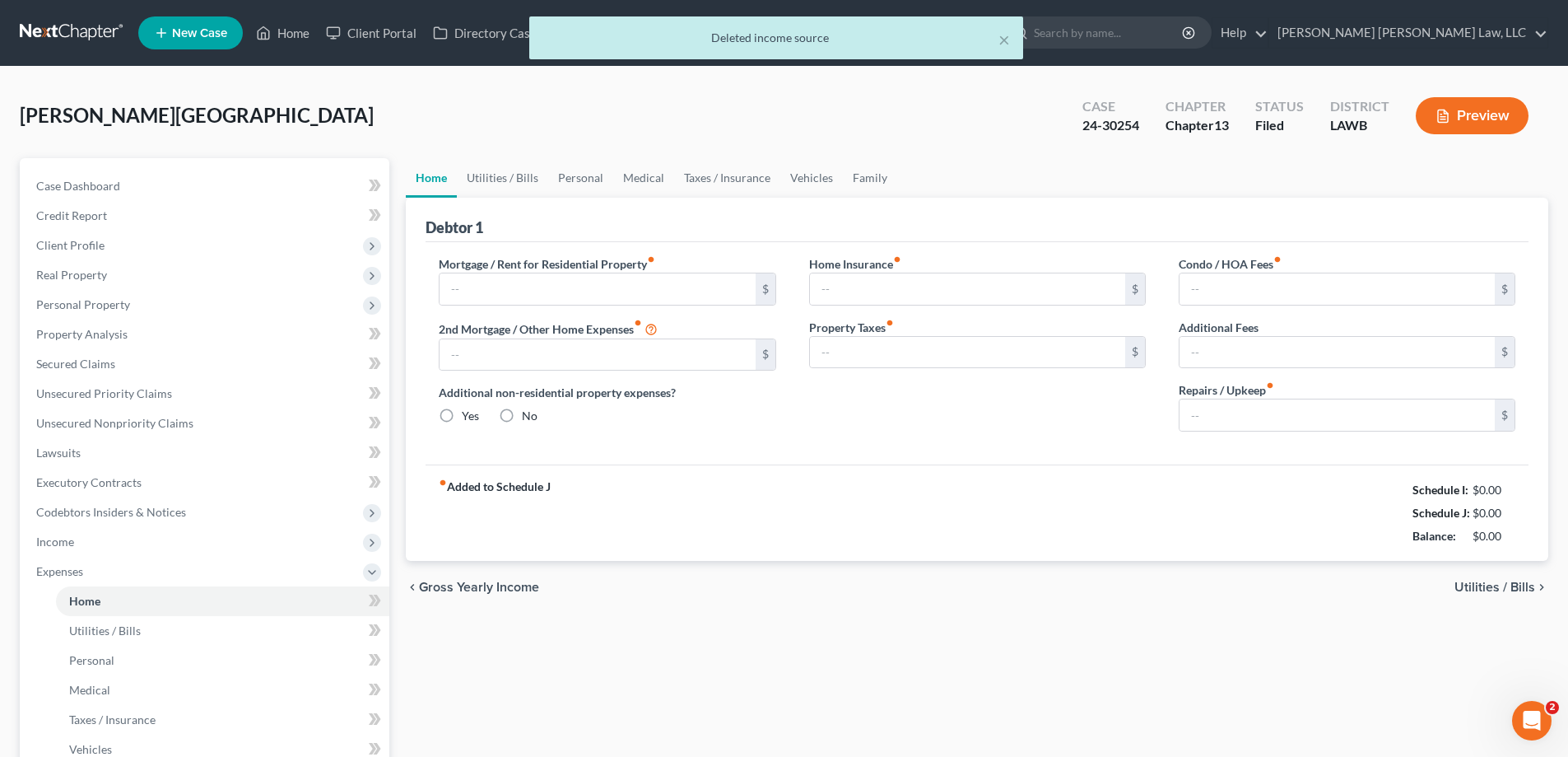
type input "0.00"
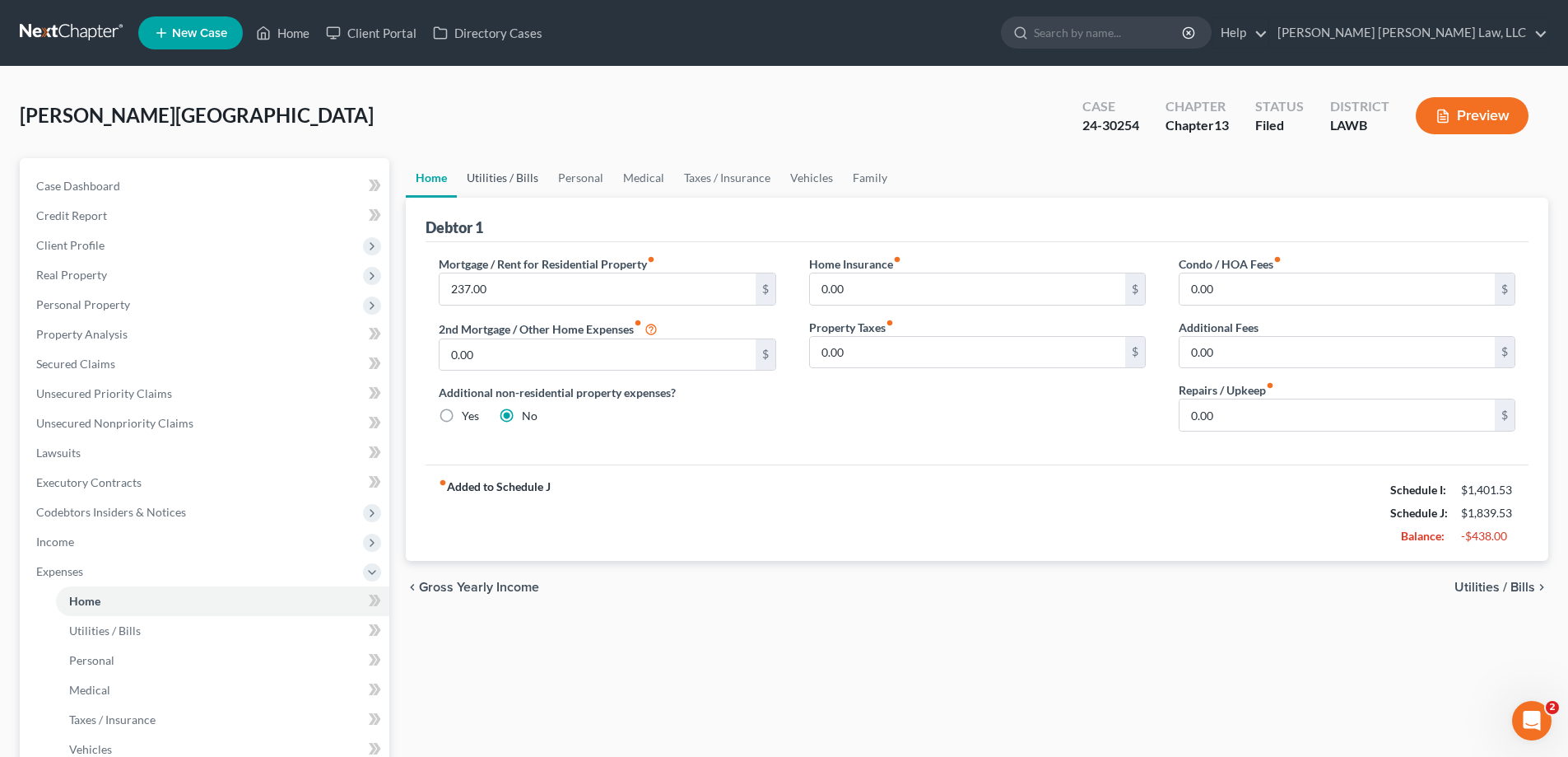
click at [532, 183] on link "Utilities / Bills" at bounding box center [503, 178] width 91 height 40
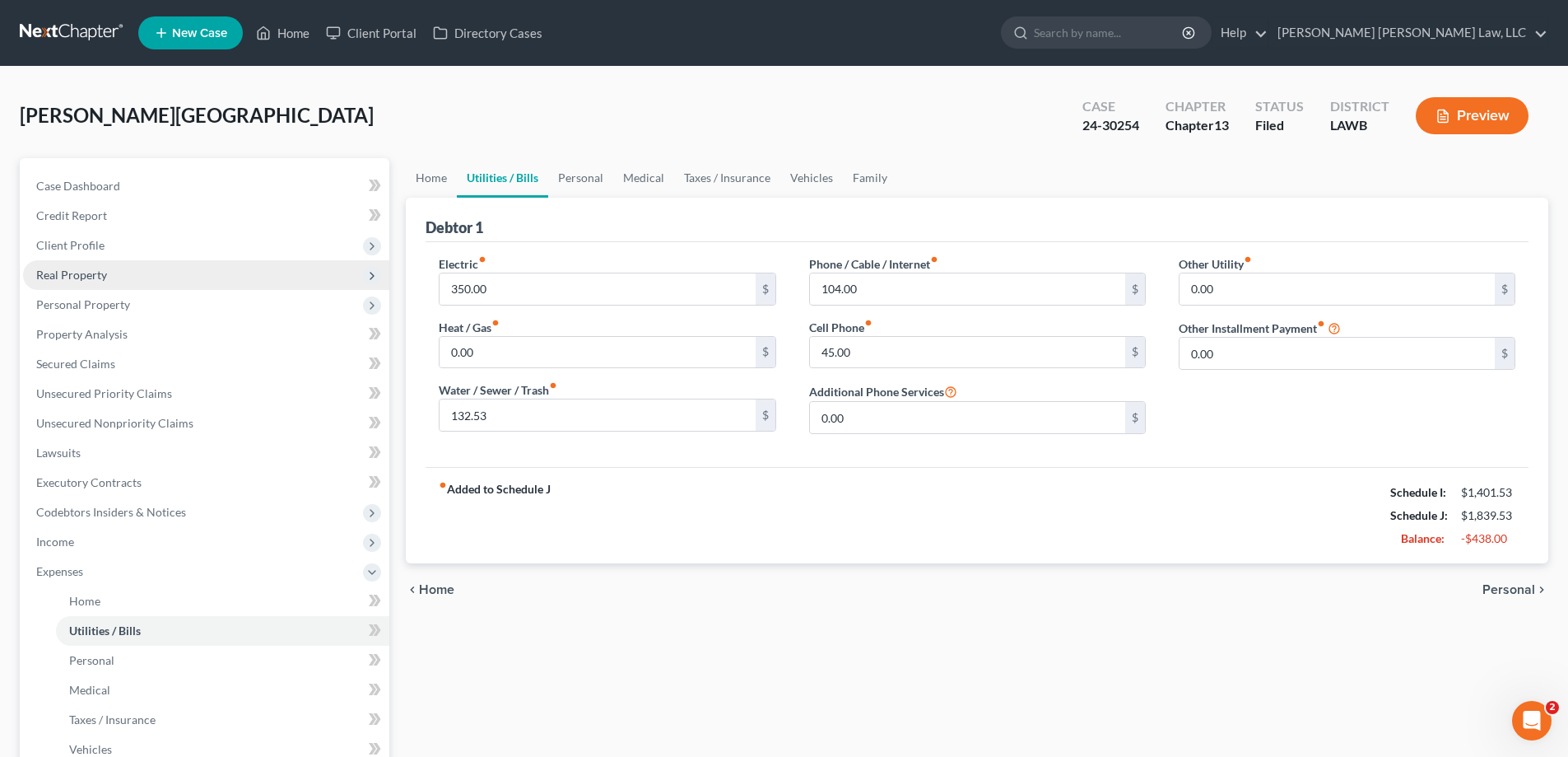
click at [77, 273] on span "Real Property" at bounding box center [71, 274] width 71 height 14
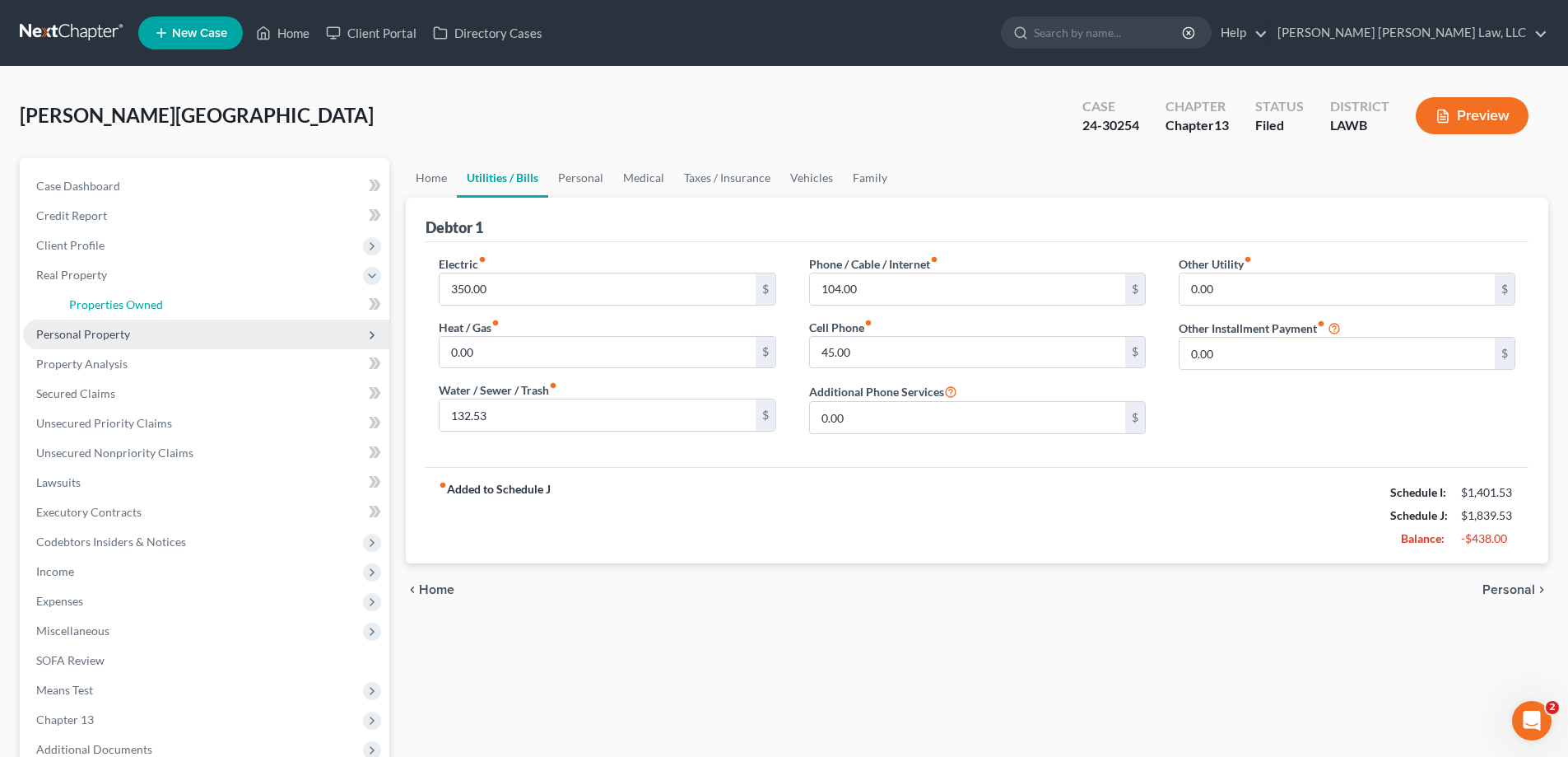
click at [113, 300] on span "Properties Owned" at bounding box center [116, 304] width 94 height 14
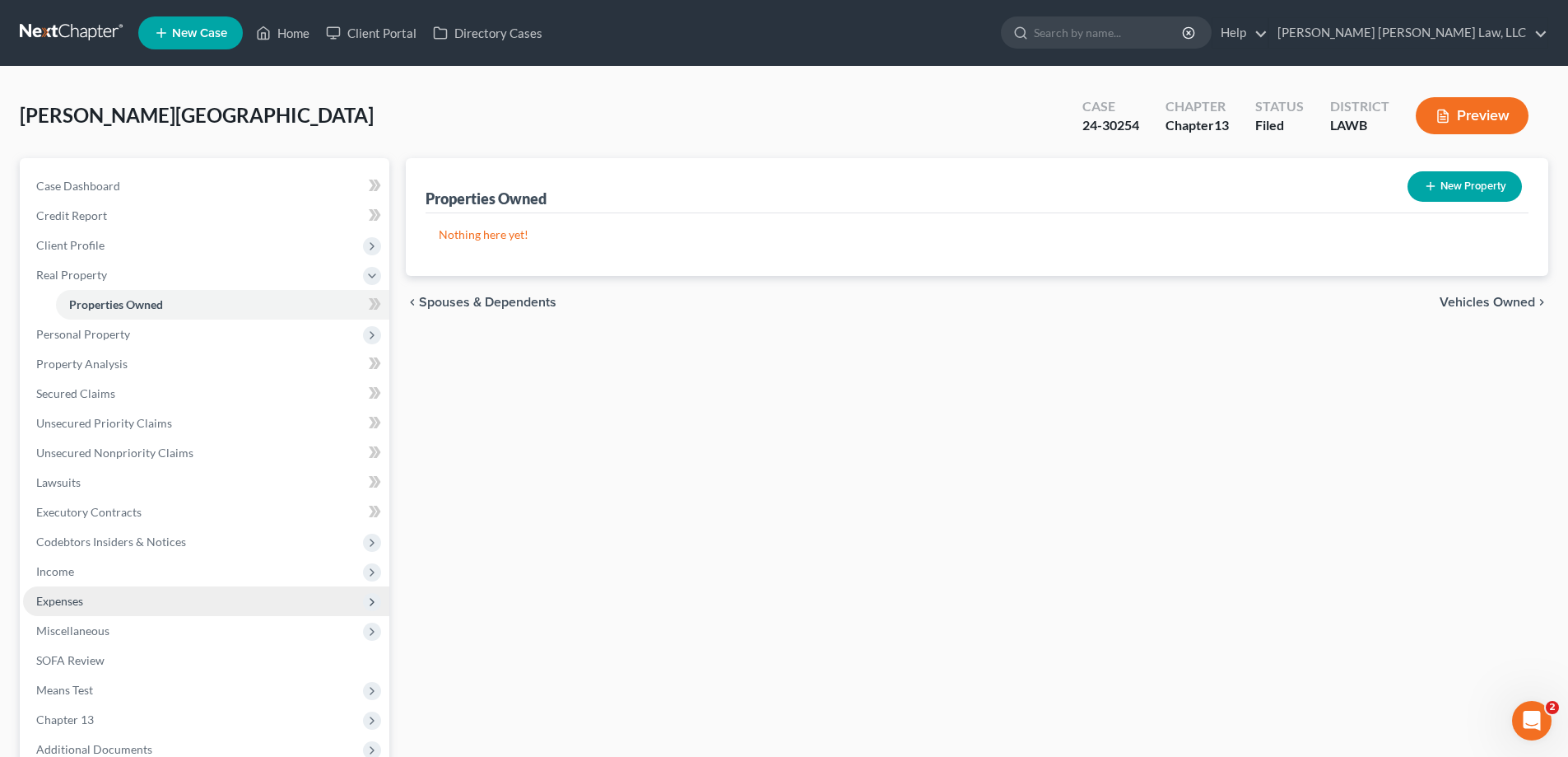
click at [105, 600] on span "Expenses" at bounding box center [206, 601] width 367 height 30
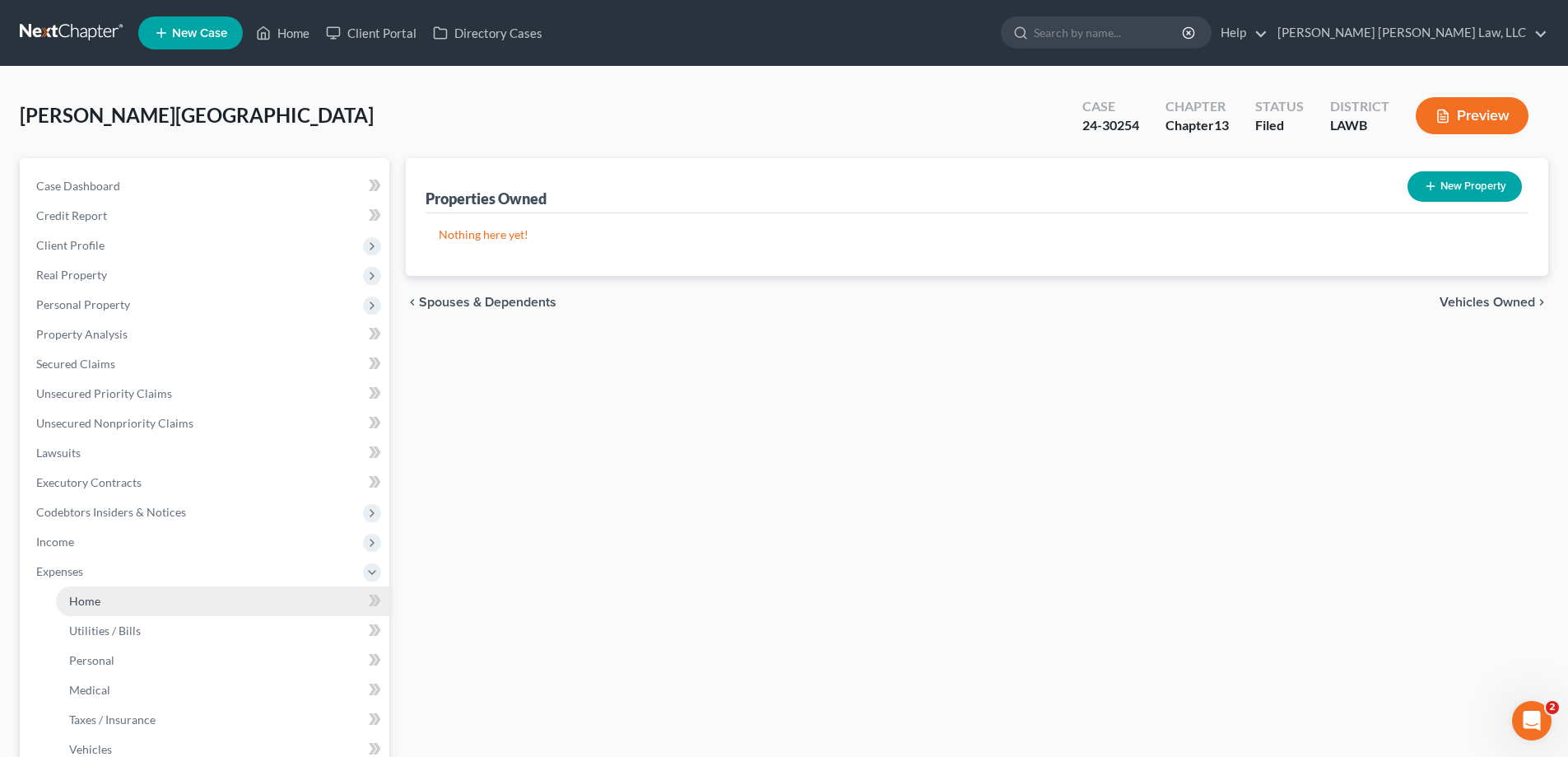
click at [138, 592] on link "Home" at bounding box center [222, 601] width 333 height 30
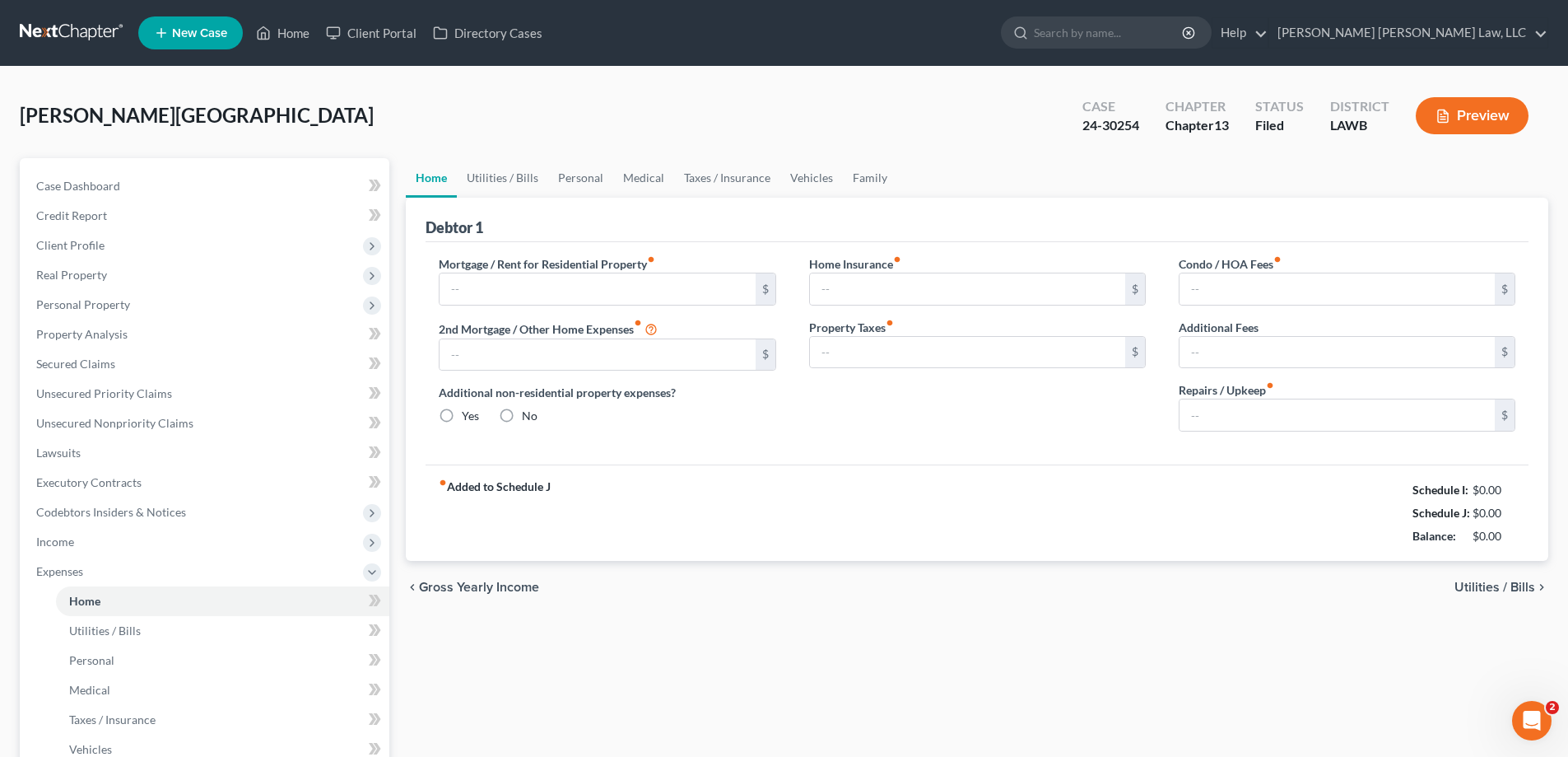
type input "237.00"
type input "0.00"
radio input "true"
type input "0.00"
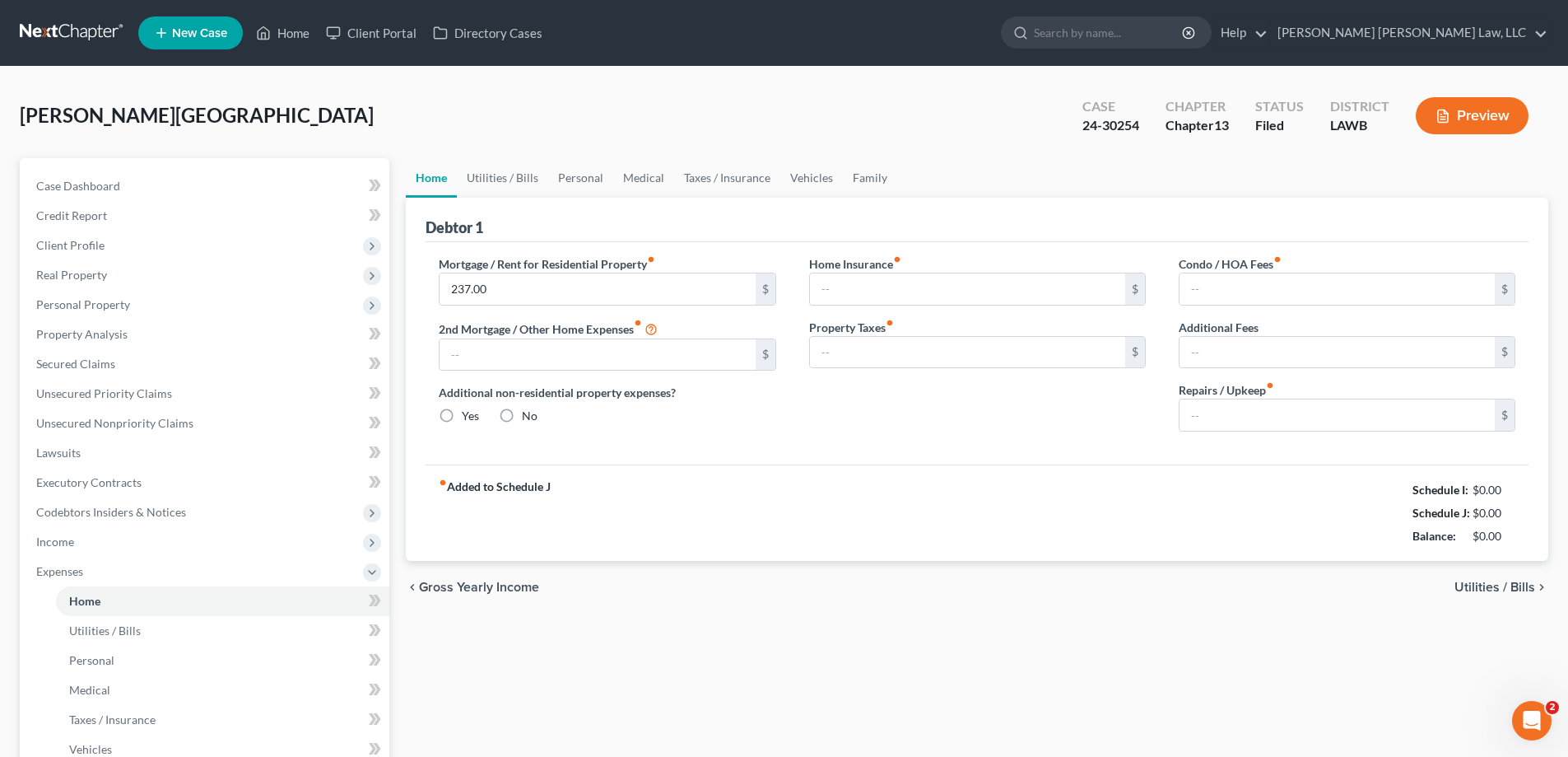
type input "0.00"
click at [536, 297] on input "237.00" at bounding box center [597, 289] width 316 height 32
type input "141"
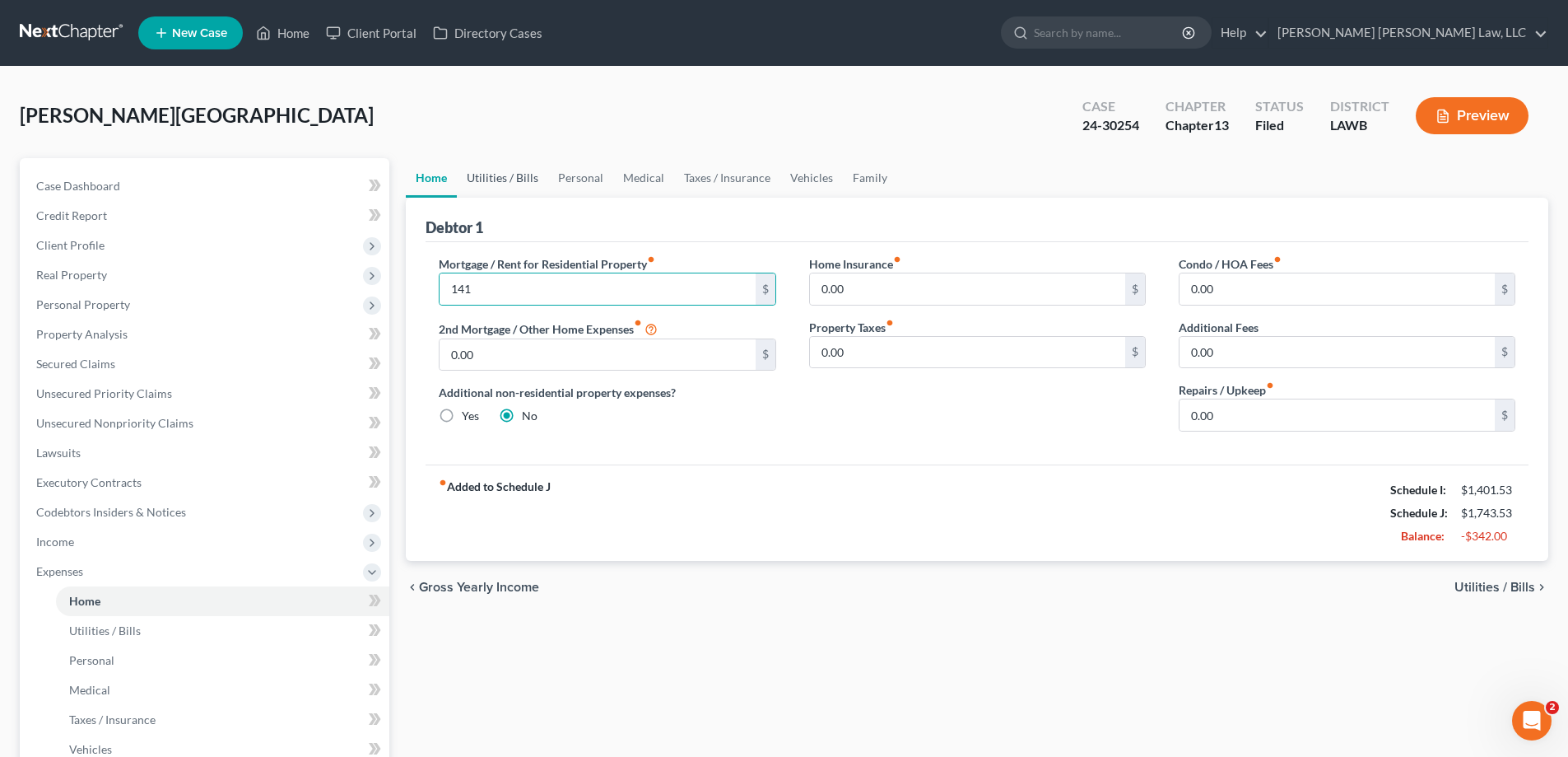
click at [515, 162] on link "Utilities / Bills" at bounding box center [503, 178] width 91 height 40
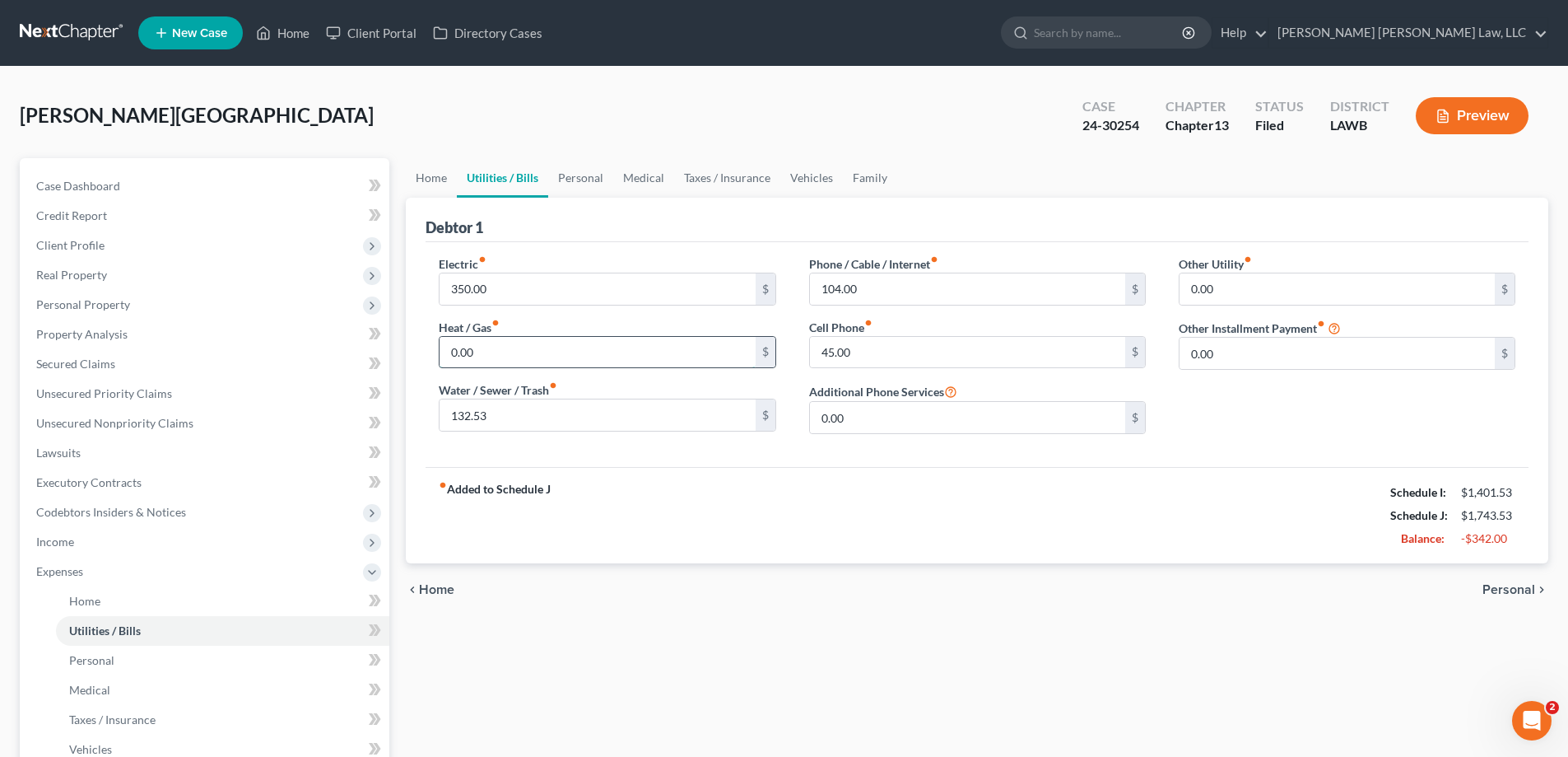
click at [504, 346] on input "0.00" at bounding box center [597, 353] width 316 height 32
type input "60"
click at [531, 431] on input "132.53" at bounding box center [597, 415] width 316 height 32
click at [519, 279] on input "350.00" at bounding box center [597, 289] width 316 height 32
type input "300"
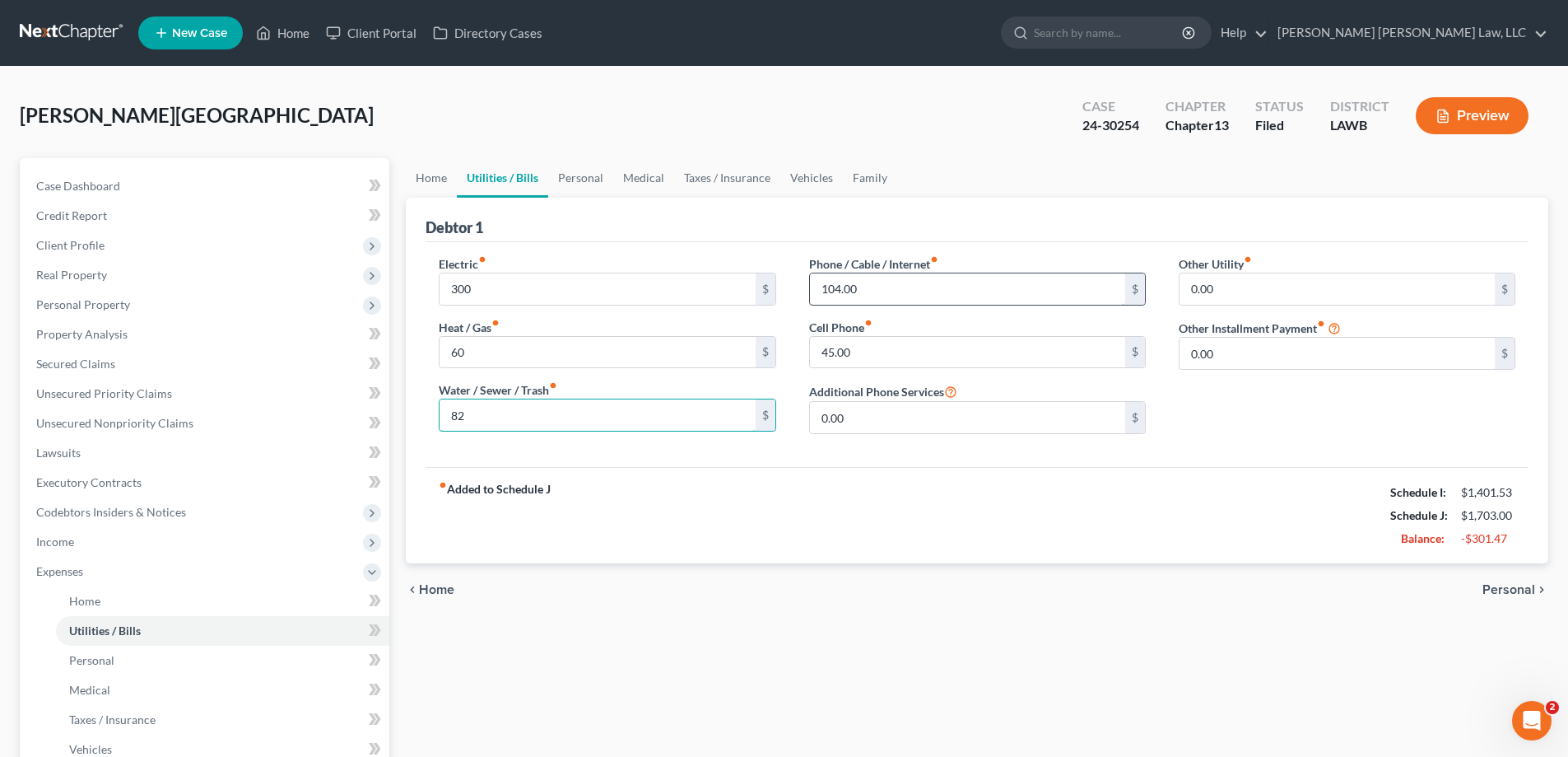
type input "82"
click at [925, 293] on input "104.00" at bounding box center [967, 289] width 316 height 32
type input "105"
click at [887, 369] on div "Phone / Cable / Internet fiber_manual_record 105 $ Cell Phone fiber_manual_reco…" at bounding box center [977, 351] width 369 height 192
click at [886, 361] on input "45.00" at bounding box center [967, 353] width 316 height 32
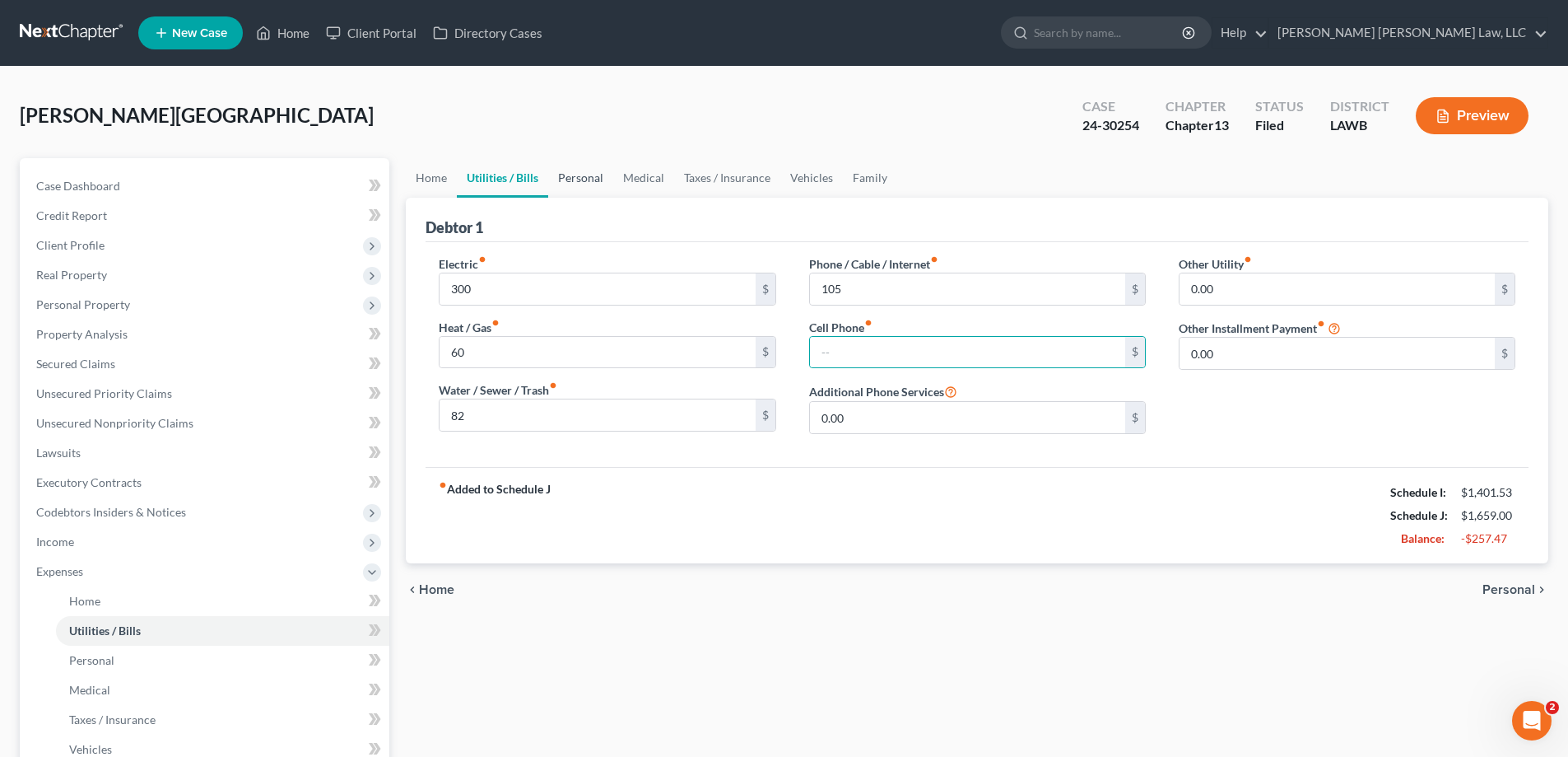
click at [589, 173] on link "Personal" at bounding box center [581, 178] width 65 height 40
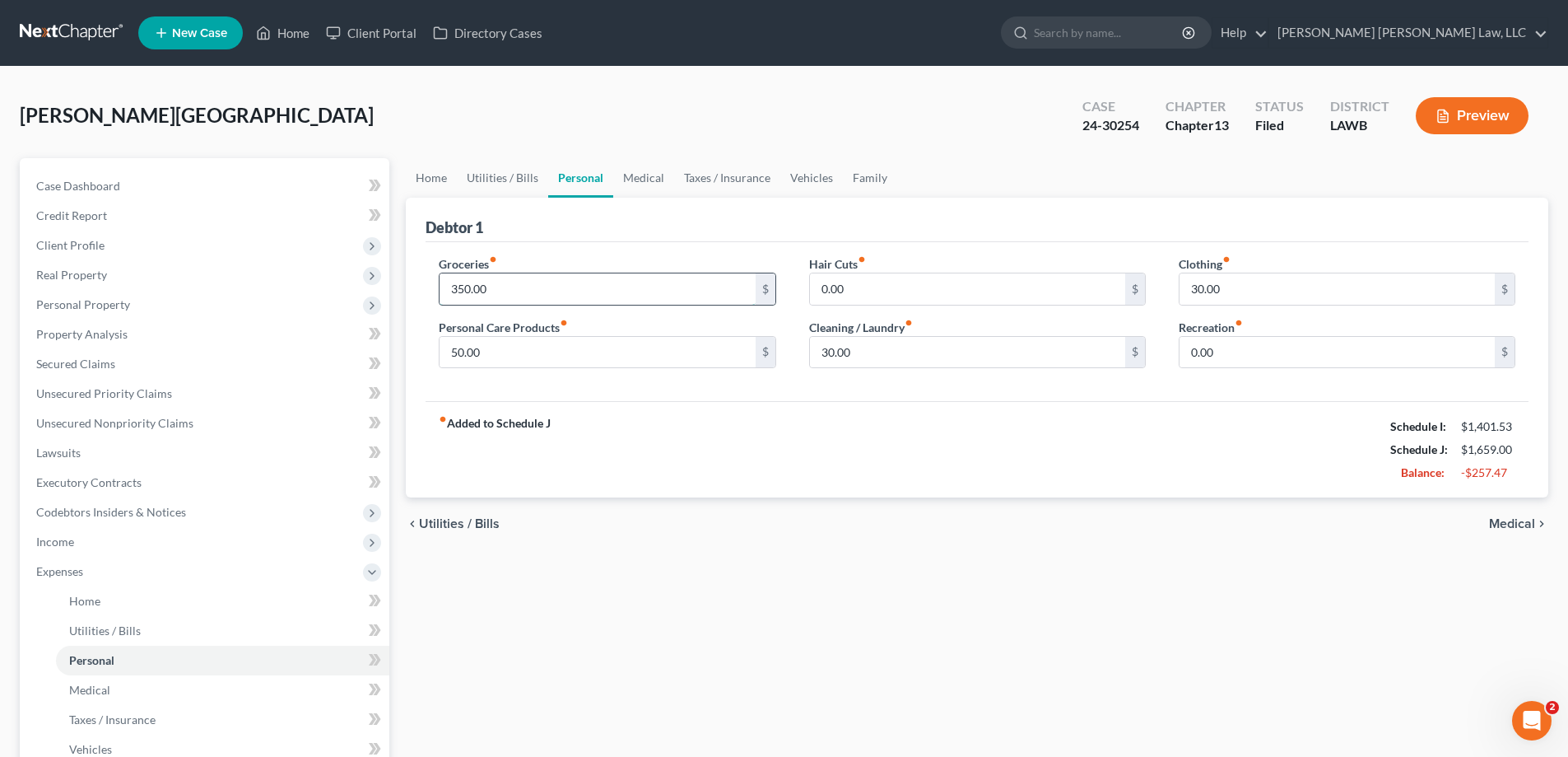
click at [538, 292] on input "350.00" at bounding box center [597, 289] width 316 height 32
click at [1283, 295] on input "30.00" at bounding box center [1337, 289] width 316 height 32
click at [560, 338] on input "50.00" at bounding box center [597, 353] width 316 height 32
click at [671, 472] on div "fiber_manual_record Added to Schedule J Schedule I: $1,401.53 Schedule J: $1,62…" at bounding box center [976, 449] width 1103 height 97
click at [563, 285] on input "350.00" at bounding box center [597, 289] width 316 height 32
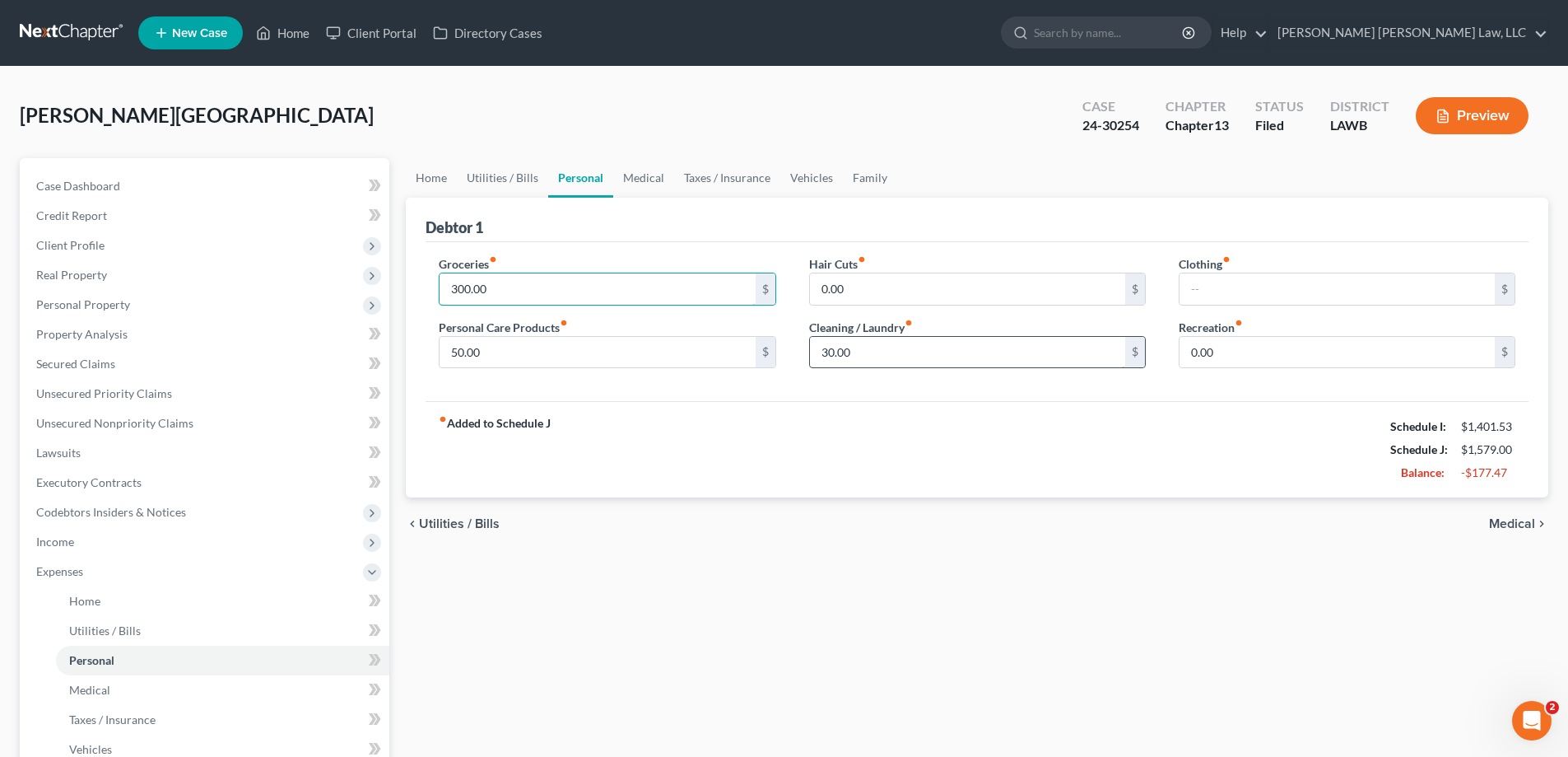
type input "300.00"
click at [860, 354] on input "30.00" at bounding box center [967, 353] width 316 height 32
click at [639, 367] on input "50.00" at bounding box center [597, 353] width 316 height 32
click at [631, 178] on link "Medical" at bounding box center [643, 178] width 61 height 40
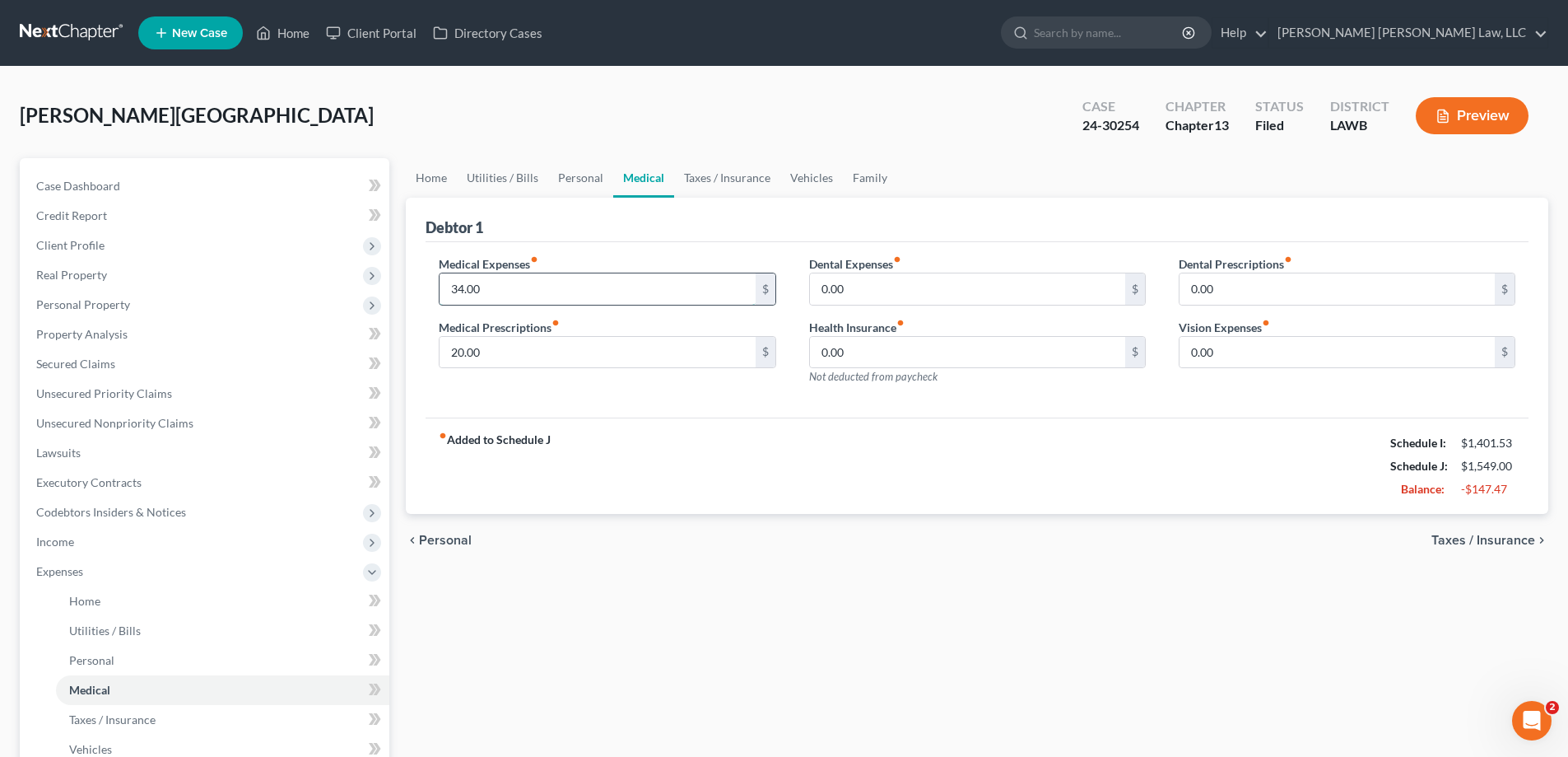
click at [605, 291] on input "34.00" at bounding box center [597, 289] width 316 height 32
click at [573, 343] on input "20.00" at bounding box center [597, 353] width 316 height 32
click at [678, 175] on link "Taxes / Insurance" at bounding box center [727, 178] width 106 height 40
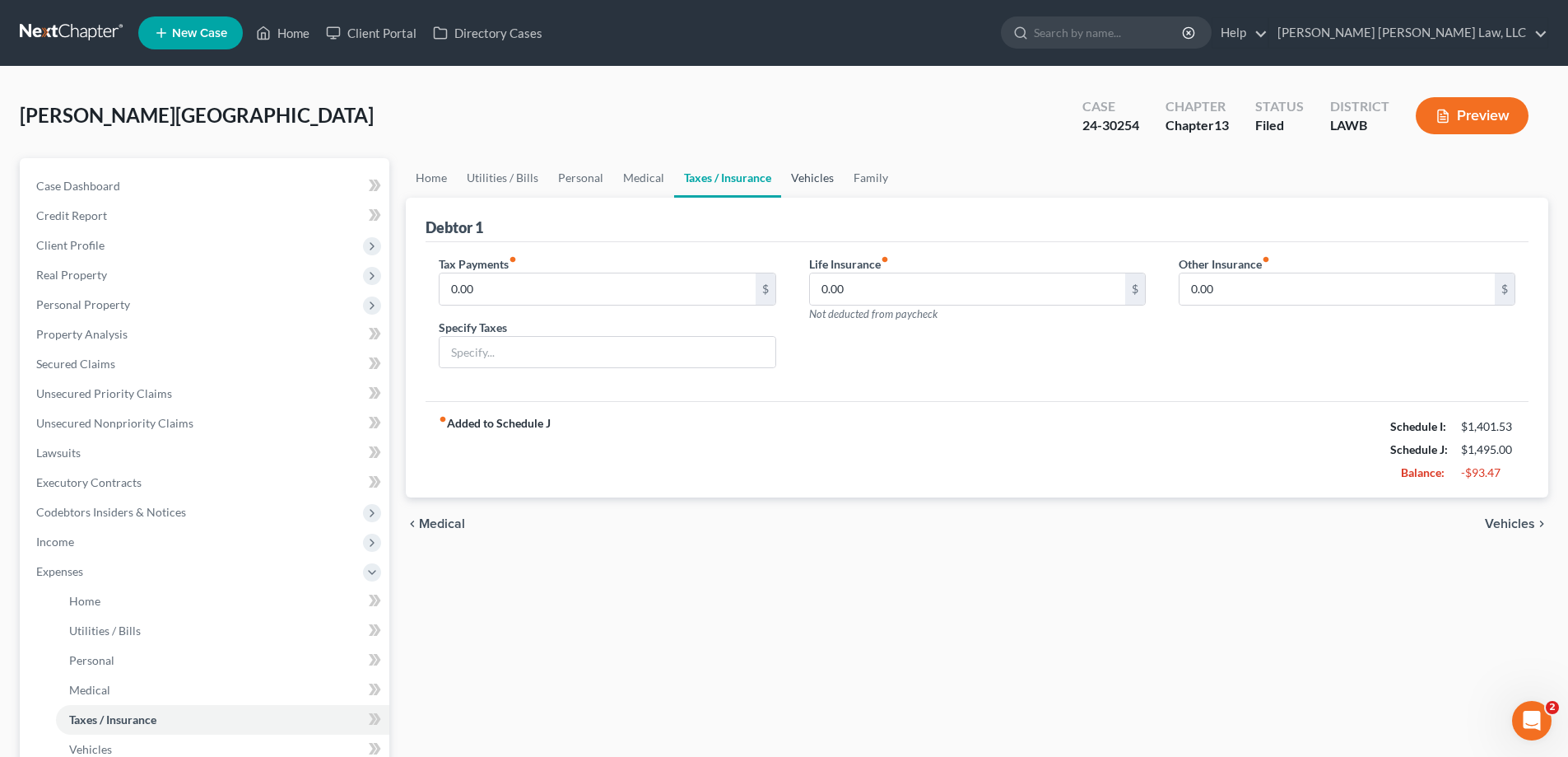
click at [805, 186] on link "Vehicles" at bounding box center [812, 178] width 62 height 40
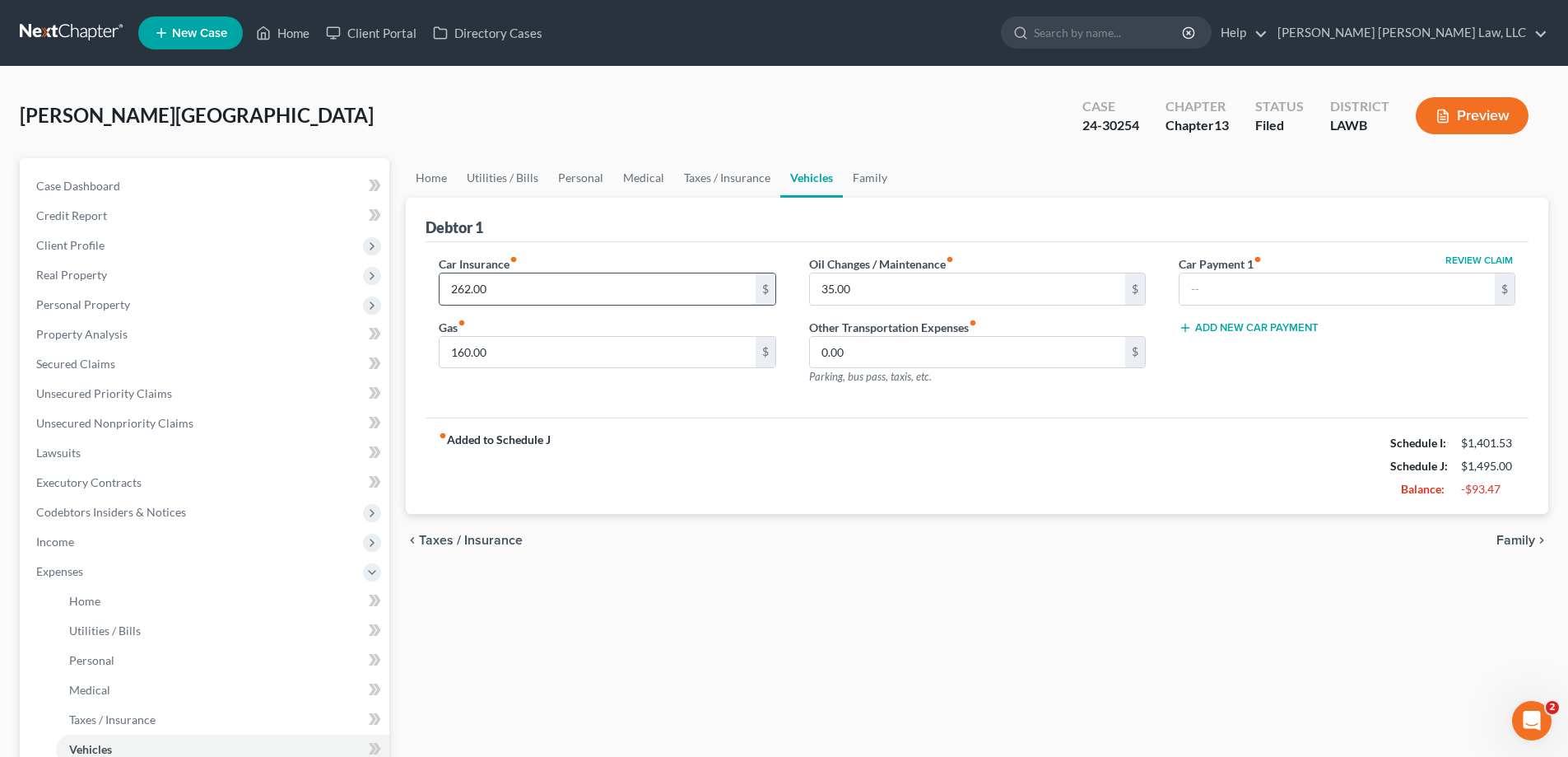
click at [579, 289] on input "262.00" at bounding box center [597, 289] width 316 height 32
click at [983, 267] on div "Oil Changes / Maintenance fiber_manual_record 35.00 $" at bounding box center [976, 280] width 337 height 50
click at [957, 290] on input "35.00" at bounding box center [967, 289] width 316 height 32
click at [555, 367] on input "160.00" at bounding box center [597, 353] width 316 height 32
click at [878, 189] on link "Family" at bounding box center [870, 178] width 54 height 40
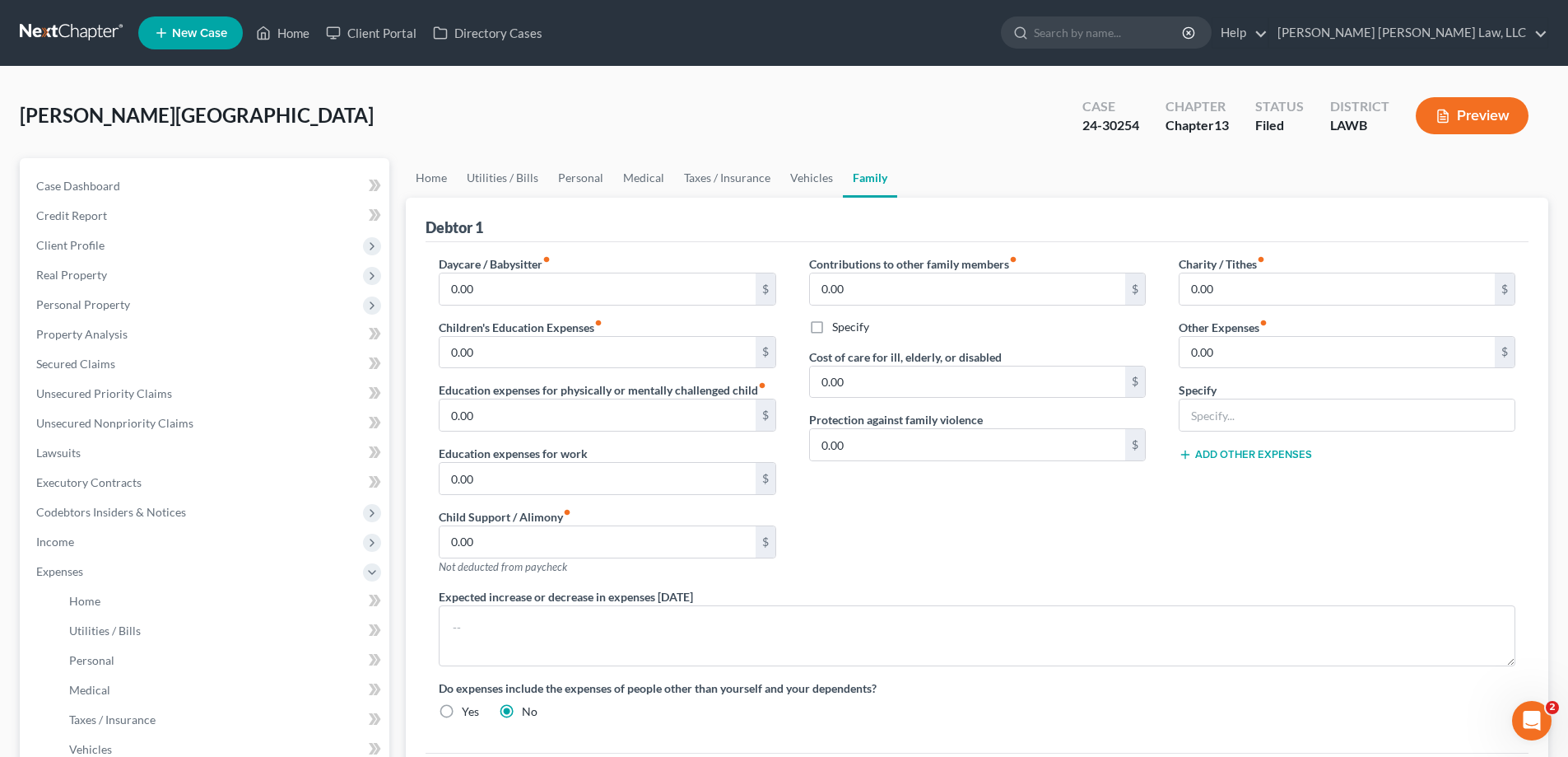
scroll to position [330, 0]
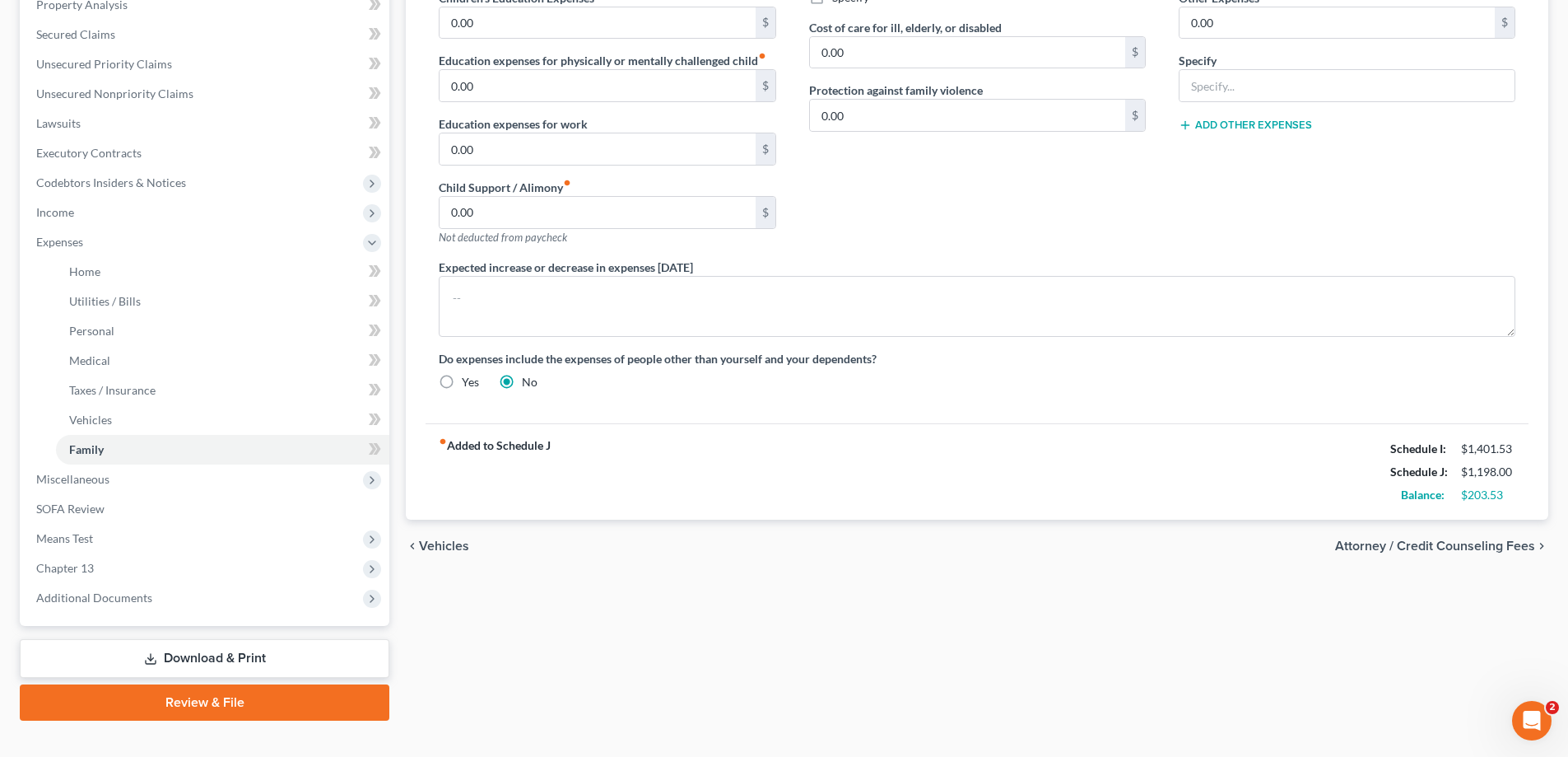
click at [1124, 663] on div "Home Utilities / Bills Personal Medical Taxes / Insurance Vehicles Family Debto…" at bounding box center [976, 274] width 1158 height 892
